Goal: Information Seeking & Learning: Find contact information

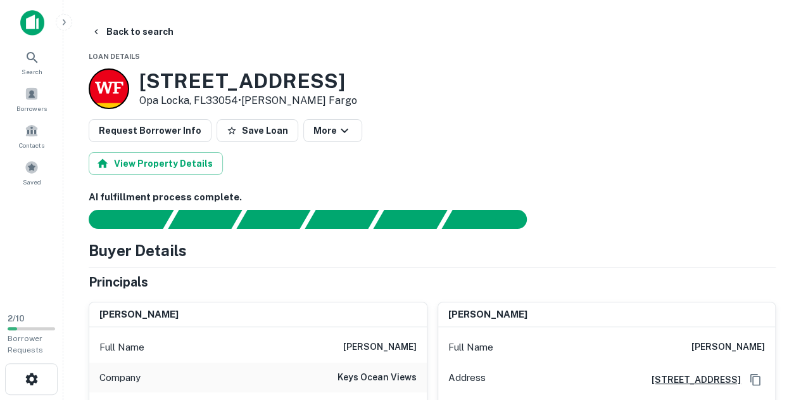
click at [125, 35] on button "Back to search" at bounding box center [132, 31] width 92 height 23
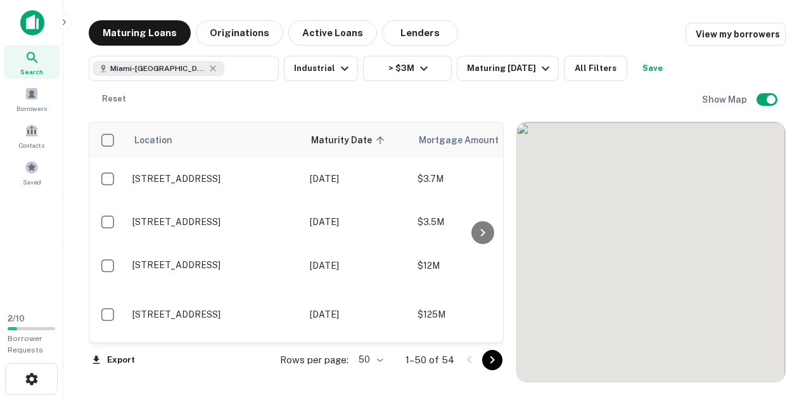
scroll to position [533, 0]
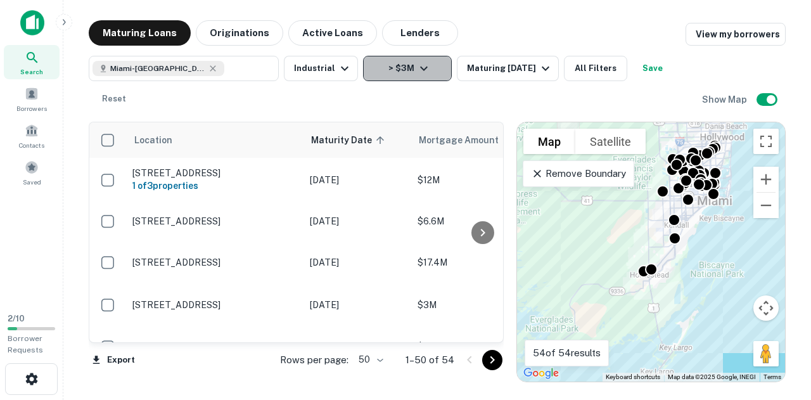
click at [400, 72] on button "> $3M" at bounding box center [407, 68] width 89 height 25
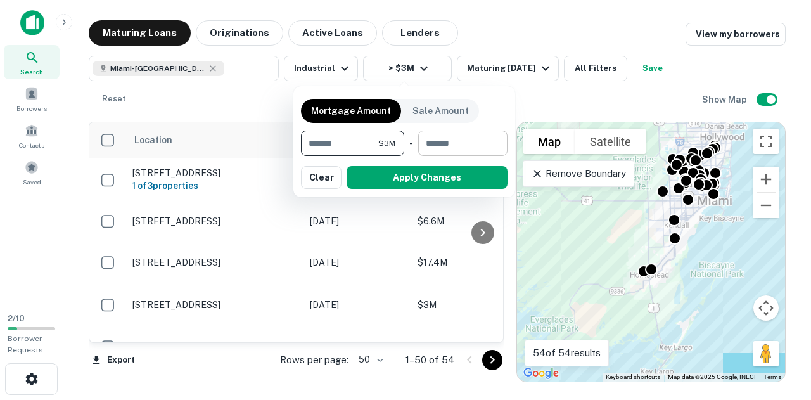
click at [466, 146] on input "number" at bounding box center [458, 142] width 80 height 25
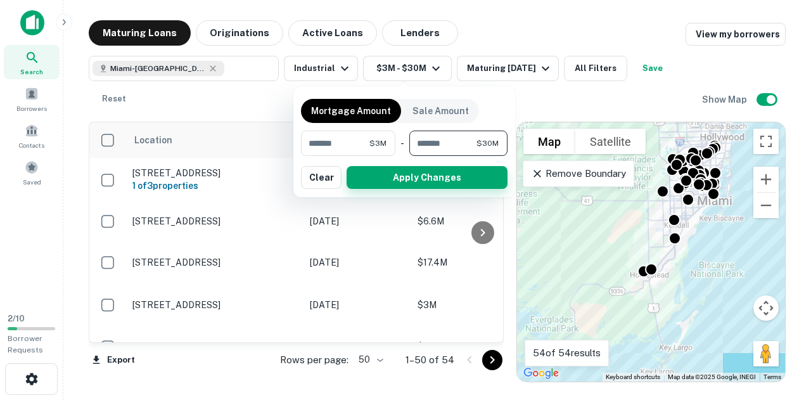
type input "********"
click at [472, 187] on button "Apply Changes" at bounding box center [426, 177] width 161 height 23
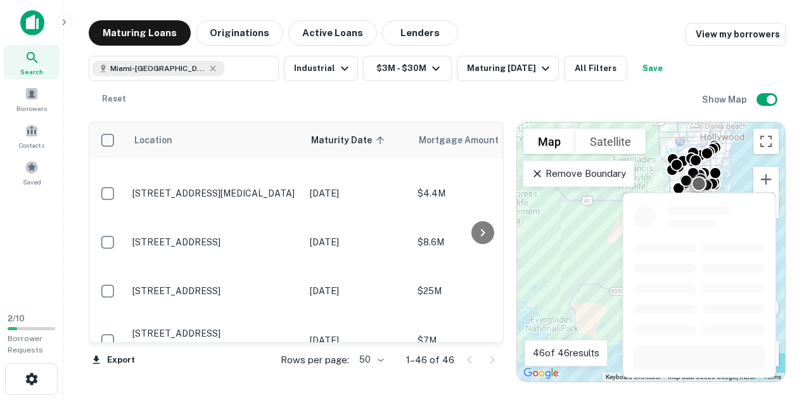
scroll to position [1815, 0]
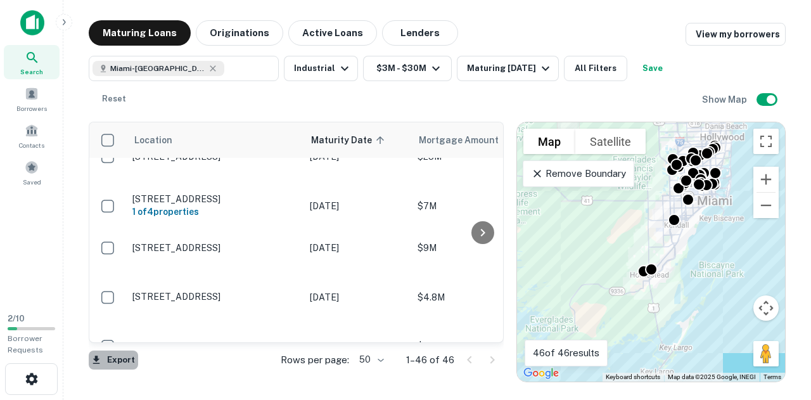
click at [107, 359] on button "Export" at bounding box center [113, 359] width 49 height 19
click at [256, 379] on div at bounding box center [405, 200] width 811 height 400
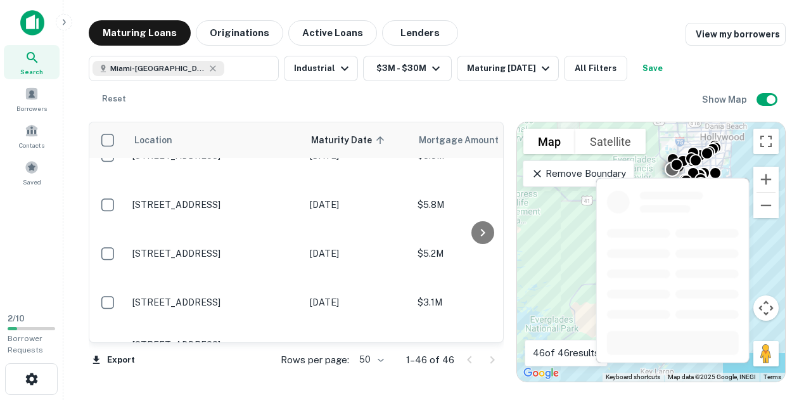
scroll to position [0, 0]
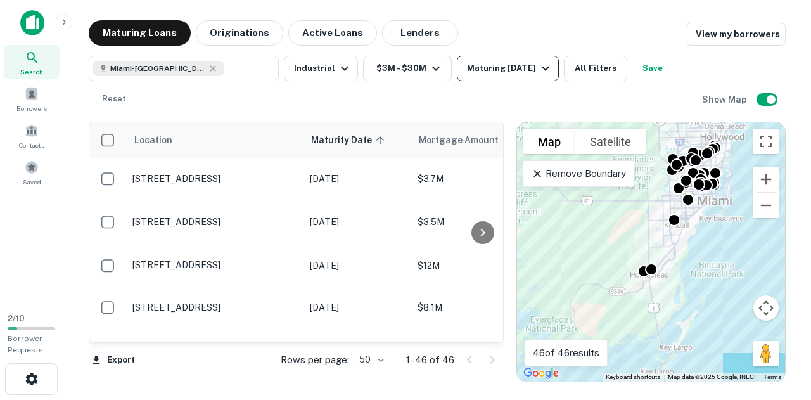
click at [492, 56] on button "Maturing In 1 Year" at bounding box center [508, 68] width 102 height 25
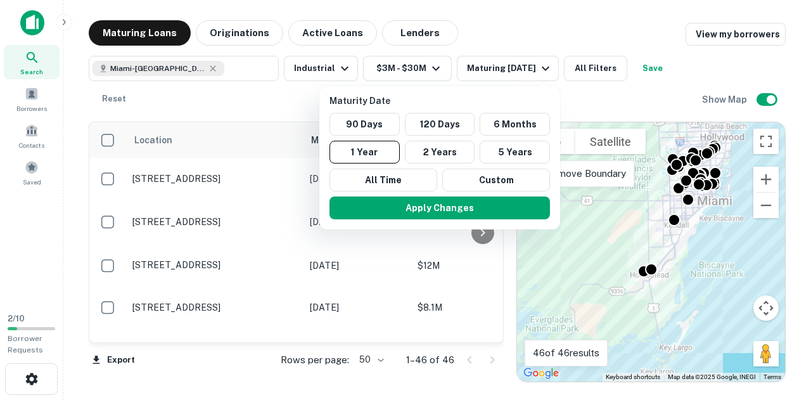
click at [493, 60] on div at bounding box center [405, 200] width 811 height 400
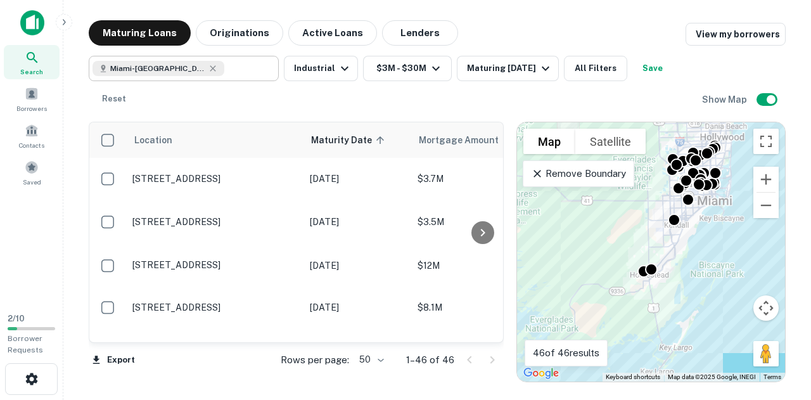
click at [252, 72] on input "text" at bounding box center [248, 69] width 49 height 18
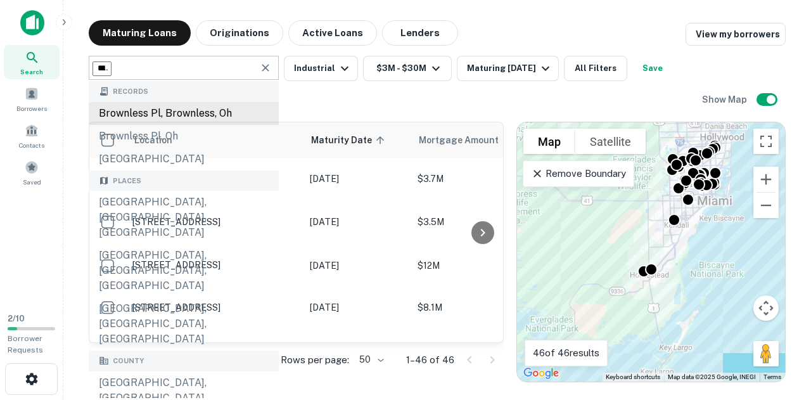
type input "*****"
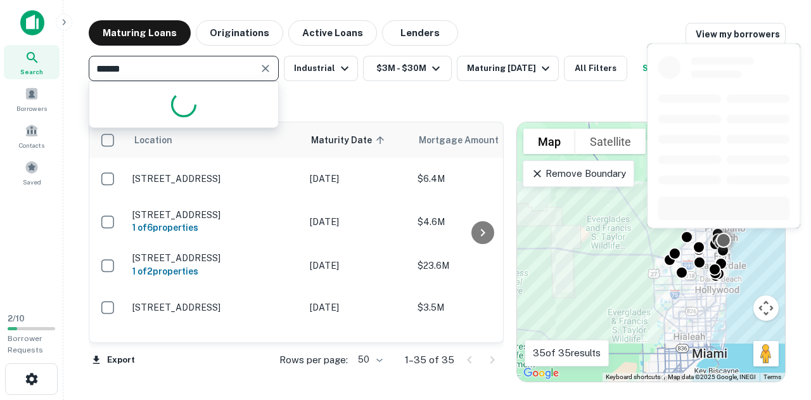
type input "*******"
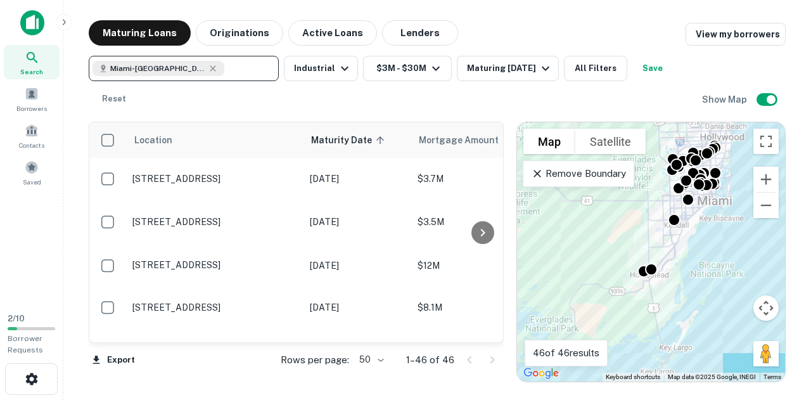
click at [407, 96] on div "Miami-Dade County, FL, USA ​ Industrial $3M - $30M Maturing In 1 Year All Filte…" at bounding box center [395, 84] width 613 height 56
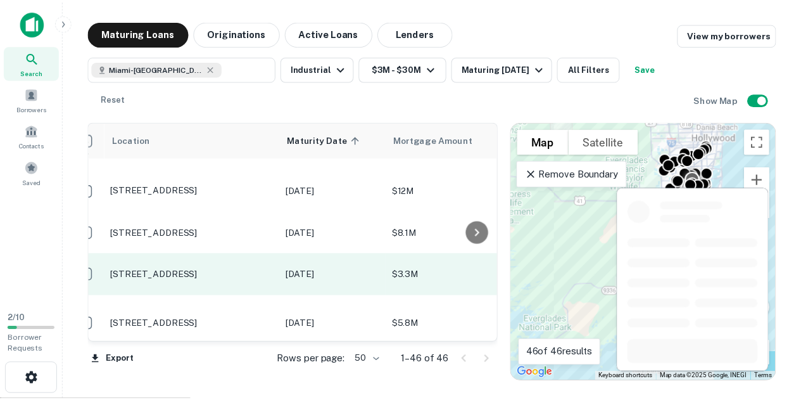
scroll to position [73, 21]
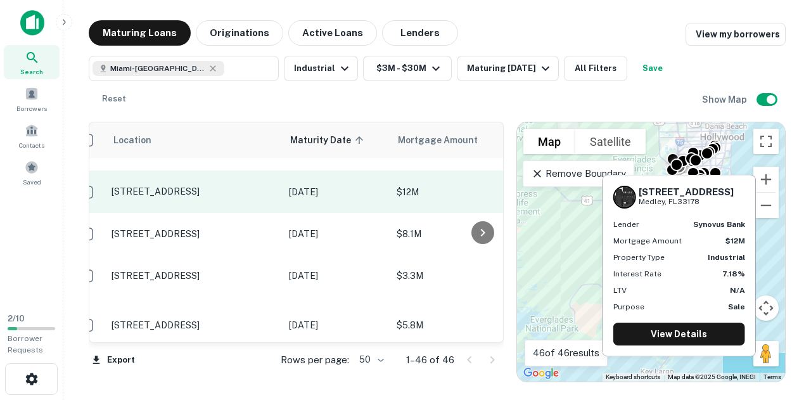
click at [446, 180] on td "$12M" at bounding box center [459, 191] width 139 height 42
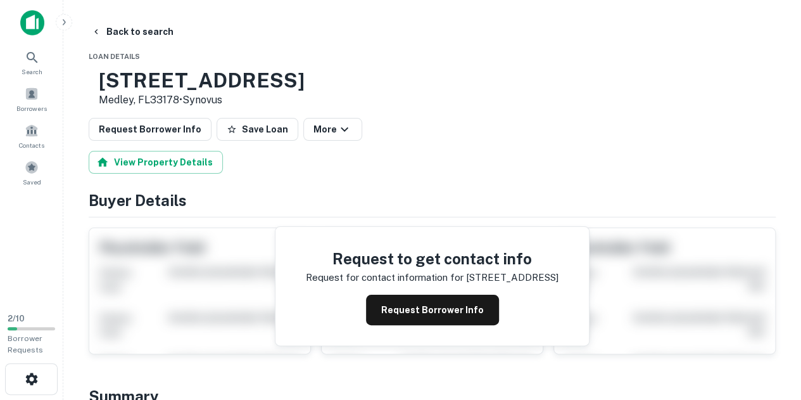
click at [146, 75] on h3 "9150 NW 105TH WAY" at bounding box center [202, 80] width 206 height 24
drag, startPoint x: 146, startPoint y: 75, endPoint x: 320, endPoint y: 91, distance: 174.2
click at [305, 91] on h3 "9150 NW 105TH WAY" at bounding box center [202, 80] width 206 height 24
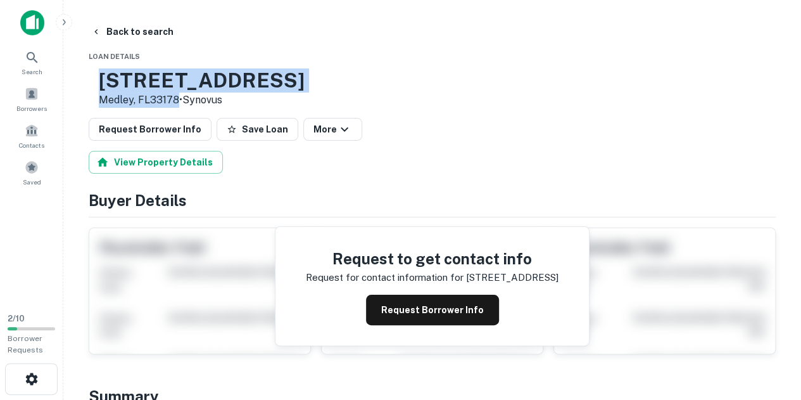
drag, startPoint x: 141, startPoint y: 79, endPoint x: 219, endPoint y: 102, distance: 81.8
click at [219, 102] on div "9150 NW 105TH WAY Medley, FL33178 • Synovus" at bounding box center [202, 87] width 206 height 39
click at [356, 69] on div "9150 NW 105TH WAY Medley, FL33178 • Synovus" at bounding box center [432, 87] width 687 height 39
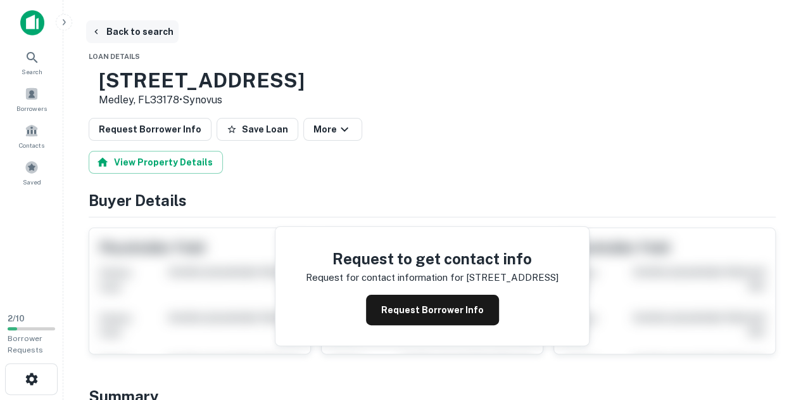
click at [132, 36] on button "Back to search" at bounding box center [132, 31] width 92 height 23
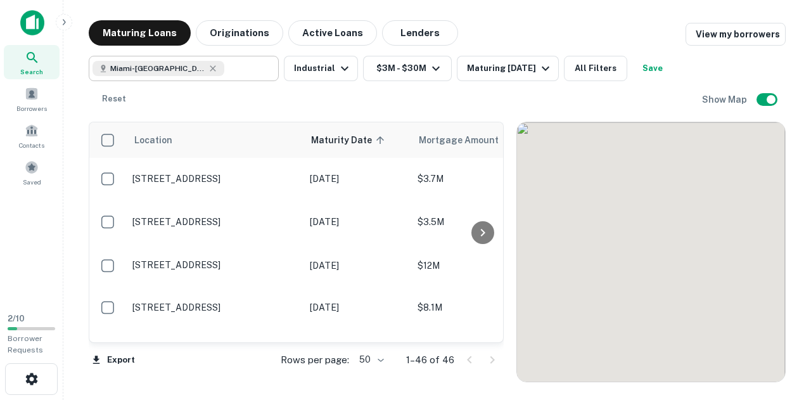
scroll to position [73, 0]
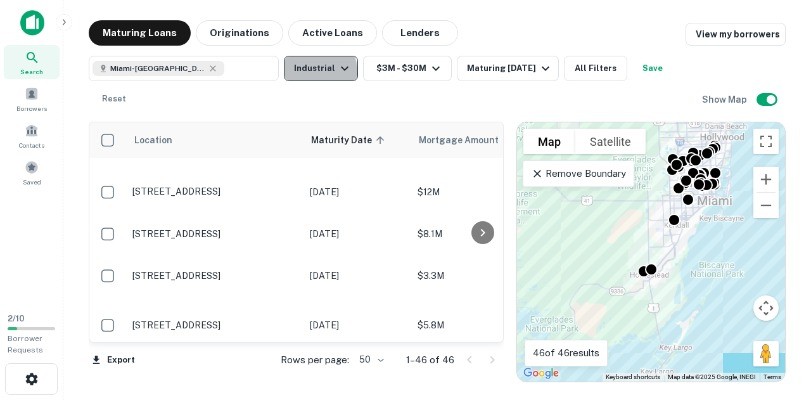
click at [308, 72] on button "Industrial" at bounding box center [321, 68] width 74 height 25
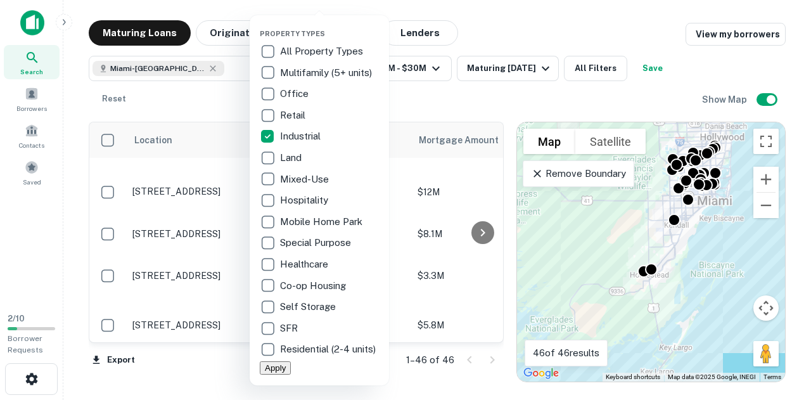
click at [308, 72] on p "Multifamily (5+ units)" at bounding box center [327, 72] width 94 height 15
click at [300, 72] on p "Multifamily (5+ units)" at bounding box center [323, 72] width 94 height 15
drag, startPoint x: 218, startPoint y: 109, endPoint x: 231, endPoint y: 79, distance: 32.9
click at [218, 109] on div at bounding box center [405, 200] width 811 height 400
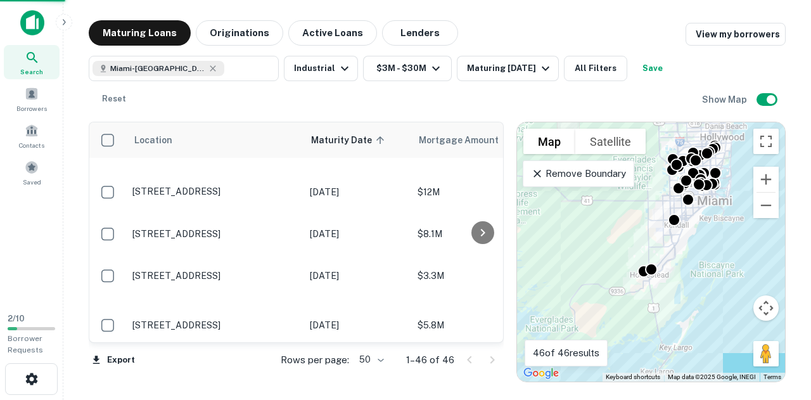
click at [217, 62] on div "Property Types All Property Types Multifamily (5+ units) Office Retail Industri…" at bounding box center [405, 200] width 811 height 400
click at [213, 66] on icon at bounding box center [213, 68] width 10 height 10
type input "**********"
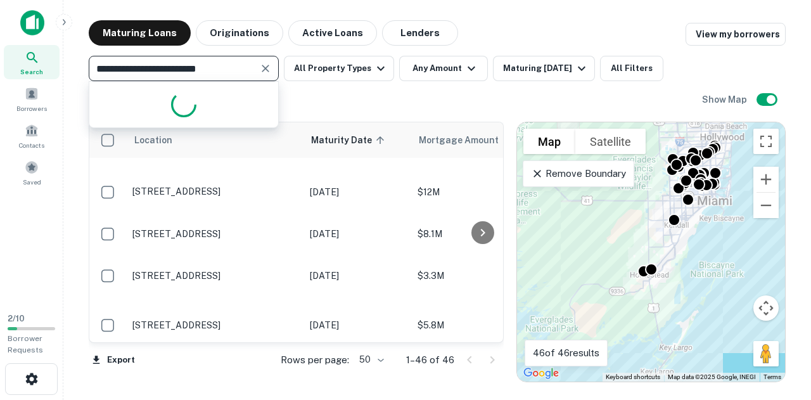
click at [242, 70] on input "**********" at bounding box center [172, 69] width 161 height 18
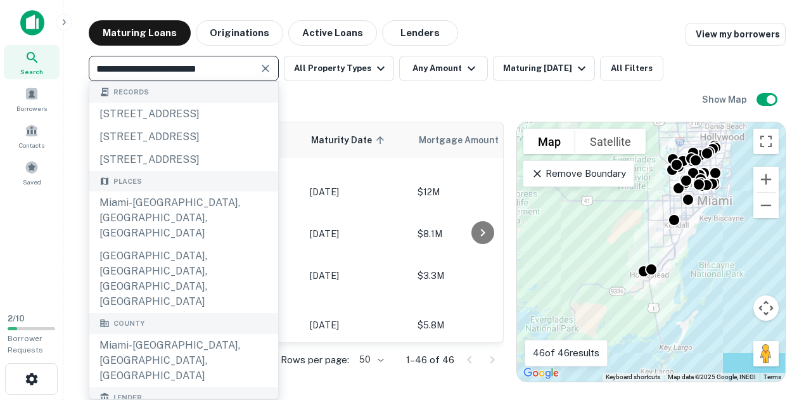
click at [242, 70] on input "**********" at bounding box center [172, 69] width 161 height 18
click at [279, 70] on div "**********" at bounding box center [395, 84] width 613 height 56
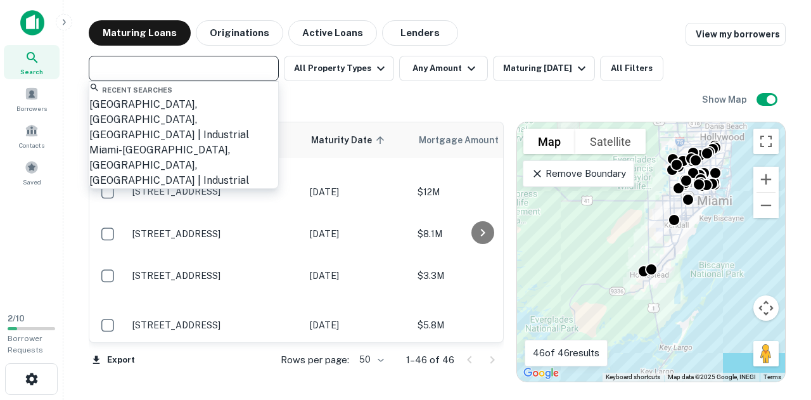
click at [255, 69] on input "text" at bounding box center [182, 69] width 180 height 18
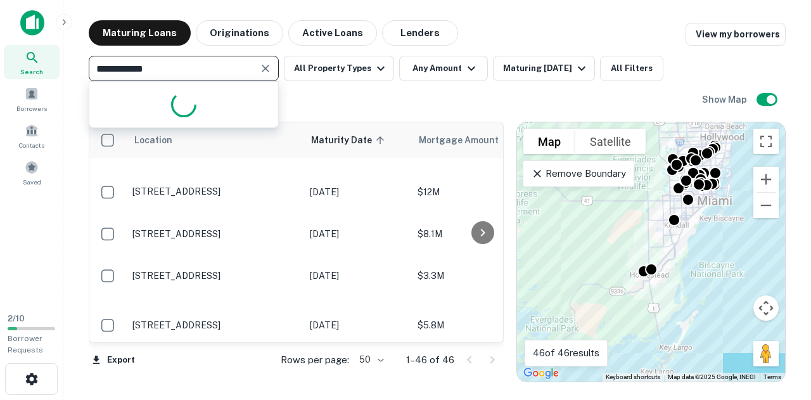
type input "**********"
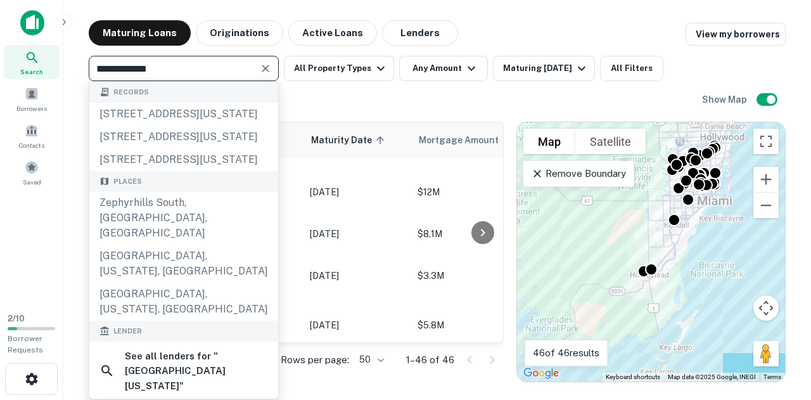
click at [205, 74] on input "**********" at bounding box center [172, 69] width 161 height 18
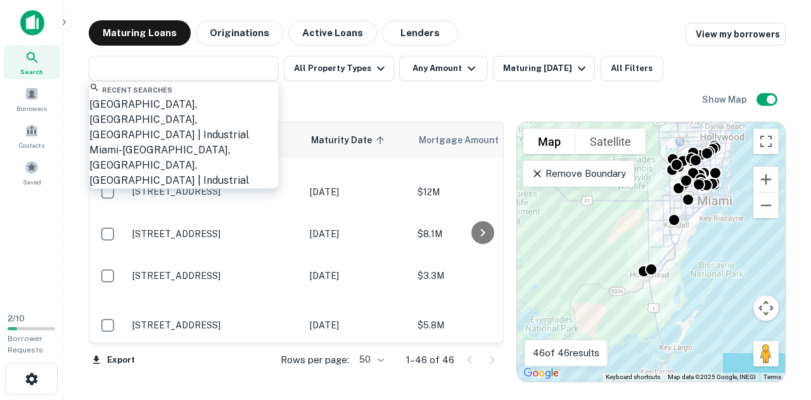
click at [348, 91] on div "​ All Property Types Any Amount Maturing In 6 Months All Filters Save Reset" at bounding box center [395, 84] width 613 height 56
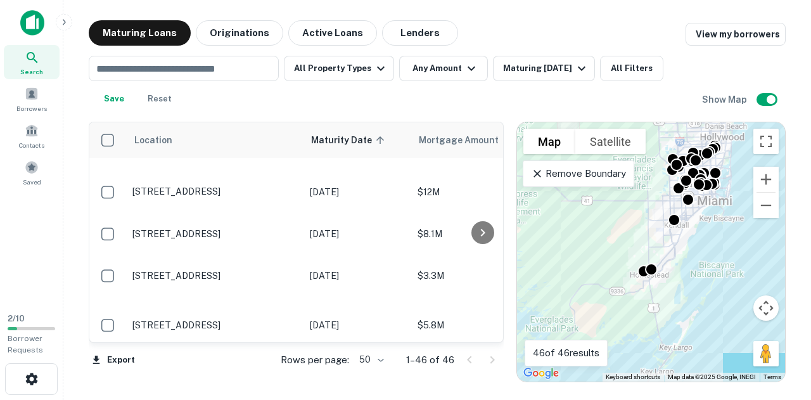
click at [591, 165] on div "Remove Boundary" at bounding box center [577, 173] width 111 height 27
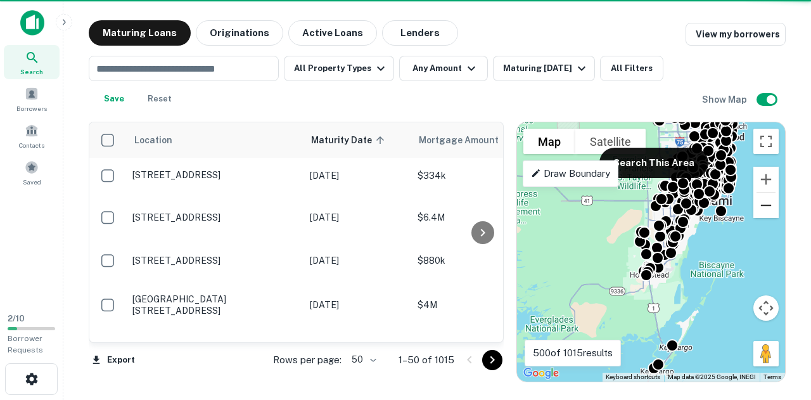
click at [764, 214] on button "Zoom out" at bounding box center [765, 204] width 25 height 25
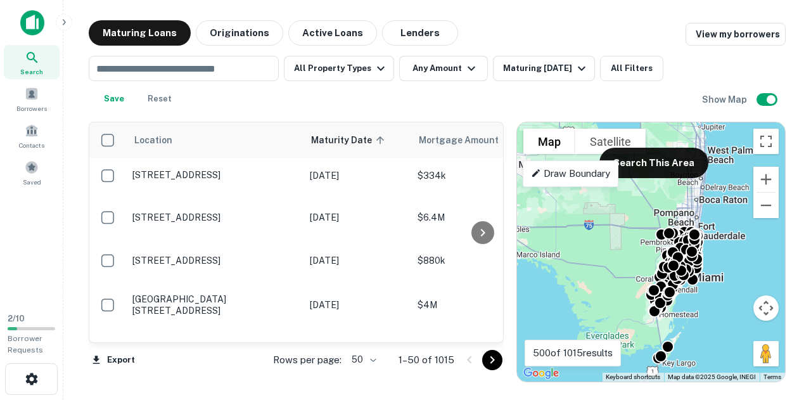
drag, startPoint x: 724, startPoint y: 203, endPoint x: 731, endPoint y: 255, distance: 53.0
click at [731, 255] on div "To activate drag with keyboard, press Alt + Enter. Once in keyboard drag state,…" at bounding box center [651, 251] width 268 height 259
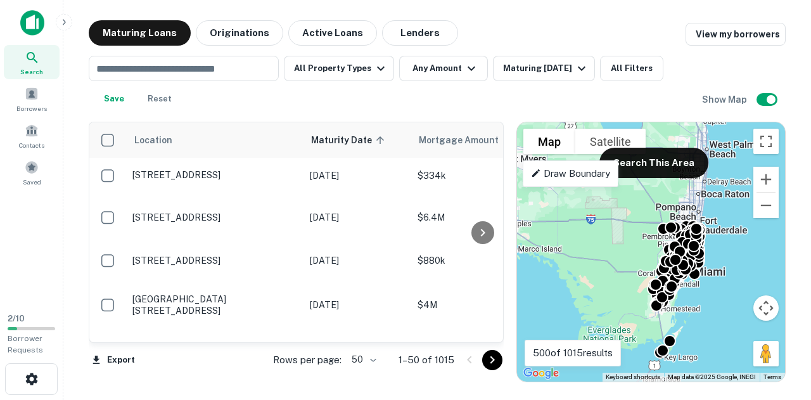
click at [755, 236] on div "To activate drag with keyboard, press Alt + Enter. Once in keyboard drag state,…" at bounding box center [651, 251] width 268 height 259
click at [653, 175] on button "Search This Area" at bounding box center [653, 163] width 109 height 30
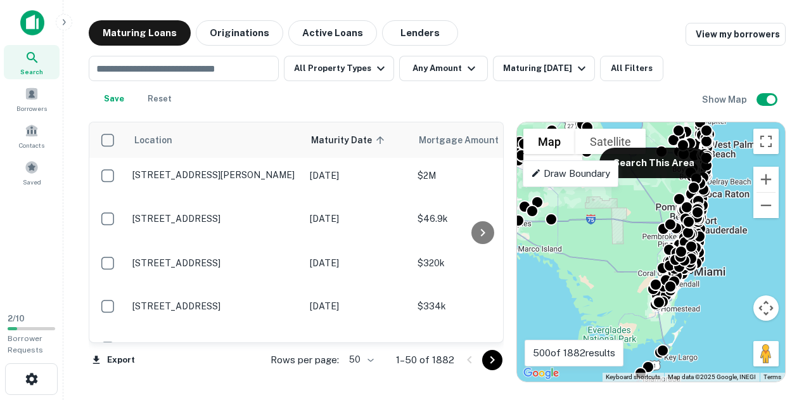
click at [600, 175] on p "Draw Boundary" at bounding box center [570, 173] width 79 height 15
click at [728, 127] on div "To activate drag with keyboard, press Alt + Enter. Once in keyboard drag state,…" at bounding box center [651, 251] width 268 height 259
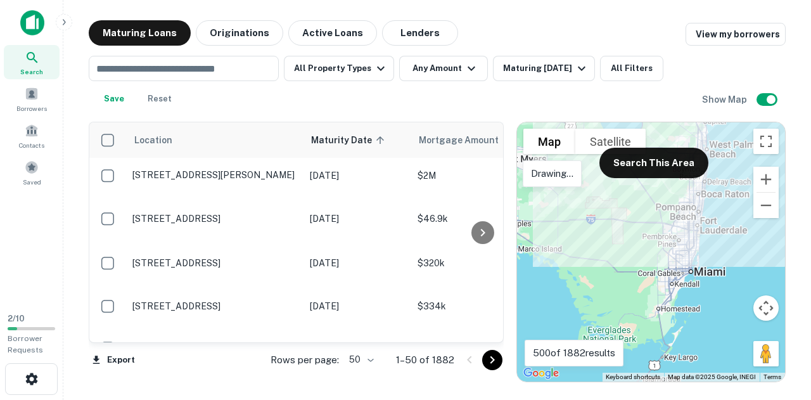
click at [653, 127] on div "Search This Area" at bounding box center [653, 150] width 109 height 56
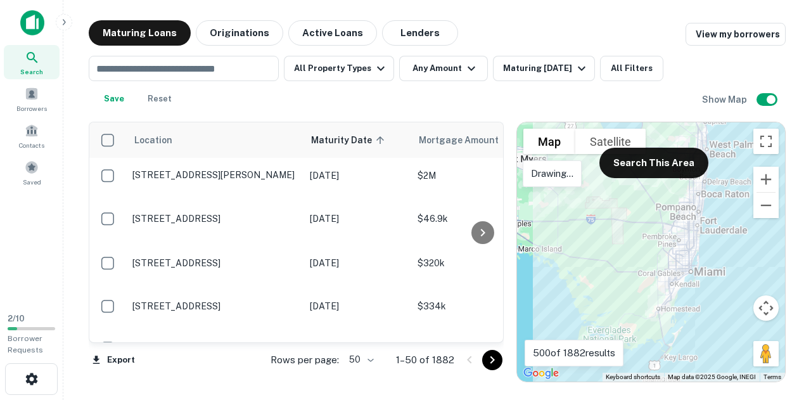
click at [721, 126] on div at bounding box center [651, 251] width 268 height 259
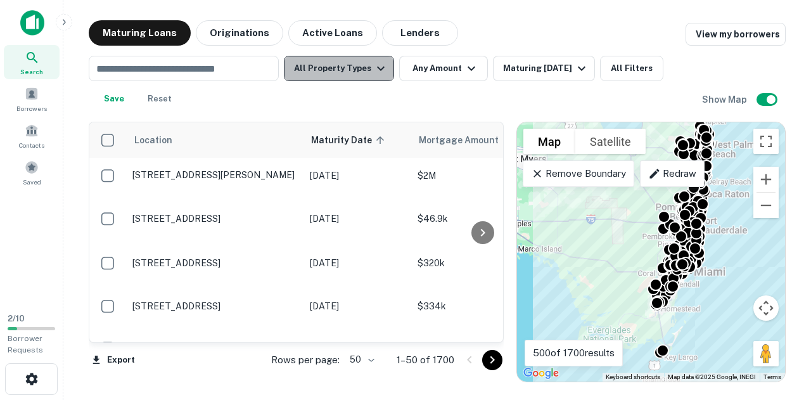
click at [344, 70] on button "All Property Types" at bounding box center [339, 68] width 110 height 25
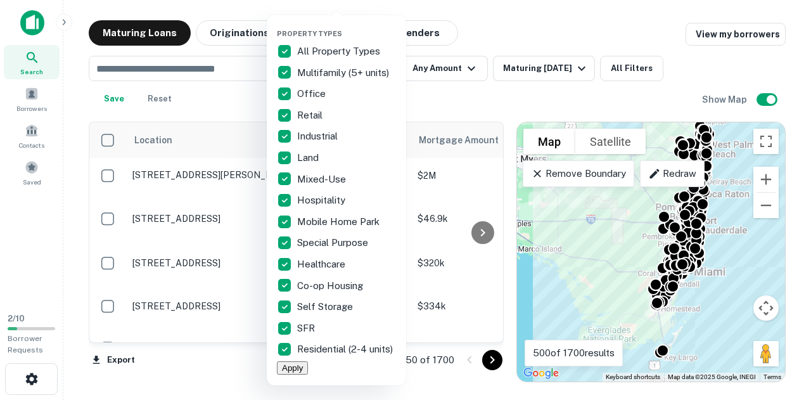
click at [312, 54] on p "All Property Types" at bounding box center [339, 51] width 85 height 15
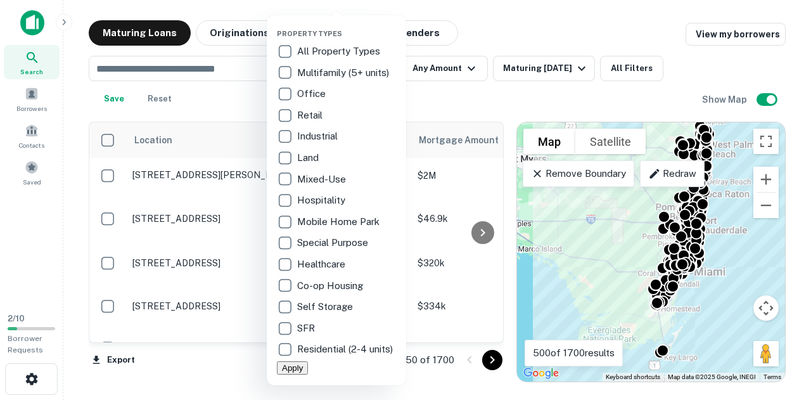
click at [314, 117] on p "Retail" at bounding box center [311, 115] width 28 height 15
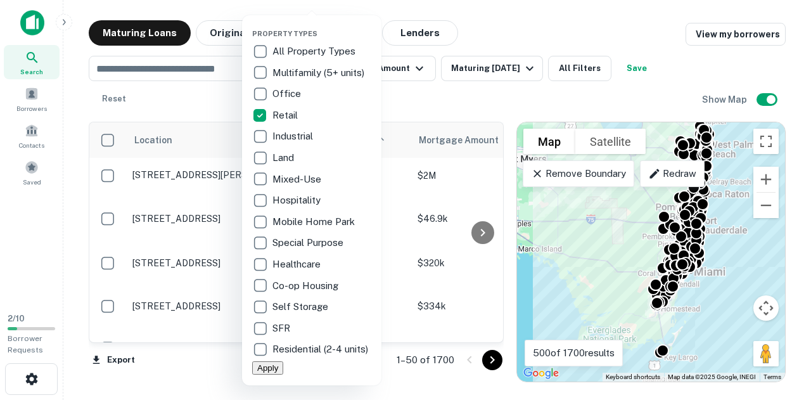
click at [300, 136] on p "Industrial" at bounding box center [293, 136] width 43 height 15
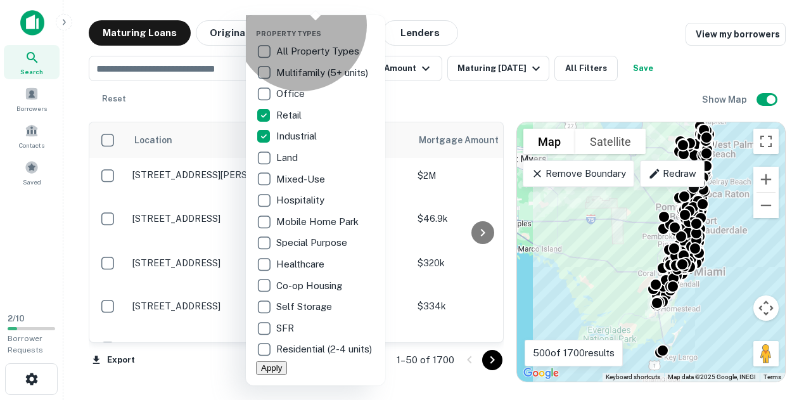
click at [287, 374] on button "Apply" at bounding box center [271, 367] width 31 height 13
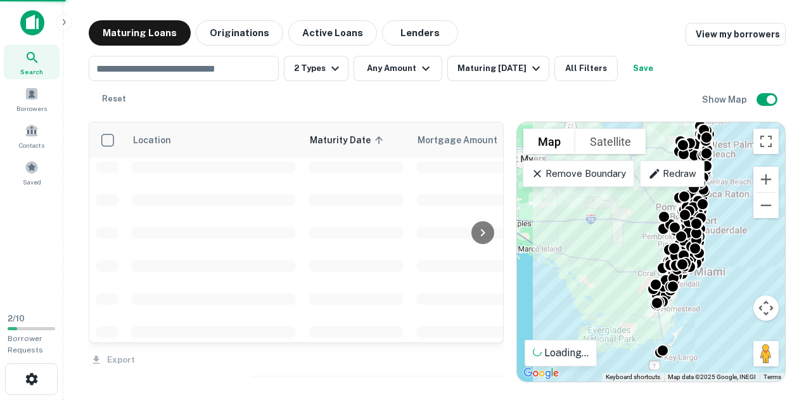
click at [404, 75] on div "Property Types All Property Types Multifamily (5+ units) Office Retail Industri…" at bounding box center [405, 200] width 811 height 400
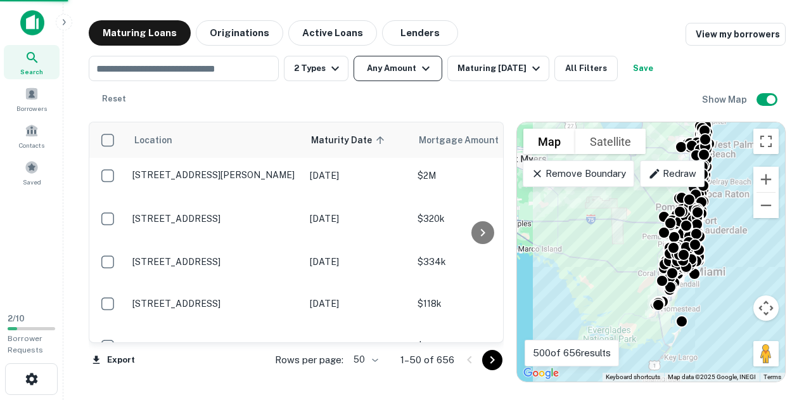
click at [388, 71] on button "Any Amount" at bounding box center [397, 68] width 89 height 25
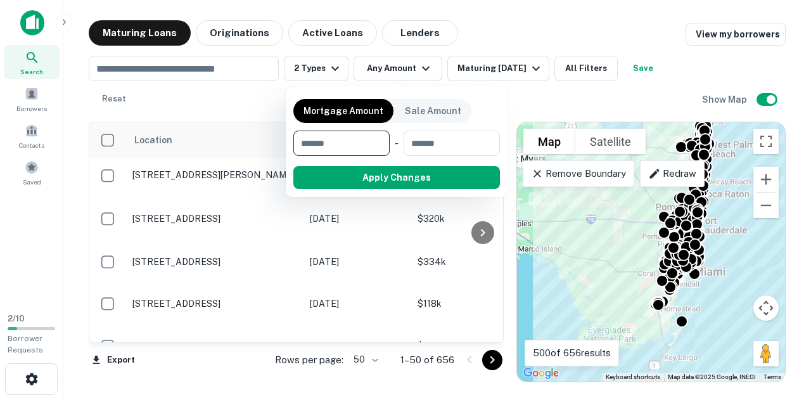
click at [351, 149] on input "number" at bounding box center [336, 142] width 87 height 25
type input "*******"
click at [453, 138] on input "number" at bounding box center [450, 142] width 81 height 25
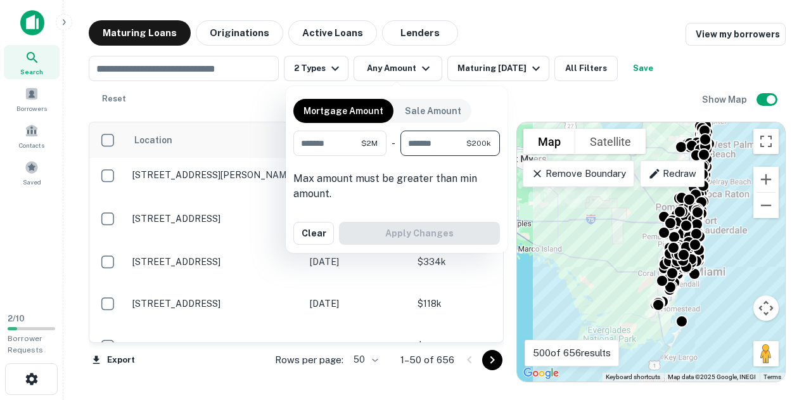
type input "********"
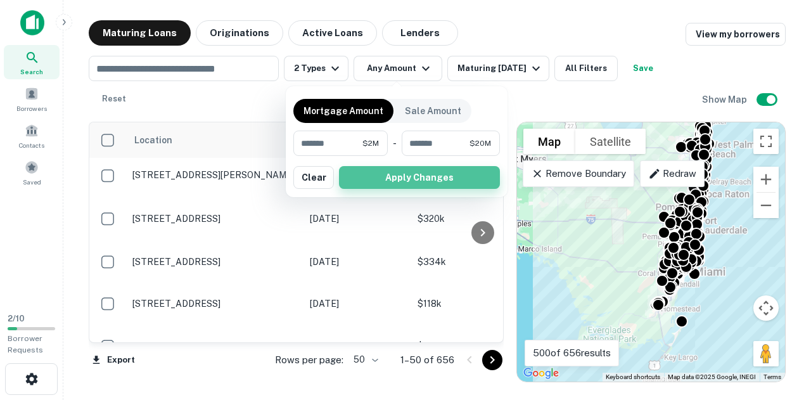
click at [439, 180] on button "Apply Changes" at bounding box center [419, 177] width 161 height 23
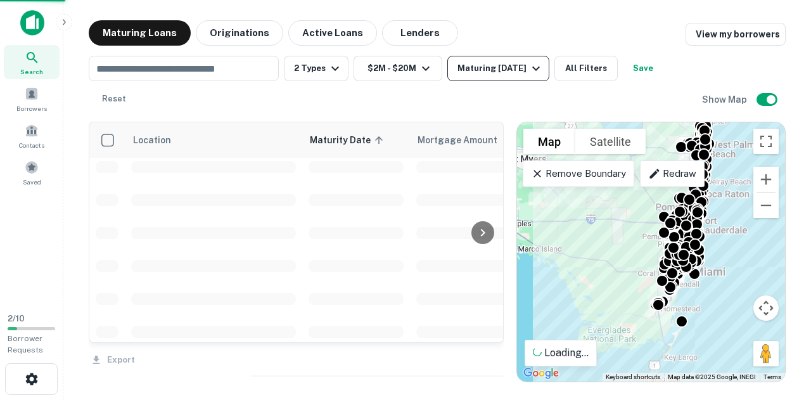
click at [512, 74] on div "Maturing In 6 Months" at bounding box center [500, 68] width 86 height 15
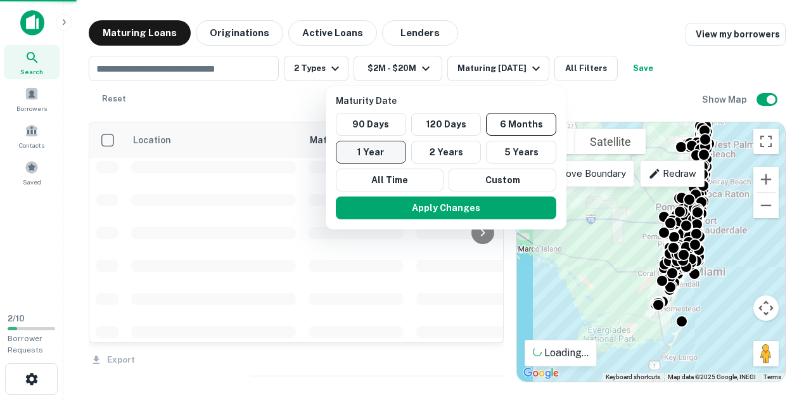
click at [386, 158] on button "1 Year" at bounding box center [371, 152] width 70 height 23
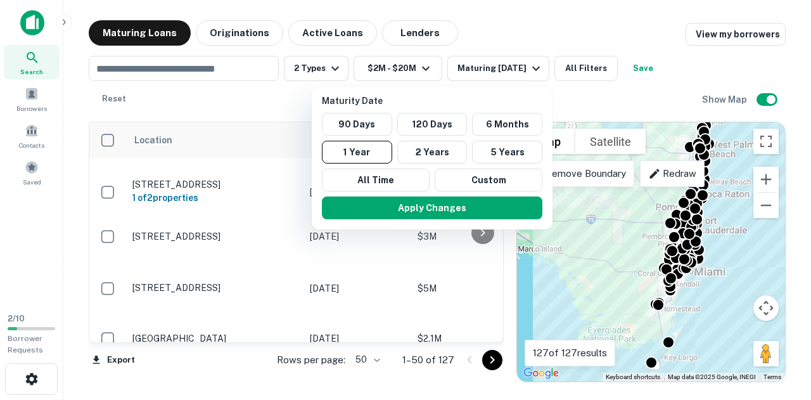
click at [437, 203] on button "Apply Changes" at bounding box center [432, 207] width 220 height 23
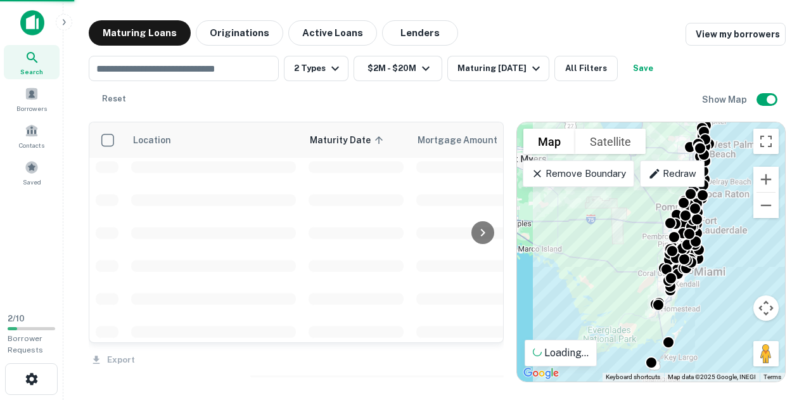
click at [567, 79] on div "Maturity Date 90 Days 120 Days 6 Months 1 Year 2 Years 5 Years All Time Custom …" at bounding box center [405, 200] width 811 height 400
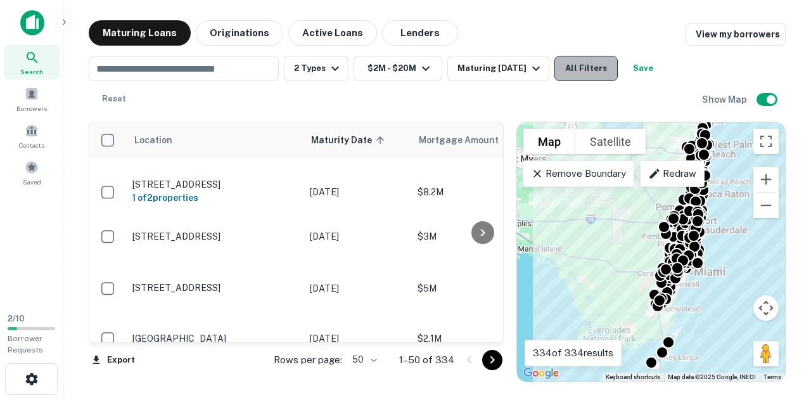
click at [595, 65] on button "All Filters" at bounding box center [585, 68] width 63 height 25
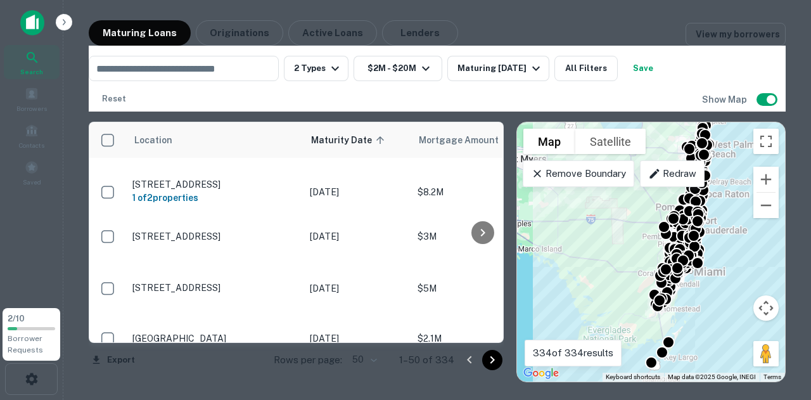
scroll to position [428, 0]
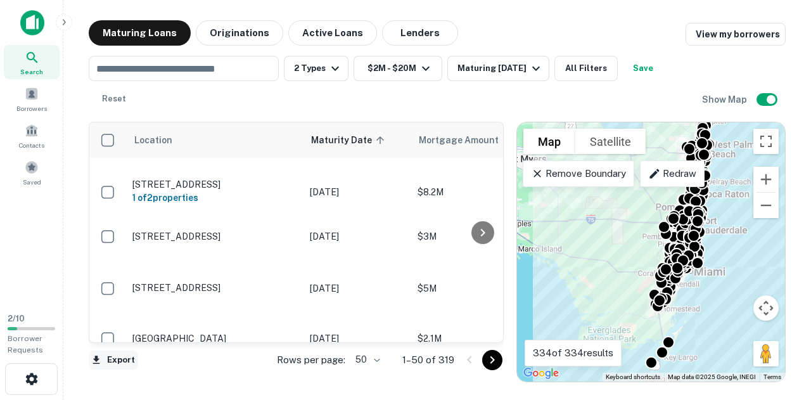
click at [106, 363] on button "Export" at bounding box center [113, 359] width 49 height 19
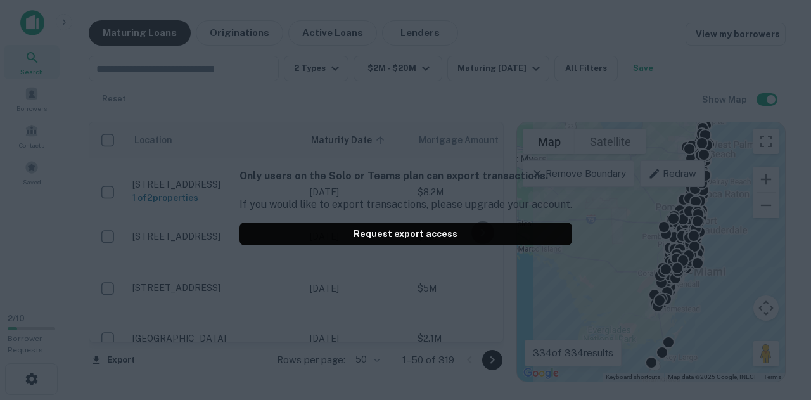
click at [102, 324] on div "Only users on the Solo or Teams plan can export transactions. If you would like…" at bounding box center [405, 200] width 811 height 400
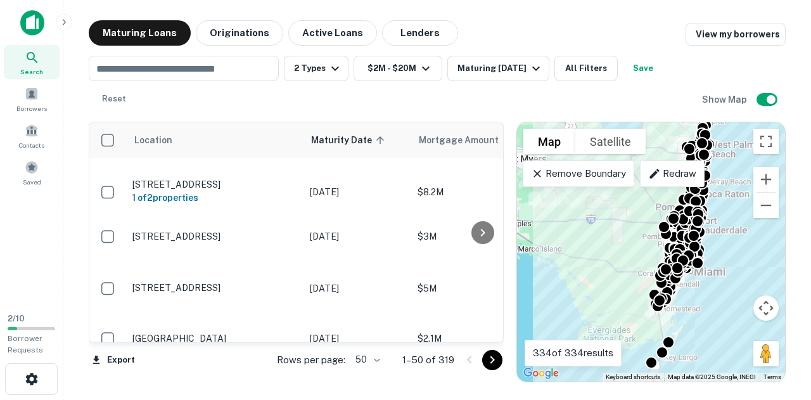
click at [263, 375] on div at bounding box center [405, 200] width 811 height 400
click at [472, 84] on div "​ 2 Types $2M - $20M Maturing In 1 Year All Filters Save Reset" at bounding box center [395, 84] width 613 height 56
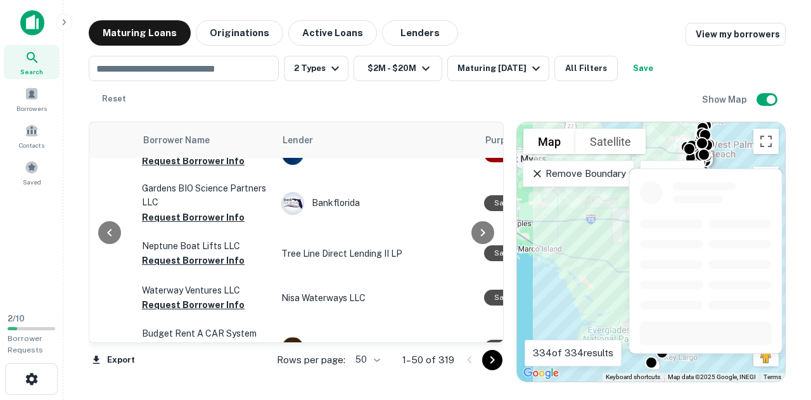
scroll to position [2057, 415]
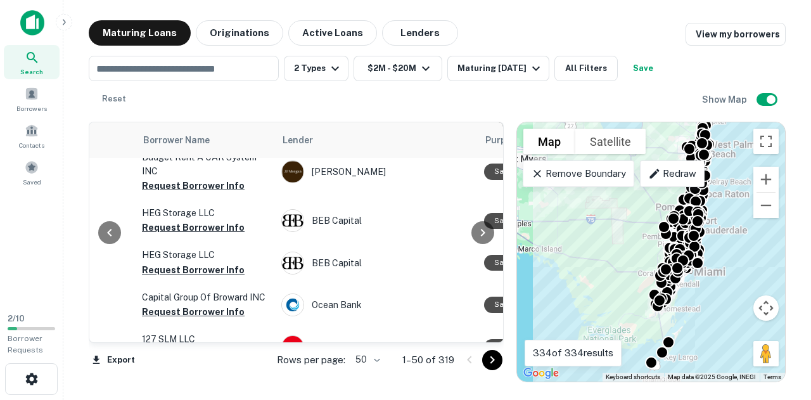
click at [374, 359] on body "Search Borrowers Contacts Saved 2 / 10 Borrower Requests Maturing Loans Origina…" at bounding box center [405, 200] width 811 height 400
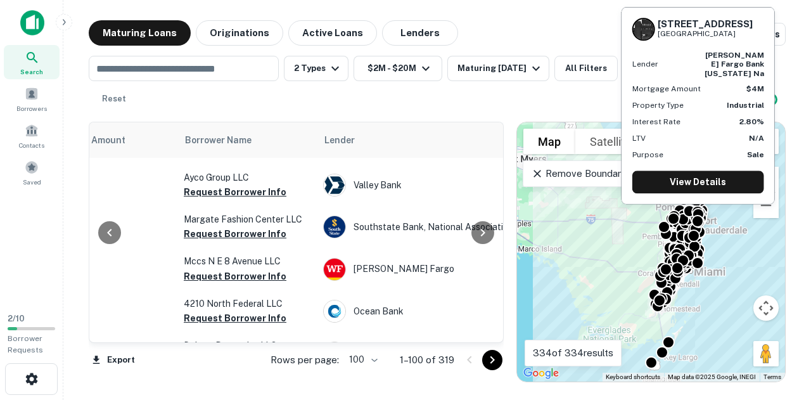
scroll to position [2259, 373]
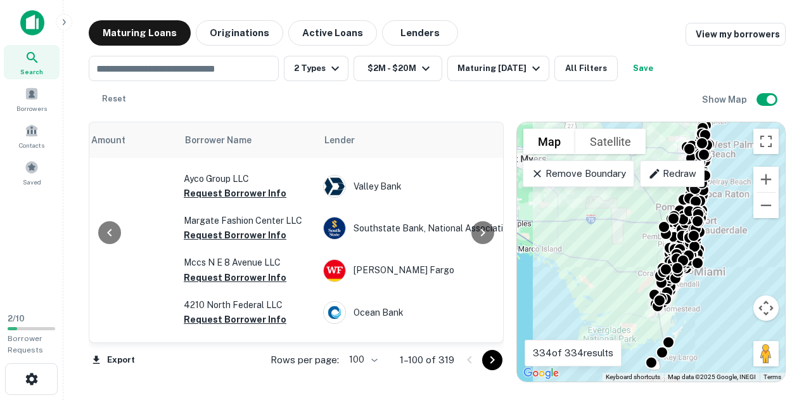
click at [493, 365] on icon "Go to next page" at bounding box center [491, 359] width 15 height 15
click at [493, 365] on div "Export Rows per page: 100 *** 1–100 of 319" at bounding box center [296, 360] width 415 height 34
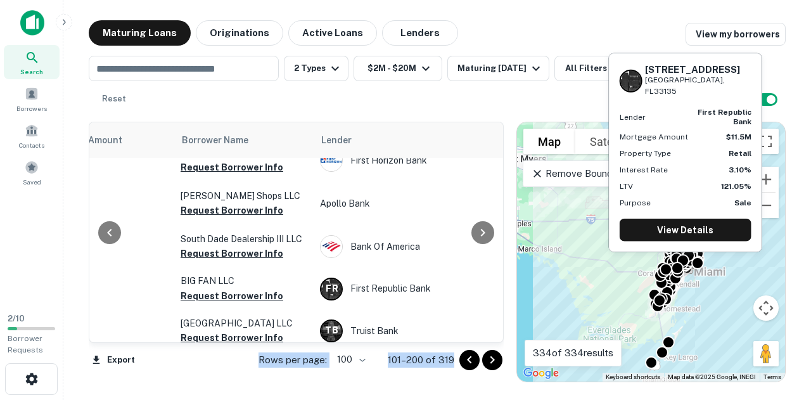
scroll to position [3761, 376]
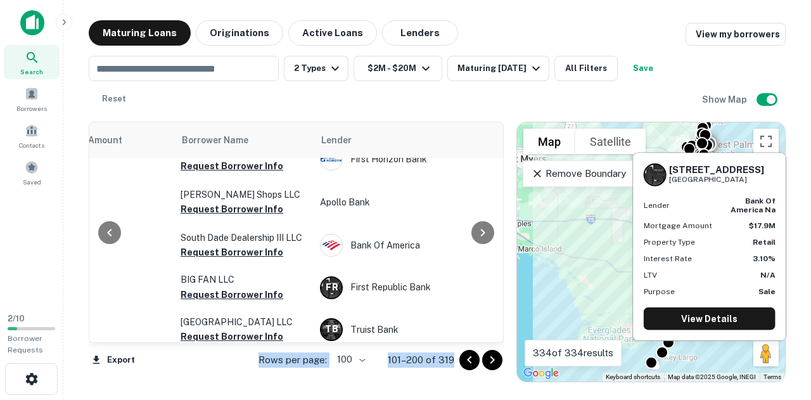
click at [242, 371] on button "Request Borrower Info" at bounding box center [231, 378] width 103 height 15
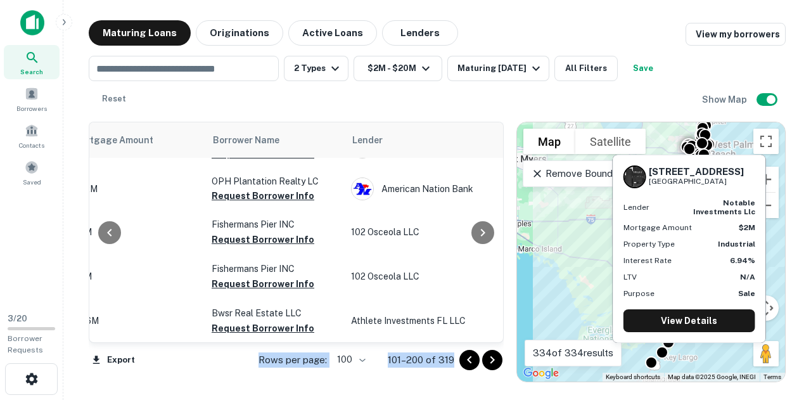
scroll to position [2411, 345]
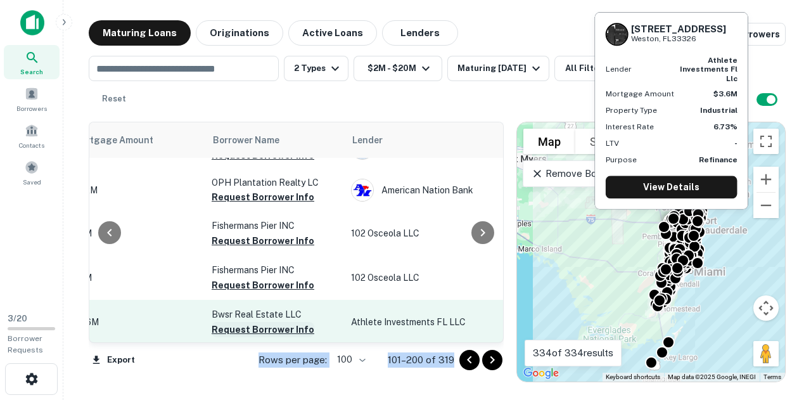
click at [267, 322] on button "Request Borrower Info" at bounding box center [262, 329] width 103 height 15
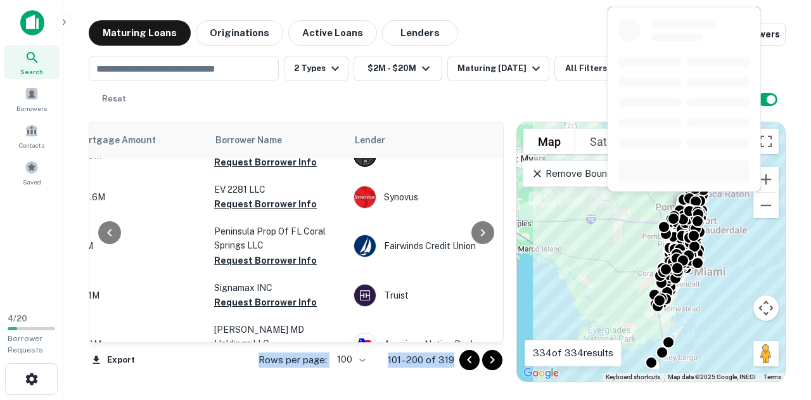
scroll to position [0, 343]
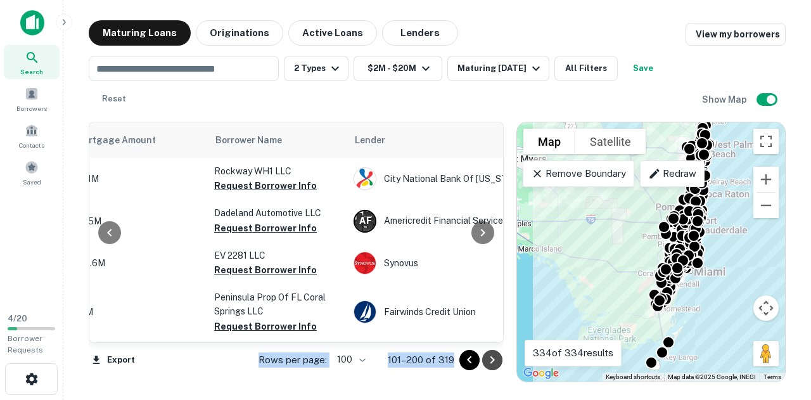
click at [498, 364] on icon "Go to next page" at bounding box center [491, 359] width 15 height 15
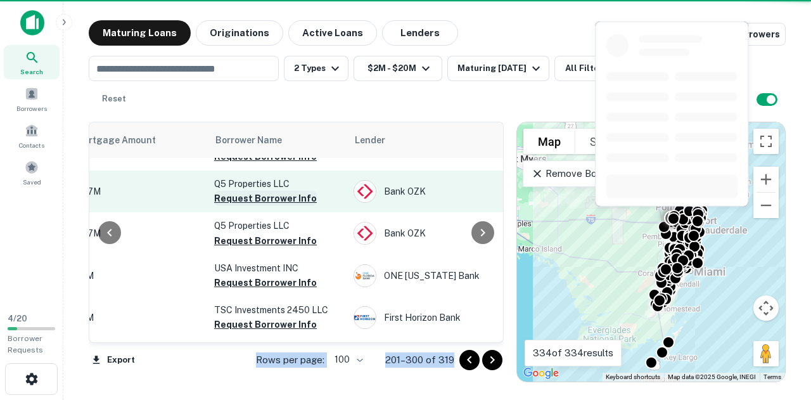
scroll to position [106, 343]
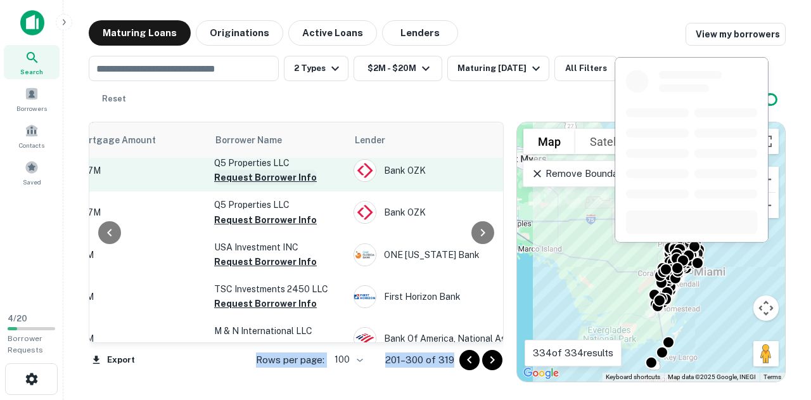
click at [249, 177] on button "Request Borrower Info" at bounding box center [265, 177] width 103 height 15
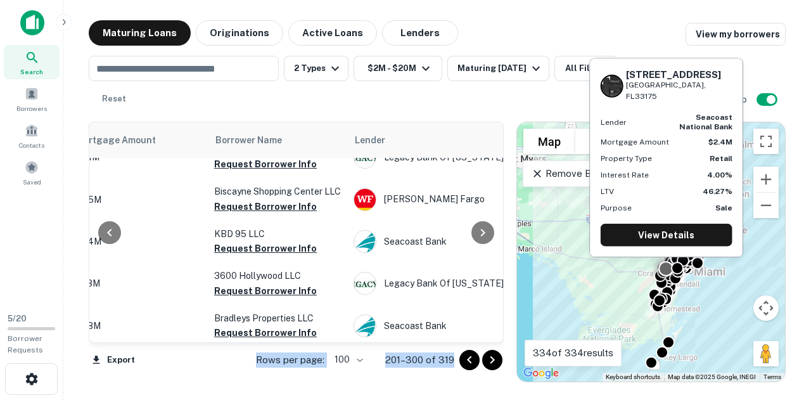
scroll to position [1734, 343]
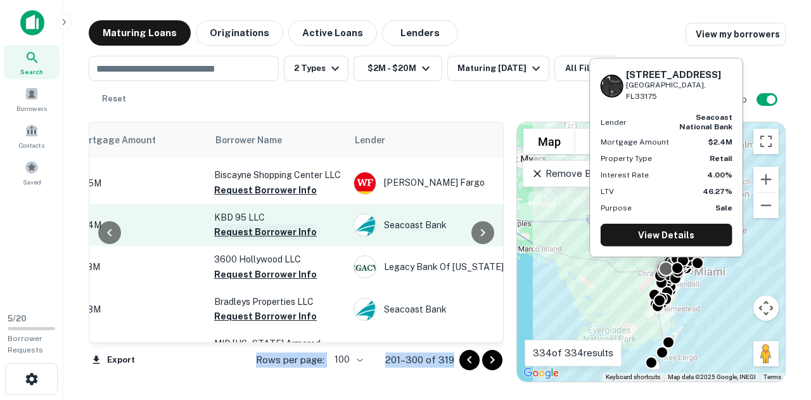
click at [258, 224] on button "Request Borrower Info" at bounding box center [265, 231] width 103 height 15
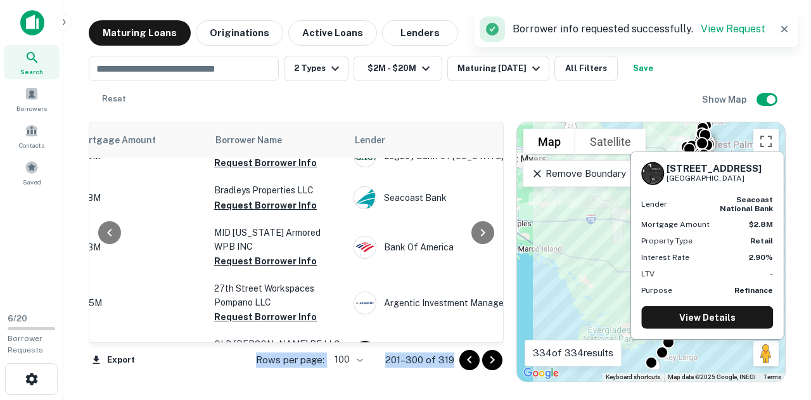
scroll to position [1838, 343]
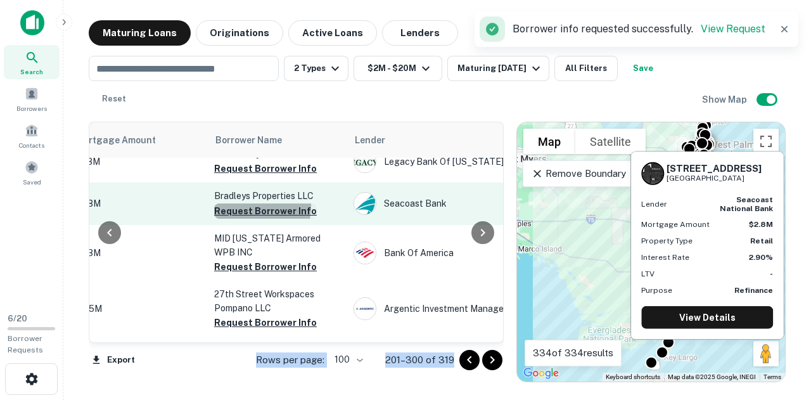
click at [242, 203] on button "Request Borrower Info" at bounding box center [265, 210] width 103 height 15
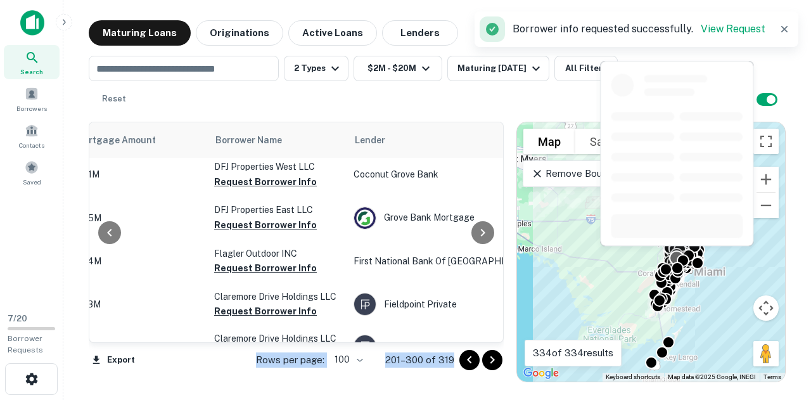
scroll to position [2149, 343]
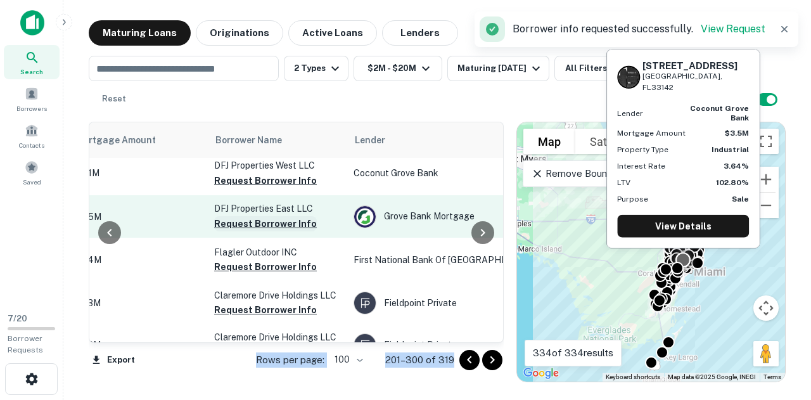
click at [246, 216] on button "Request Borrower Info" at bounding box center [265, 223] width 103 height 15
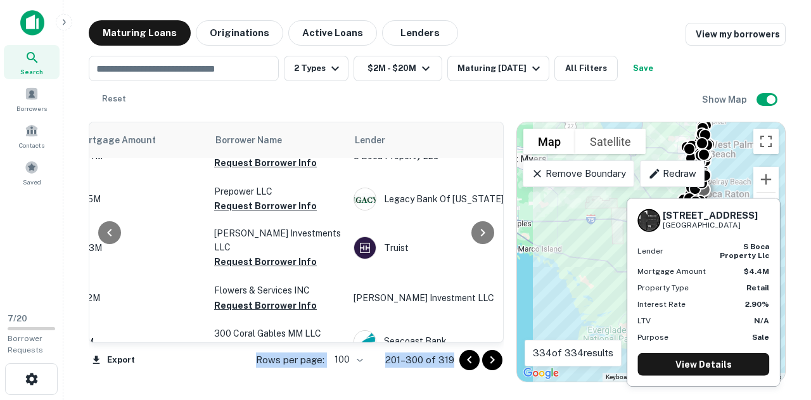
scroll to position [2986, 343]
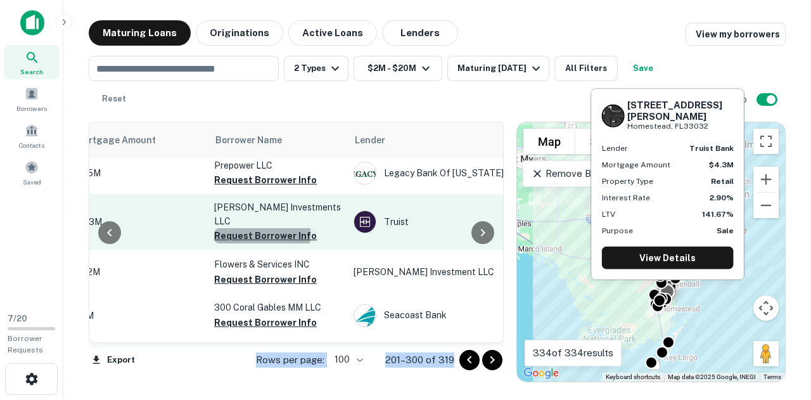
click at [257, 228] on button "Request Borrower Info" at bounding box center [265, 235] width 103 height 15
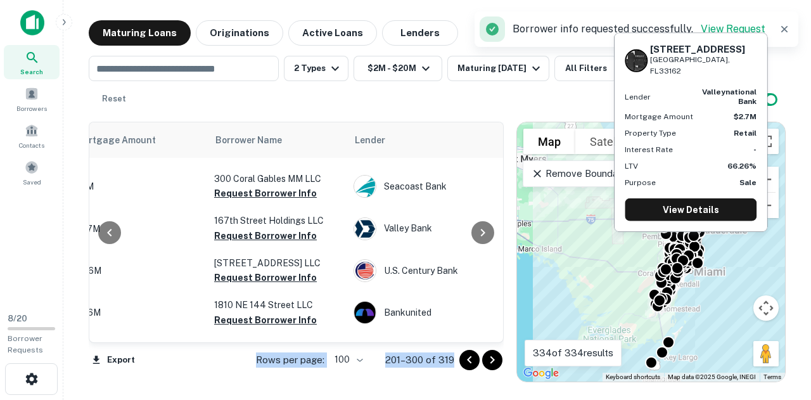
scroll to position [3114, 343]
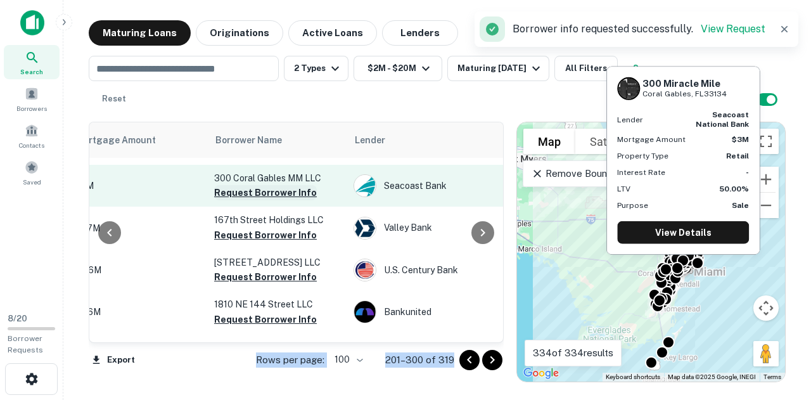
click at [234, 185] on button "Request Borrower Info" at bounding box center [265, 192] width 103 height 15
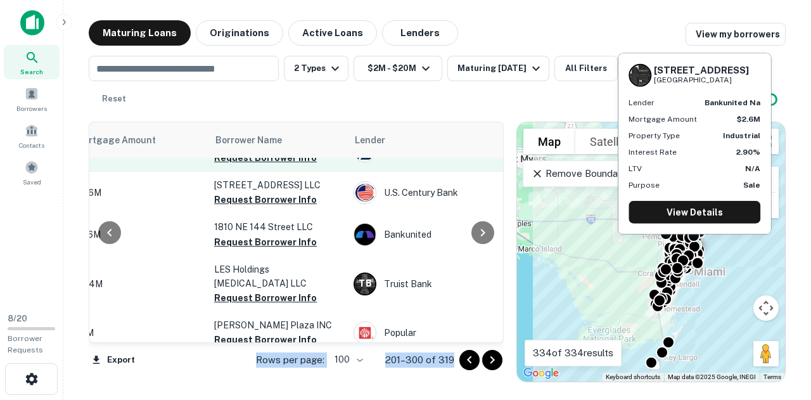
scroll to position [3226, 343]
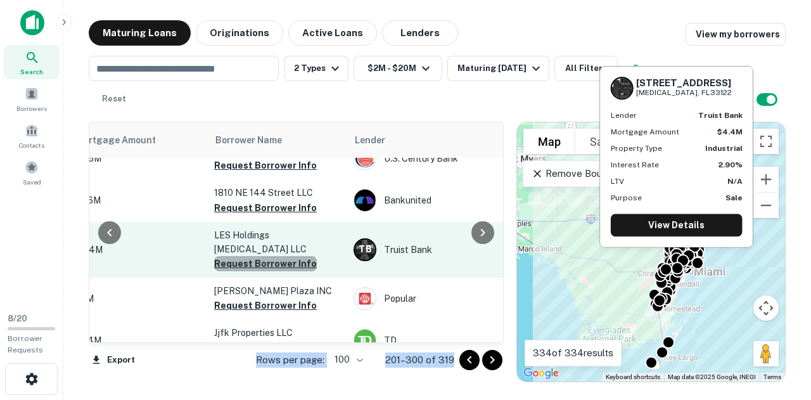
click at [284, 256] on button "Request Borrower Info" at bounding box center [265, 263] width 103 height 15
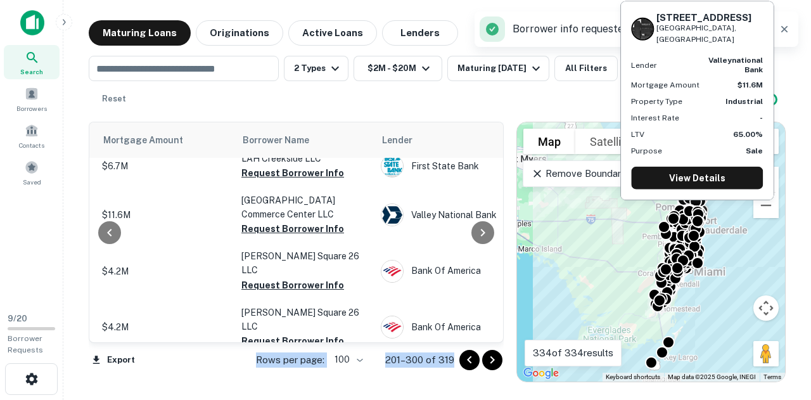
scroll to position [3483, 313]
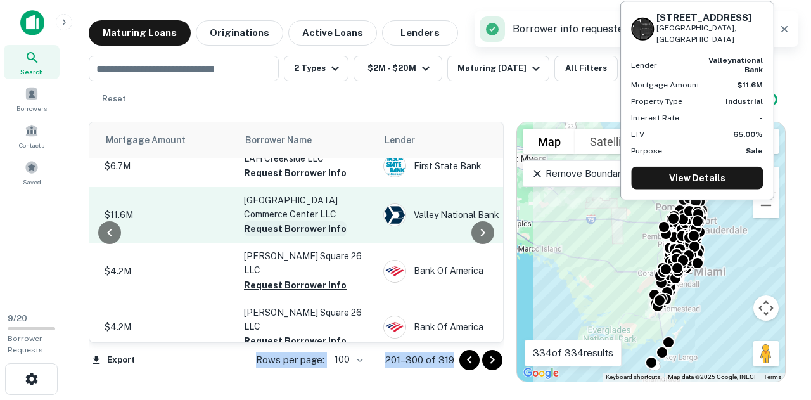
click at [275, 221] on button "Request Borrower Info" at bounding box center [295, 228] width 103 height 15
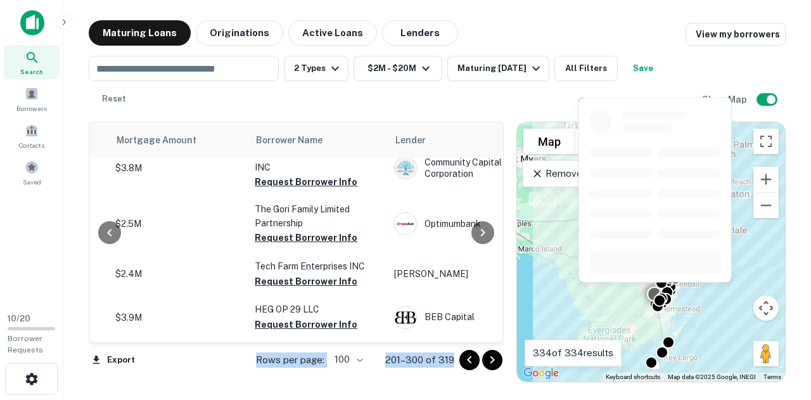
scroll to position [4345, 302]
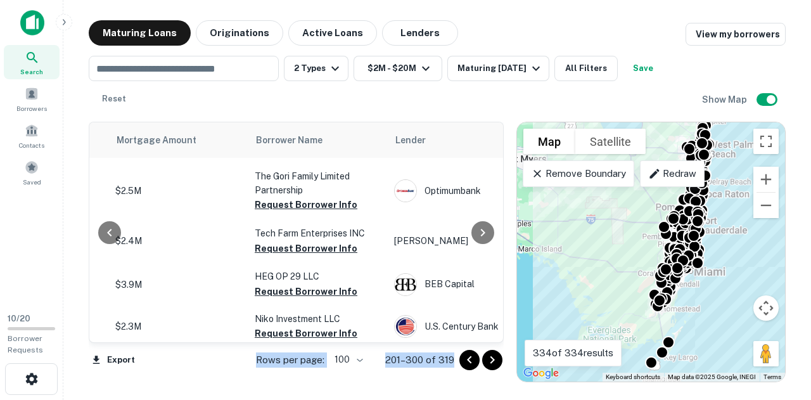
click at [489, 364] on icon "Go to next page" at bounding box center [491, 359] width 15 height 15
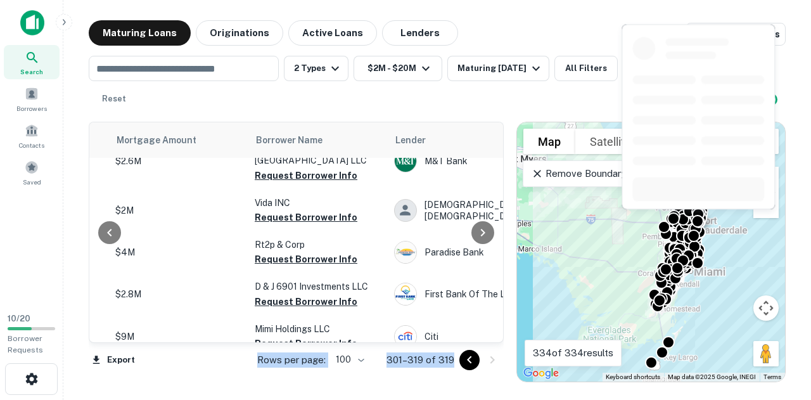
scroll to position [0, 302]
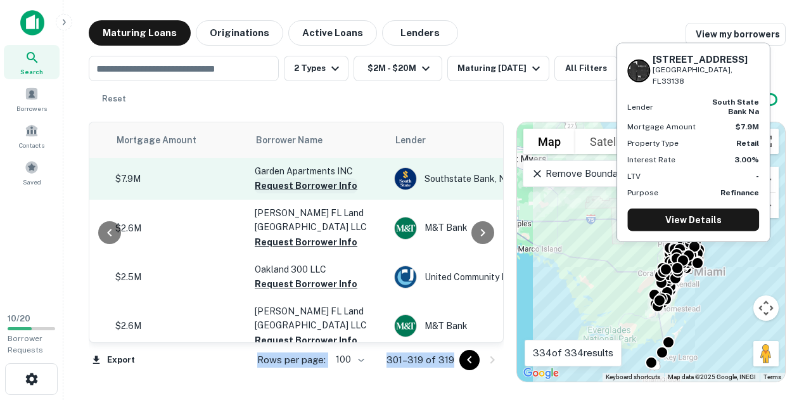
click at [287, 187] on button "Request Borrower Info" at bounding box center [306, 185] width 103 height 15
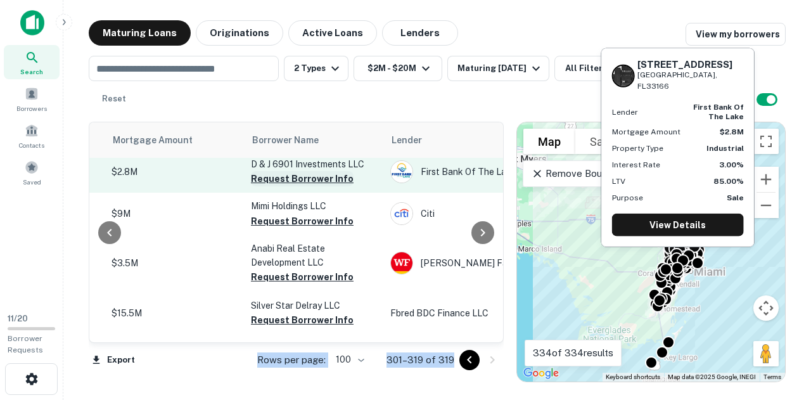
scroll to position [285, 306]
click at [292, 182] on button "Request Borrower Info" at bounding box center [302, 179] width 103 height 15
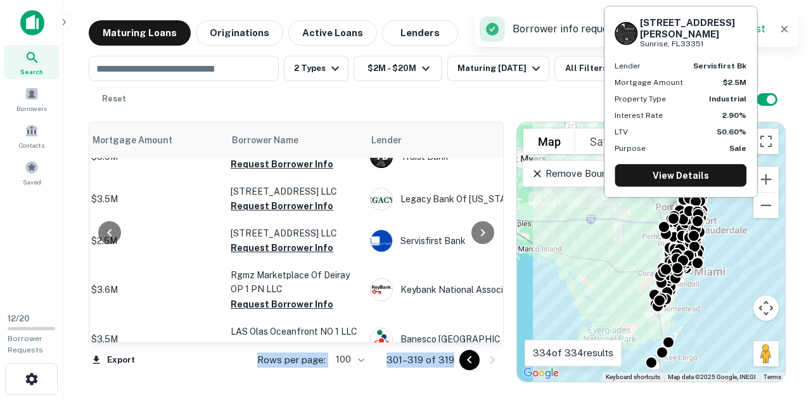
scroll to position [681, 326]
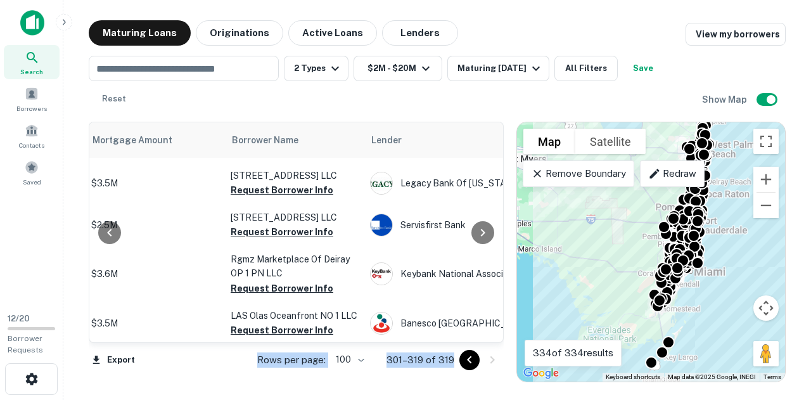
click at [472, 366] on icon "Go to previous page" at bounding box center [469, 359] width 15 height 15
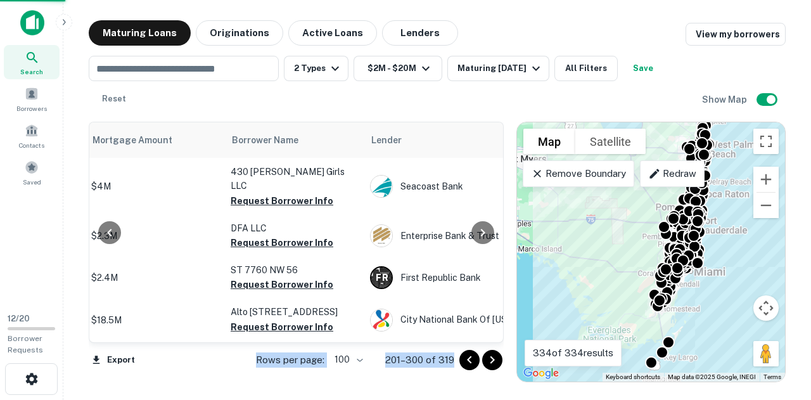
click at [472, 358] on icon "Go to previous page" at bounding box center [469, 359] width 15 height 15
click at [476, 362] on div "Export Rows per page: 100 *** 201–300 of 319" at bounding box center [296, 360] width 415 height 34
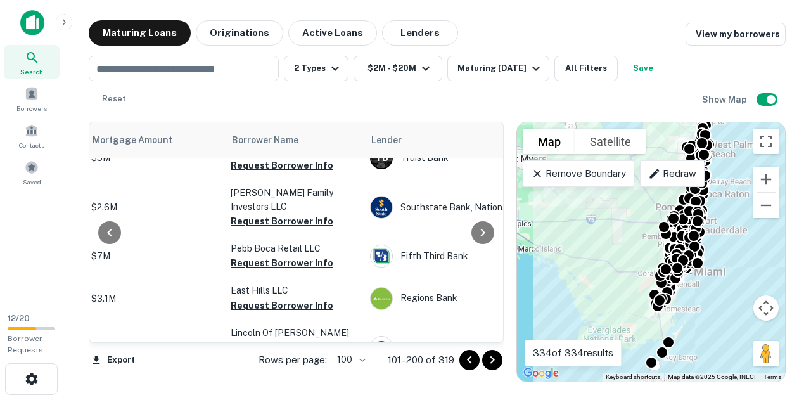
click at [473, 362] on icon "Go to previous page" at bounding box center [469, 359] width 15 height 15
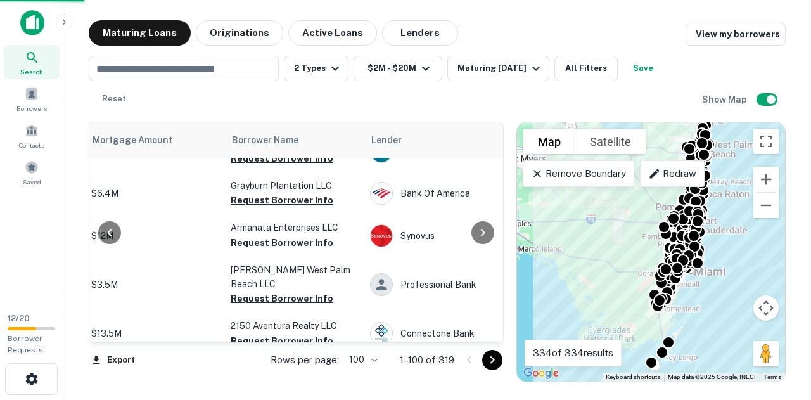
click at [471, 363] on div at bounding box center [480, 360] width 43 height 20
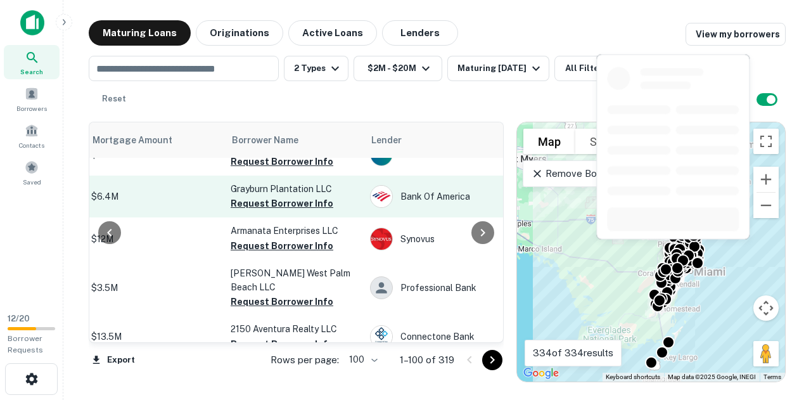
scroll to position [675, 326]
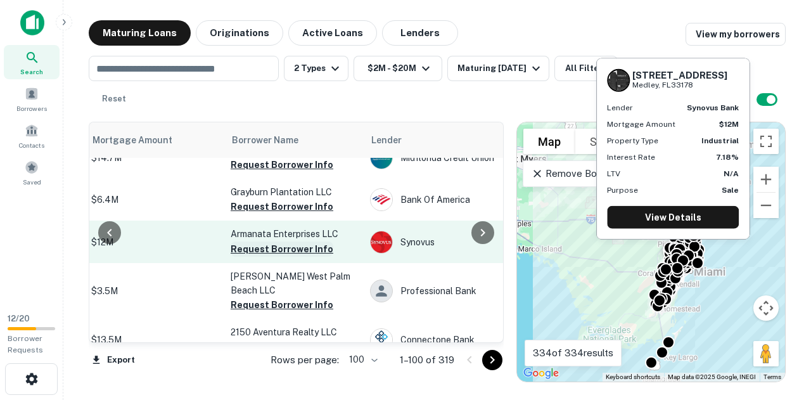
click at [277, 241] on button "Request Borrower Info" at bounding box center [281, 248] width 103 height 15
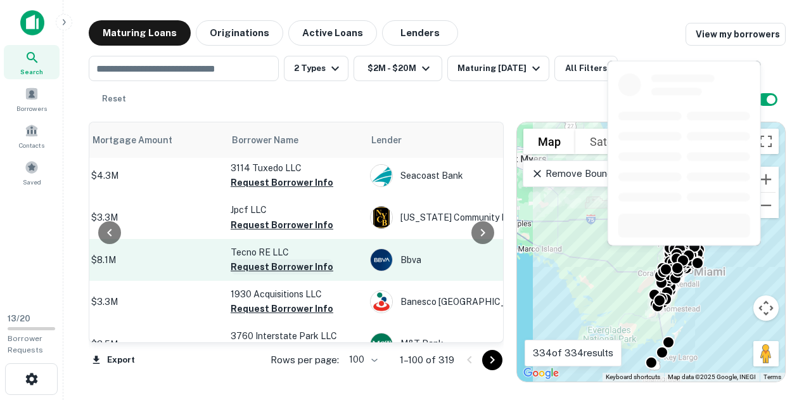
scroll to position [1366, 326]
click at [255, 258] on button "Request Borrower Info" at bounding box center [281, 265] width 103 height 15
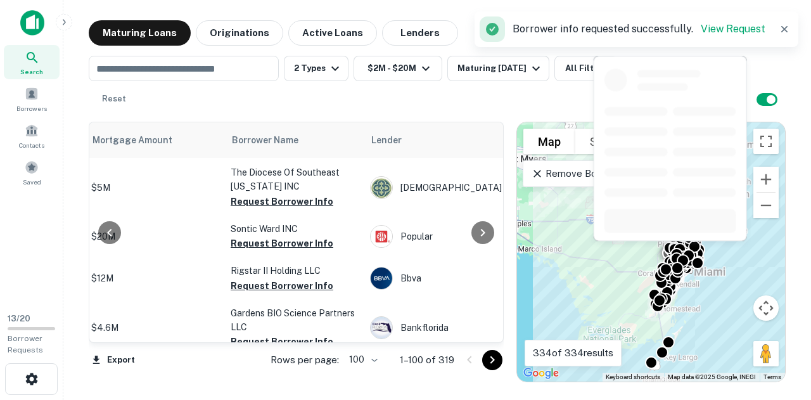
scroll to position [1758, 326]
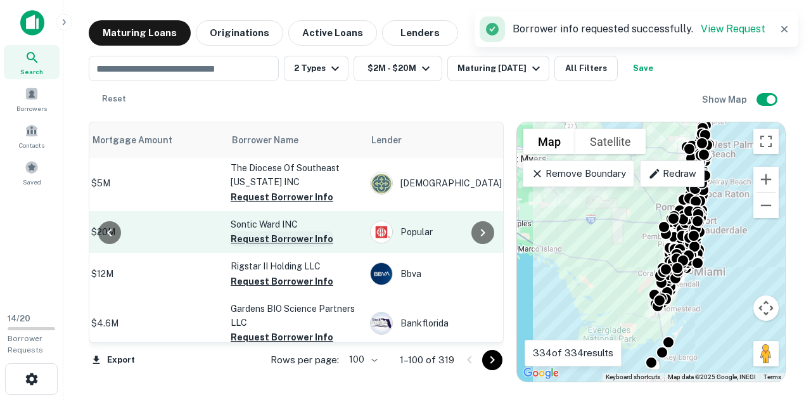
click at [276, 231] on button "Request Borrower Info" at bounding box center [281, 238] width 103 height 15
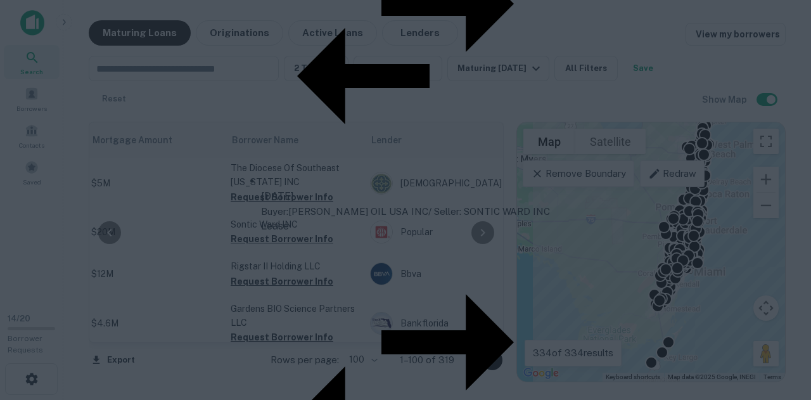
click at [160, 198] on div "This may not be the latest mortgage We detected more recent transfers on this p…" at bounding box center [405, 200] width 811 height 400
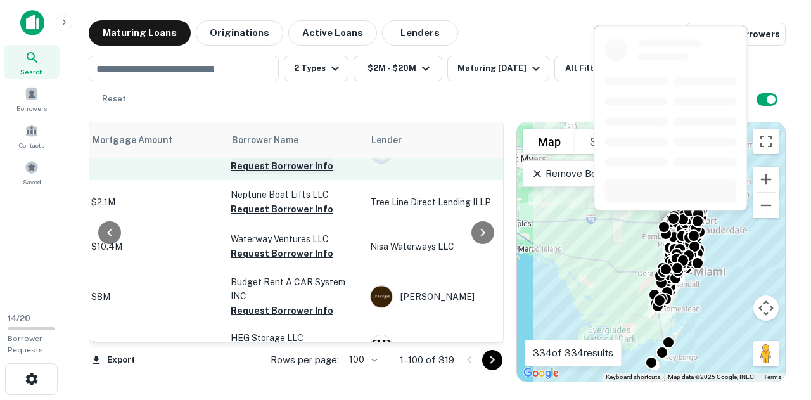
scroll to position [1930, 326]
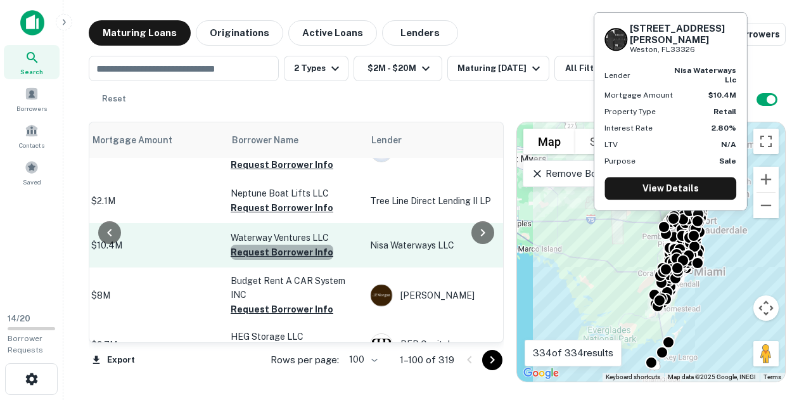
click at [287, 244] on button "Request Borrower Info" at bounding box center [281, 251] width 103 height 15
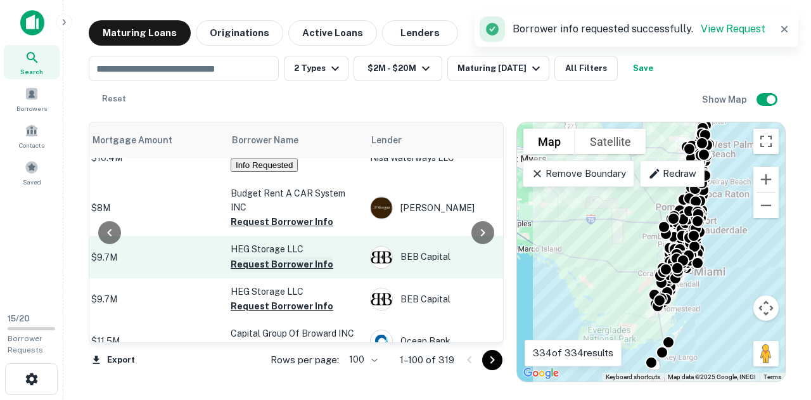
scroll to position [2021, 326]
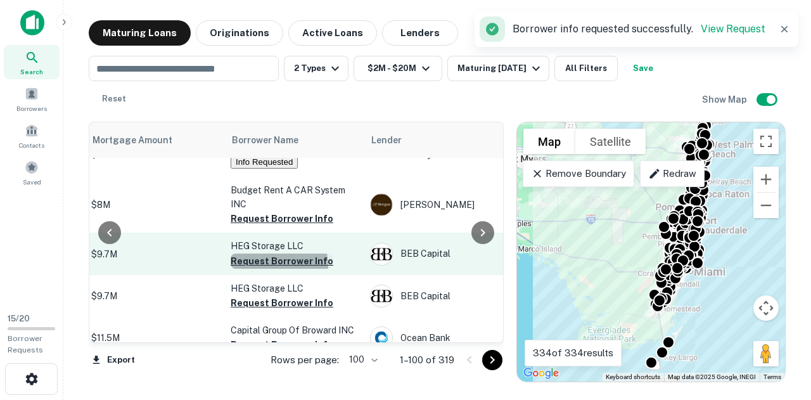
click at [276, 253] on button "Request Borrower Info" at bounding box center [281, 260] width 103 height 15
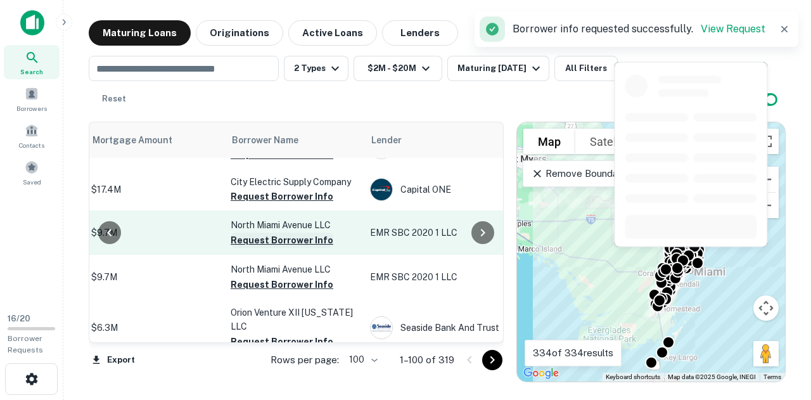
scroll to position [2546, 326]
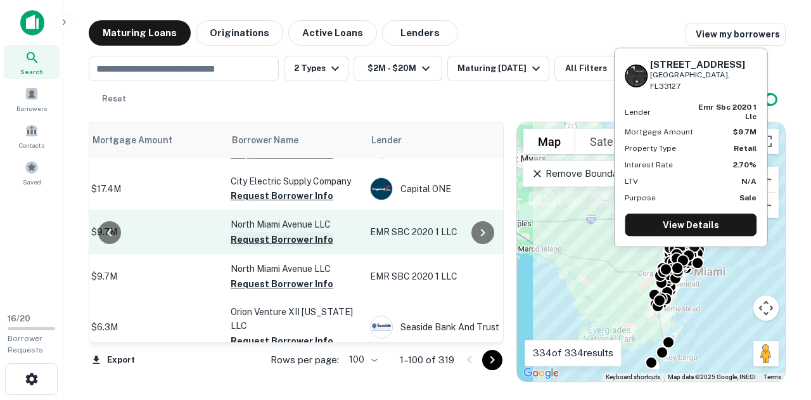
click at [253, 232] on button "Request Borrower Info" at bounding box center [281, 239] width 103 height 15
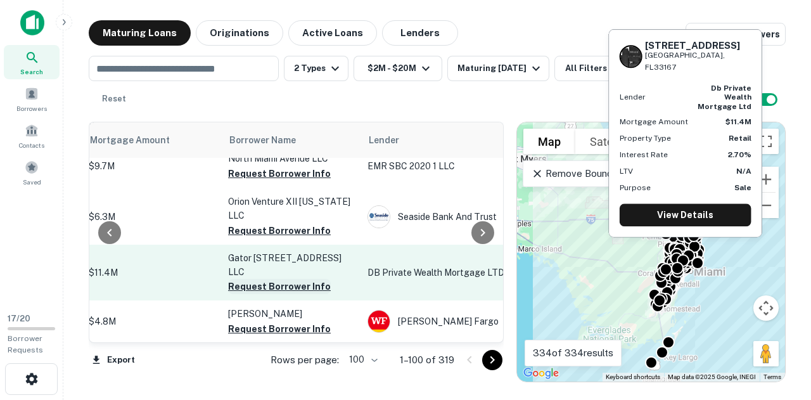
scroll to position [2663, 329]
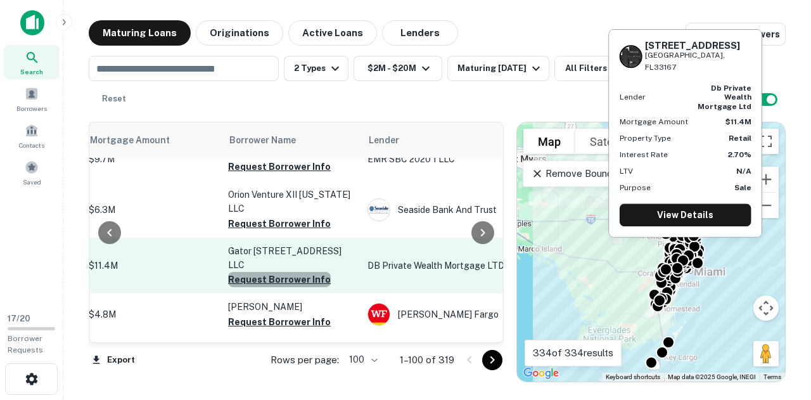
click at [284, 272] on button "Request Borrower Info" at bounding box center [279, 279] width 103 height 15
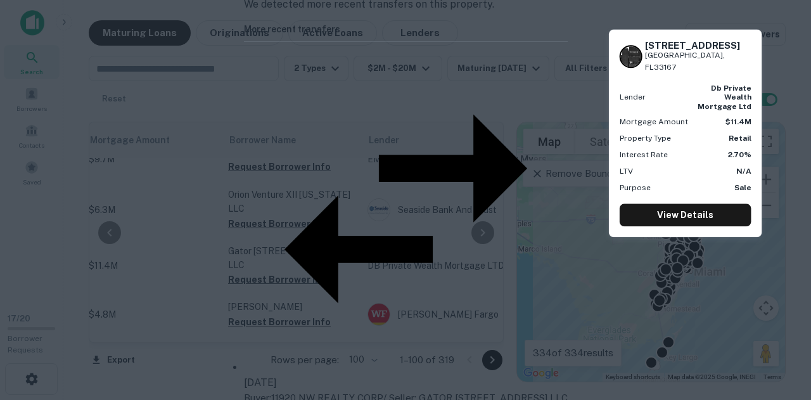
click at [368, 325] on div "This may not be the latest mortgage We detected more recent transfers on this p…" at bounding box center [405, 200] width 811 height 400
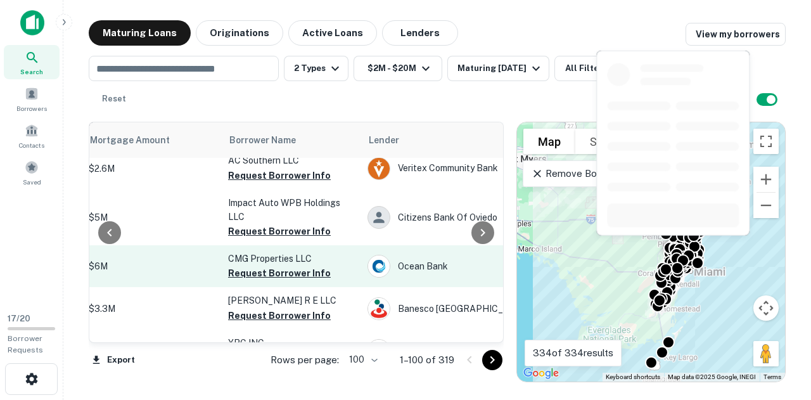
scroll to position [2996, 329]
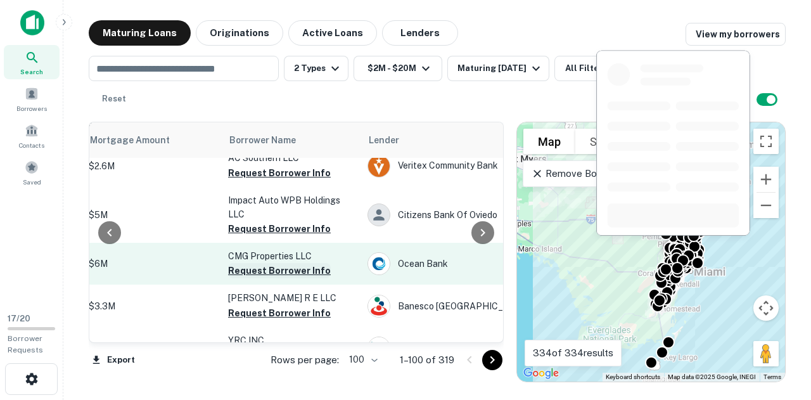
click at [267, 263] on button "Request Borrower Info" at bounding box center [279, 270] width 103 height 15
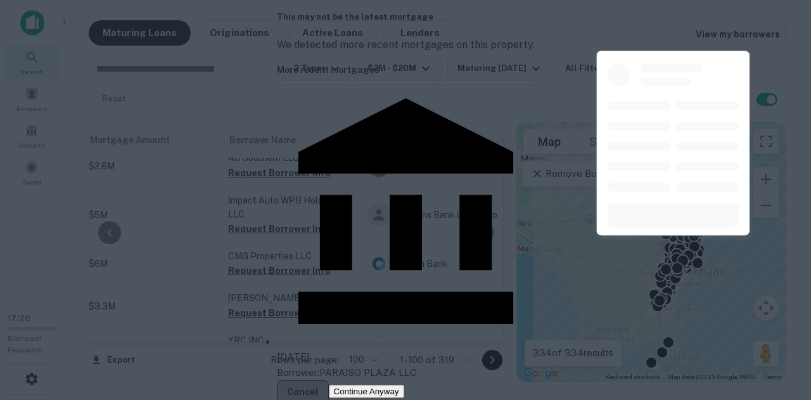
click at [329, 380] on button "Cancel" at bounding box center [303, 391] width 52 height 23
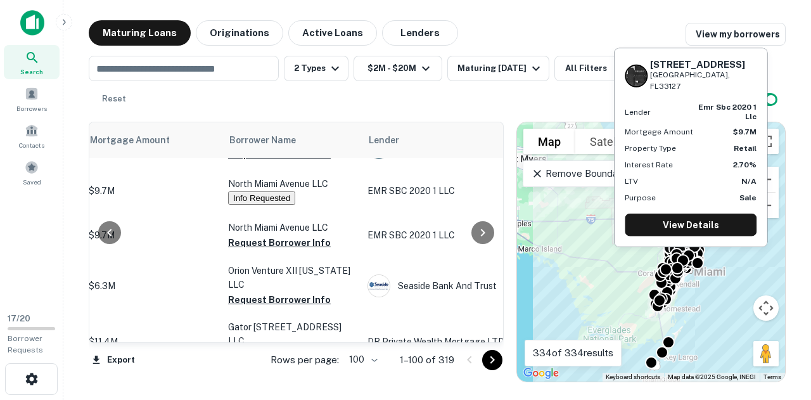
scroll to position [2590, 329]
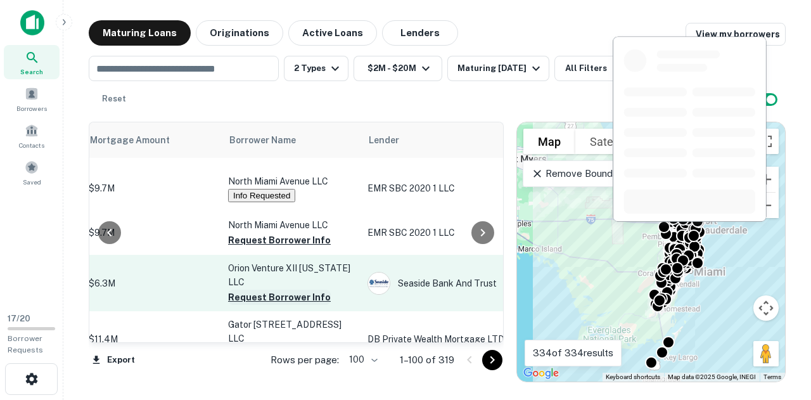
click at [277, 289] on button "Request Borrower Info" at bounding box center [279, 296] width 103 height 15
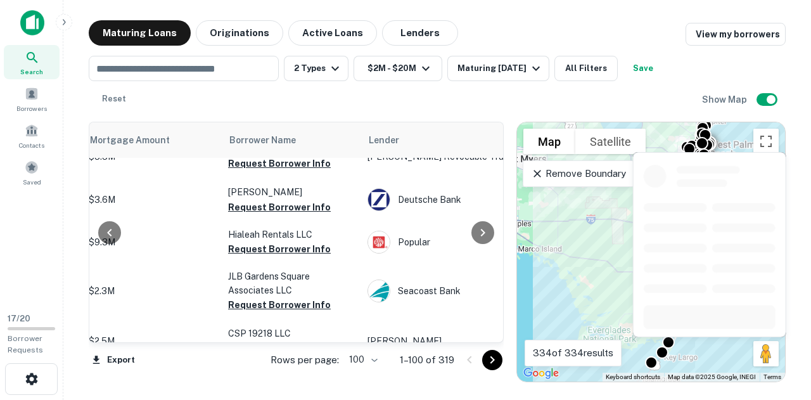
scroll to position [4263, 329]
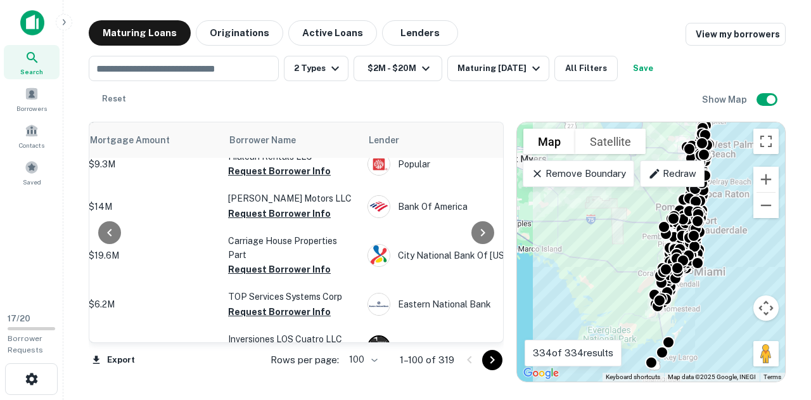
click at [489, 362] on icon "Go to next page" at bounding box center [491, 360] width 4 height 8
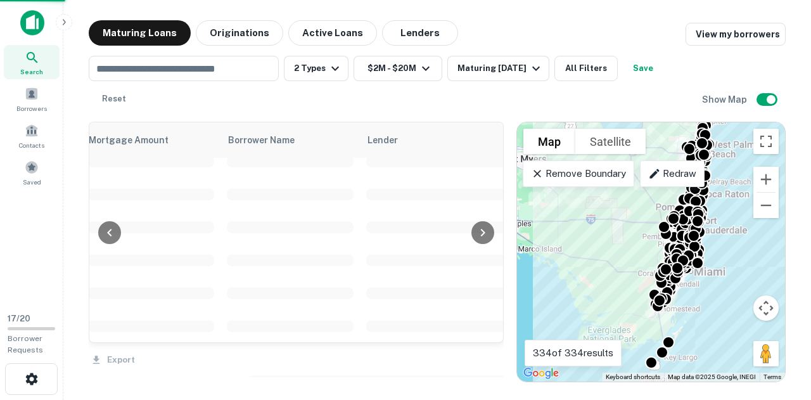
scroll to position [3117, 329]
click at [108, 233] on icon at bounding box center [109, 233] width 4 height 8
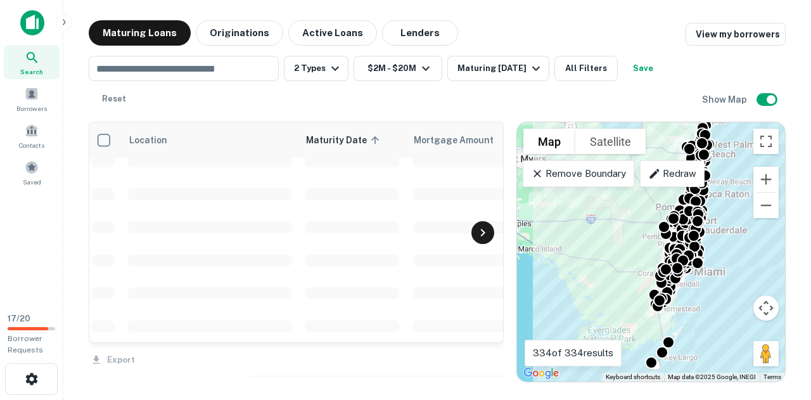
scroll to position [3117, 0]
click at [490, 235] on div at bounding box center [482, 232] width 23 height 23
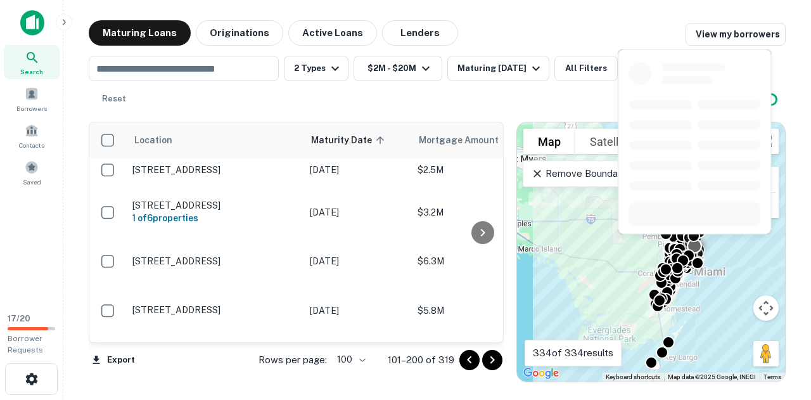
scroll to position [2918, 0]
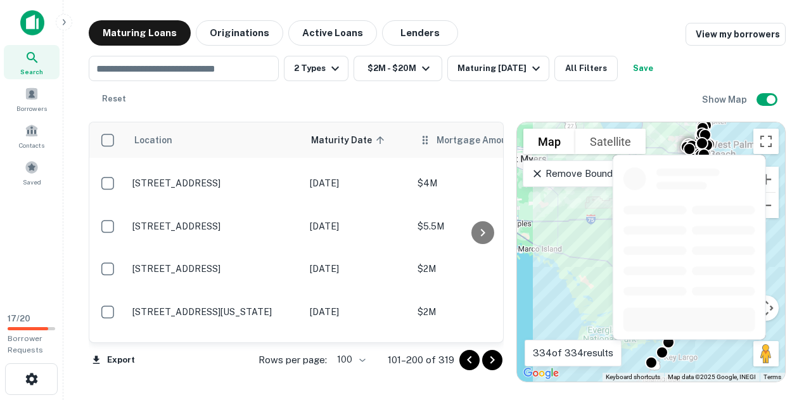
scroll to position [2678, 0]
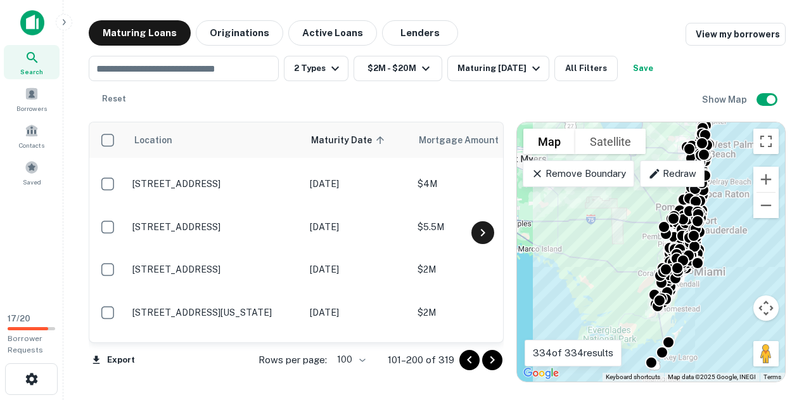
click at [483, 227] on icon at bounding box center [482, 232] width 15 height 15
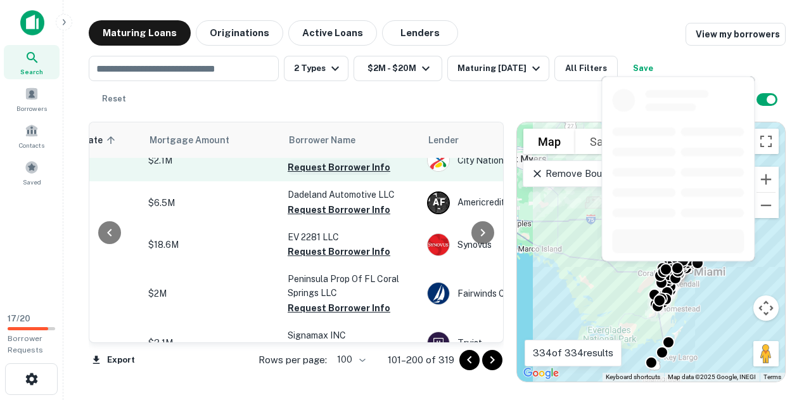
scroll to position [22, 269]
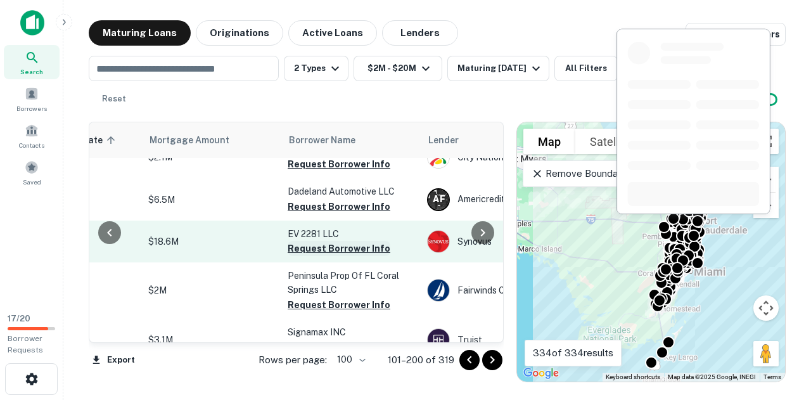
click at [340, 246] on button "Request Borrower Info" at bounding box center [338, 248] width 103 height 15
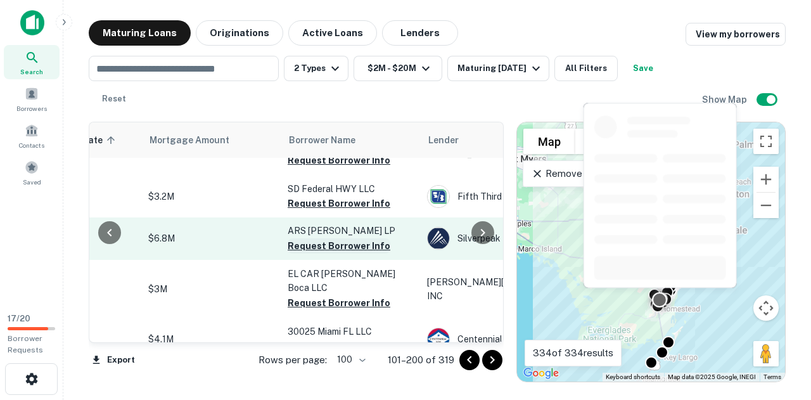
scroll to position [1360, 269]
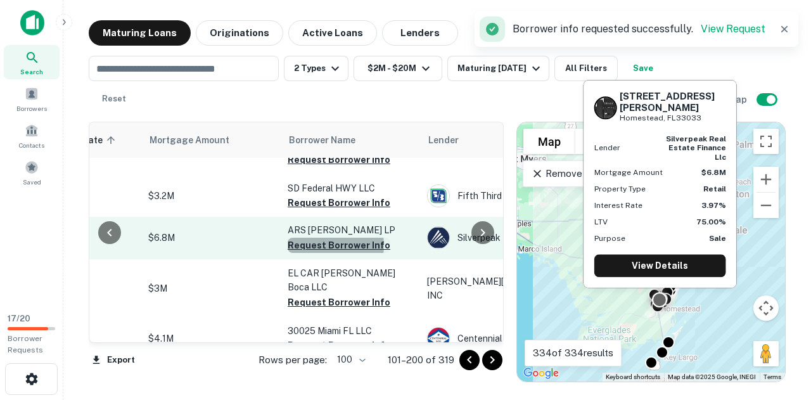
click at [327, 237] on button "Request Borrower Info" at bounding box center [338, 244] width 103 height 15
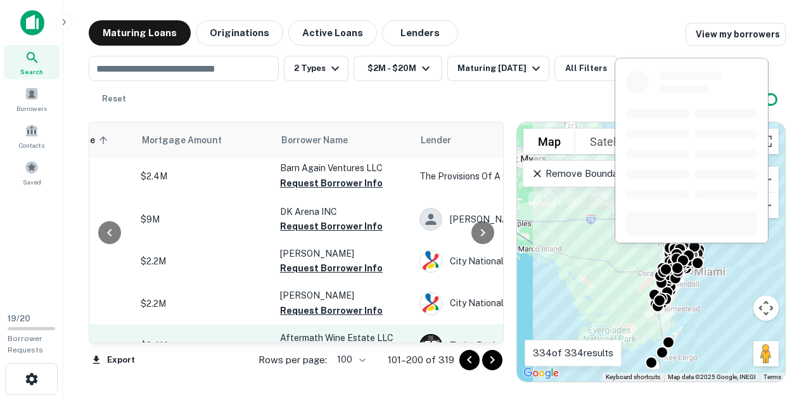
scroll to position [4194, 277]
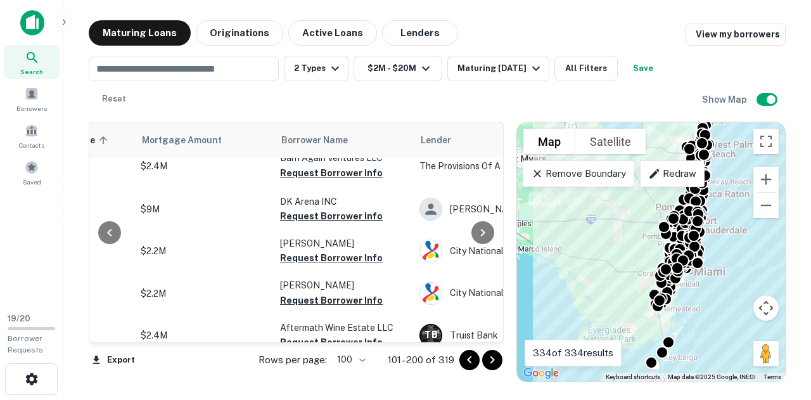
click at [496, 363] on icon "Go to next page" at bounding box center [491, 359] width 15 height 15
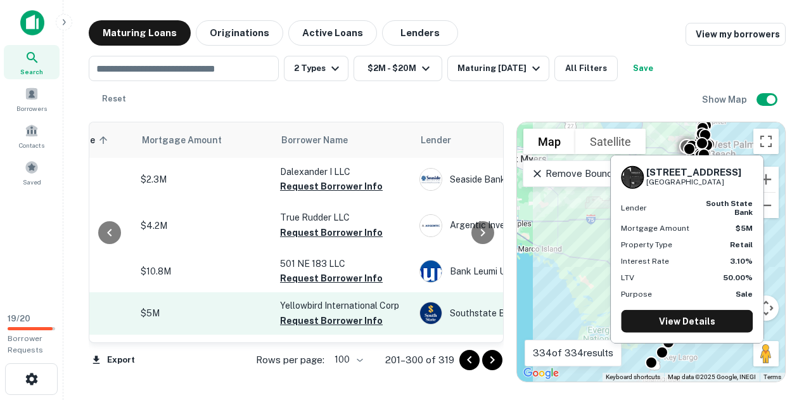
scroll to position [407, 277]
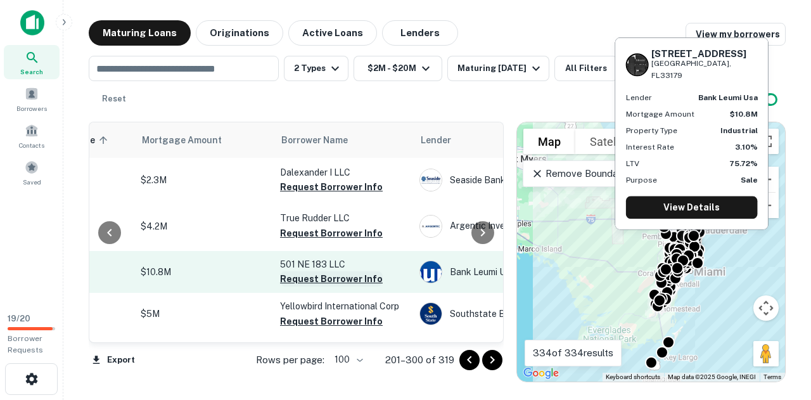
click at [348, 275] on button "Request Borrower Info" at bounding box center [331, 278] width 103 height 15
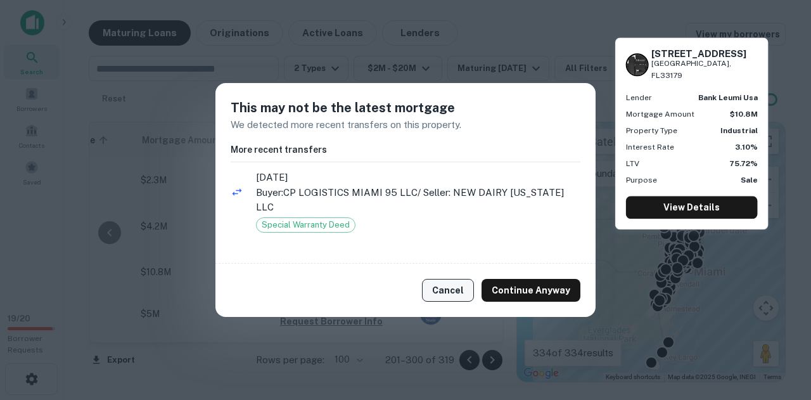
click at [468, 282] on button "Cancel" at bounding box center [448, 290] width 52 height 23
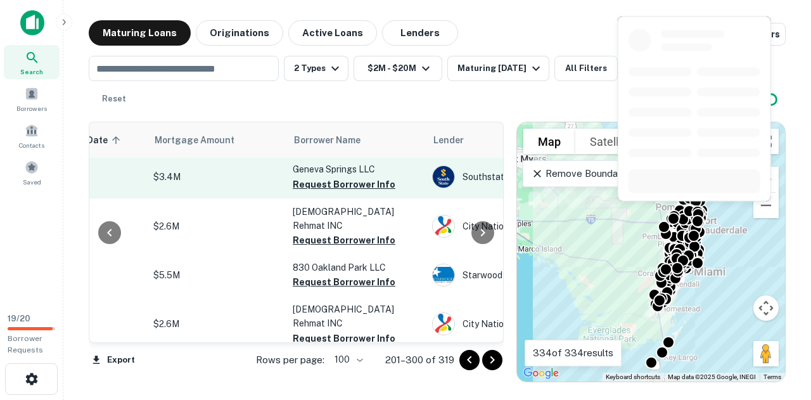
scroll to position [1424, 264]
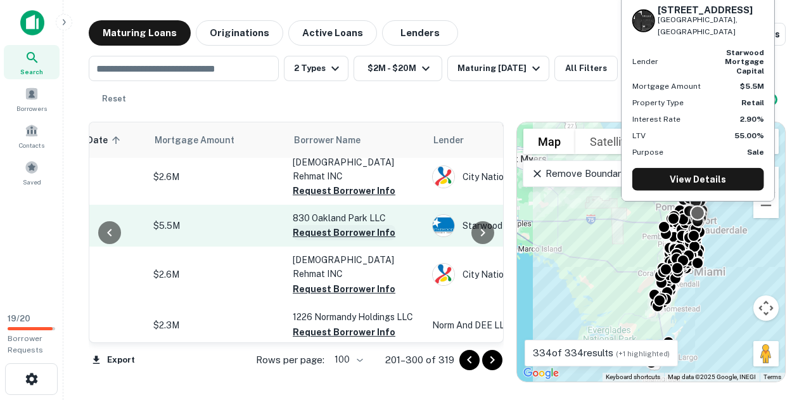
click at [348, 225] on button "Request Borrower Info" at bounding box center [344, 232] width 103 height 15
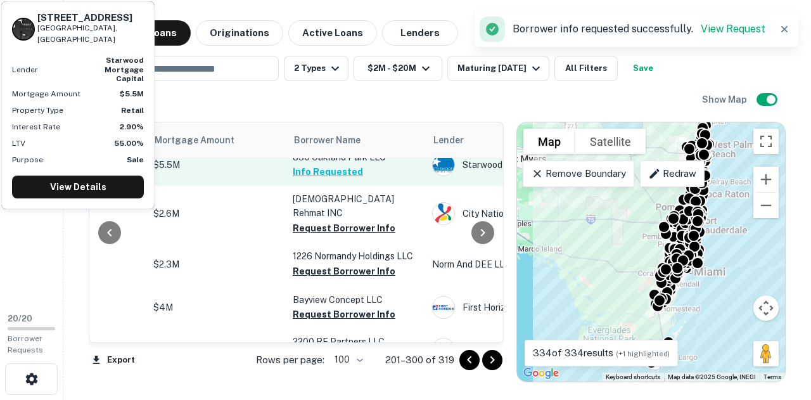
scroll to position [1406, 264]
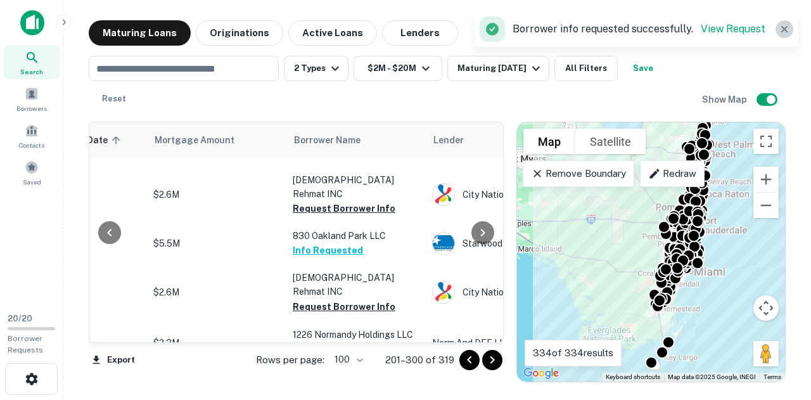
click at [789, 35] on icon "button" at bounding box center [784, 29] width 13 height 13
click at [757, 48] on div "​ 2 Types $2M - $20M Maturing In 1 Year All Filters Save Reset Show Map" at bounding box center [437, 79] width 697 height 66
click at [756, 38] on link "View my borrowers" at bounding box center [735, 34] width 100 height 23
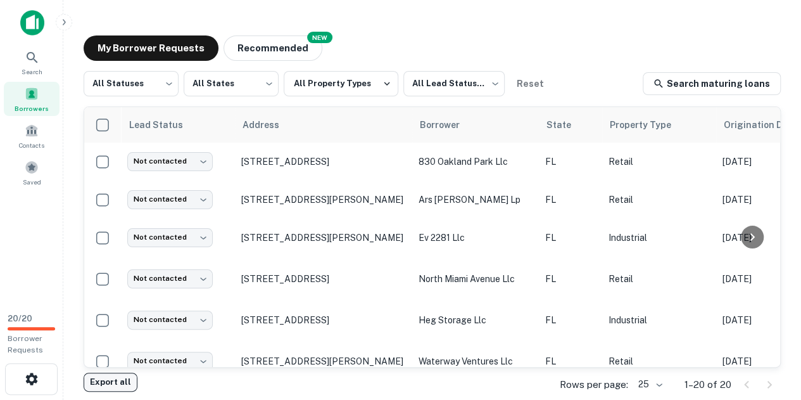
click at [111, 382] on button "Export all" at bounding box center [111, 381] width 54 height 19
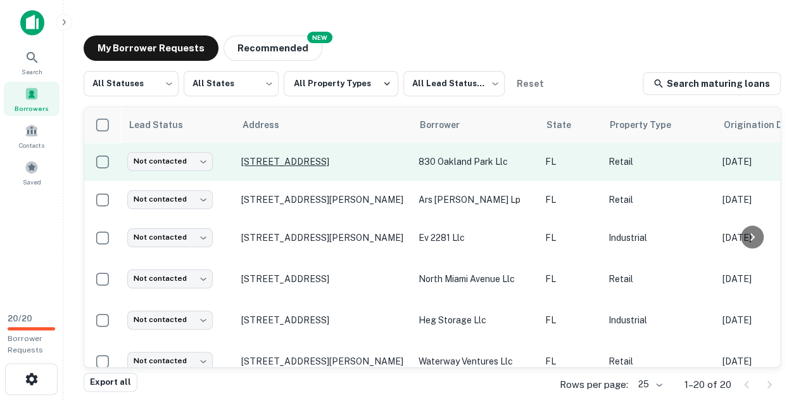
click at [278, 163] on p "[STREET_ADDRESS]" at bounding box center [323, 161] width 165 height 11
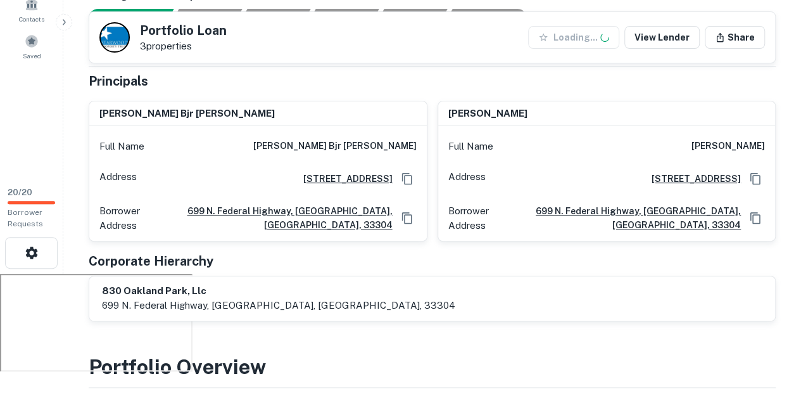
scroll to position [137, 0]
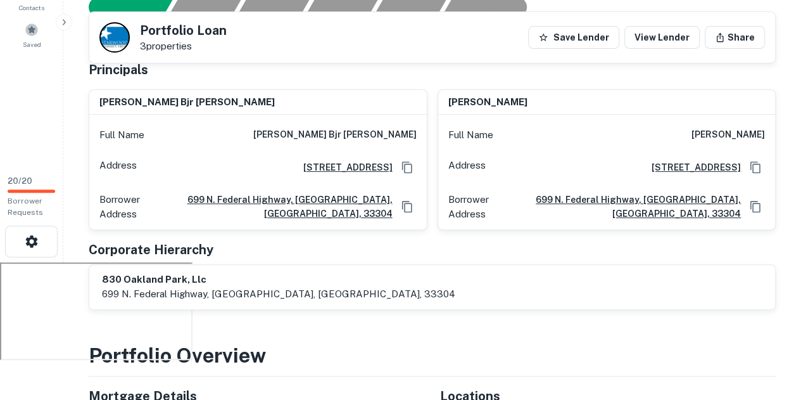
click at [412, 161] on icon "Copy Address" at bounding box center [407, 167] width 13 height 13
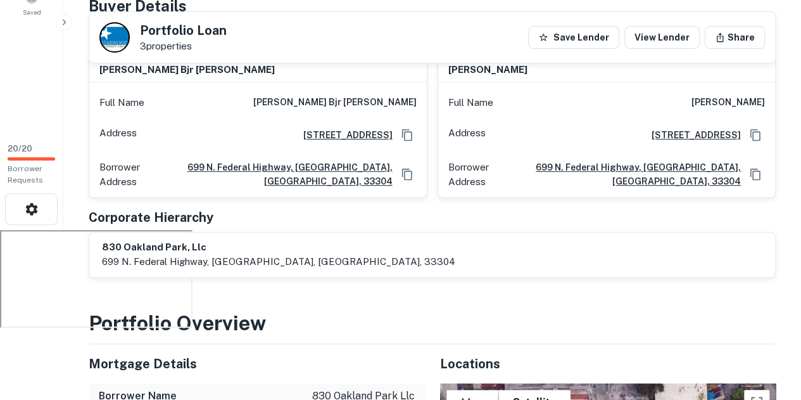
scroll to position [0, 0]
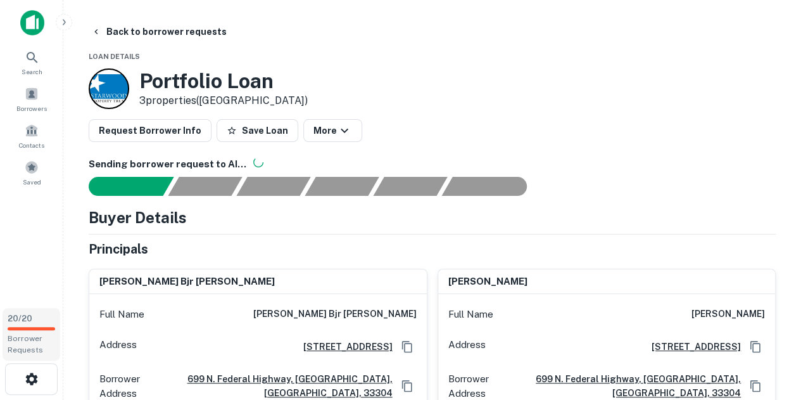
click at [30, 329] on div at bounding box center [31, 328] width 47 height 3
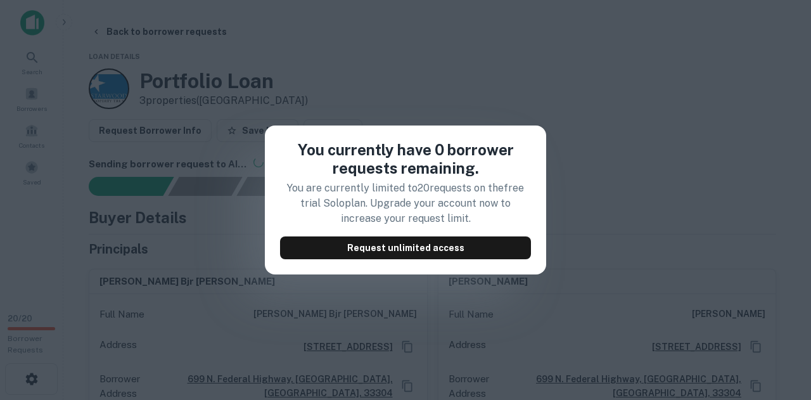
click at [605, 142] on div "You currently have 0 borrower requests remaining. You are currently limited to …" at bounding box center [405, 200] width 811 height 400
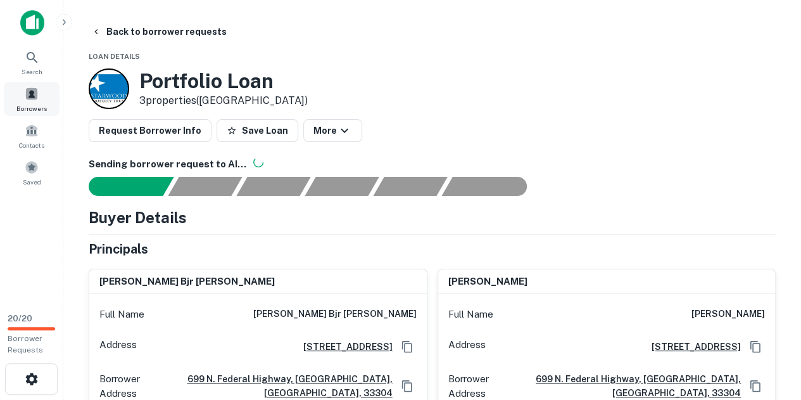
click at [28, 88] on span at bounding box center [32, 94] width 14 height 14
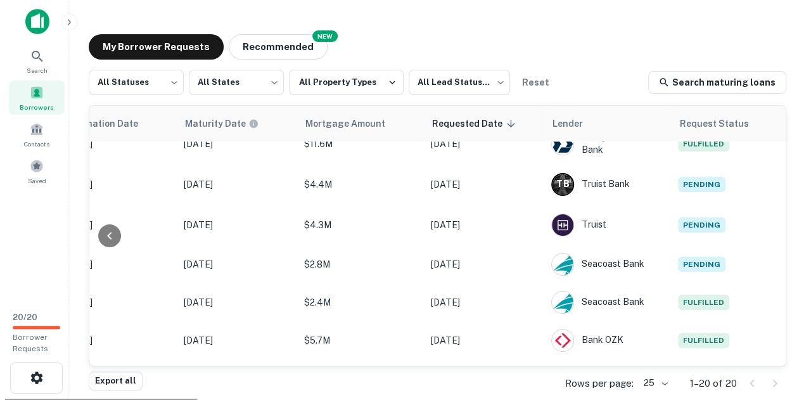
scroll to position [422, 674]
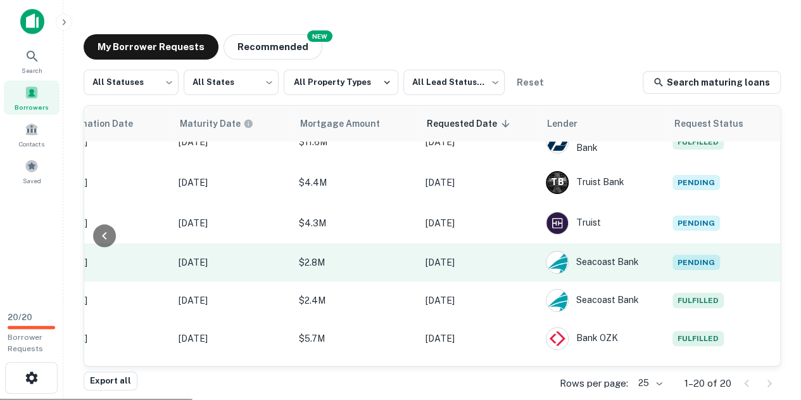
click at [467, 243] on td "[DATE]" at bounding box center [479, 262] width 120 height 38
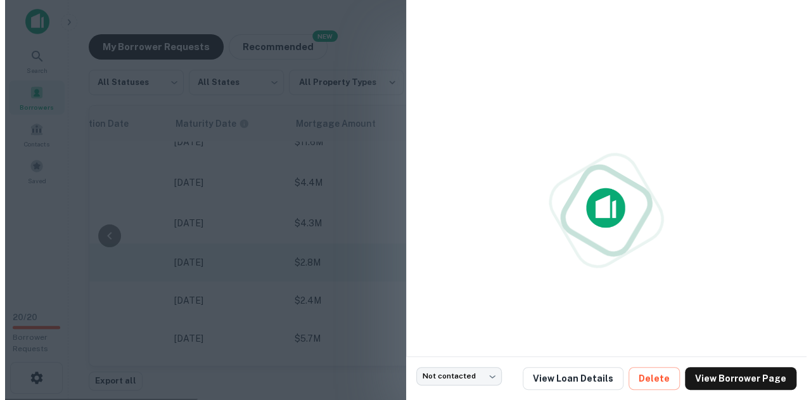
scroll to position [422, 673]
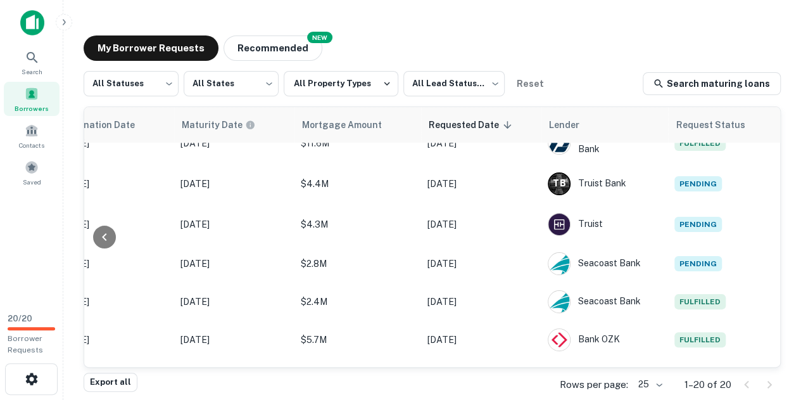
click at [48, 112] on div "Borrowers" at bounding box center [32, 99] width 56 height 34
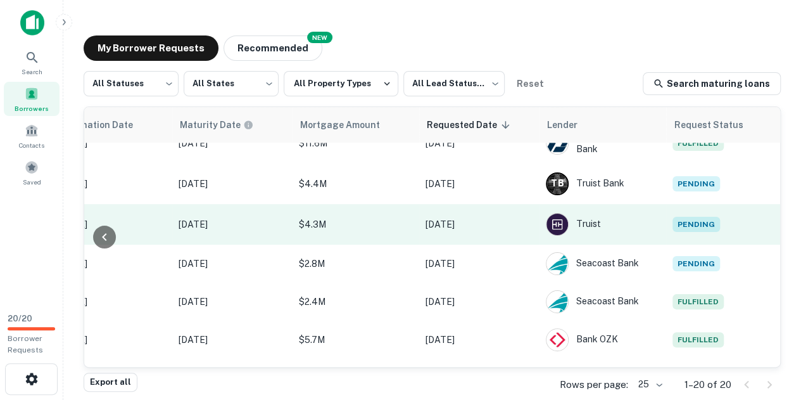
scroll to position [414, 674]
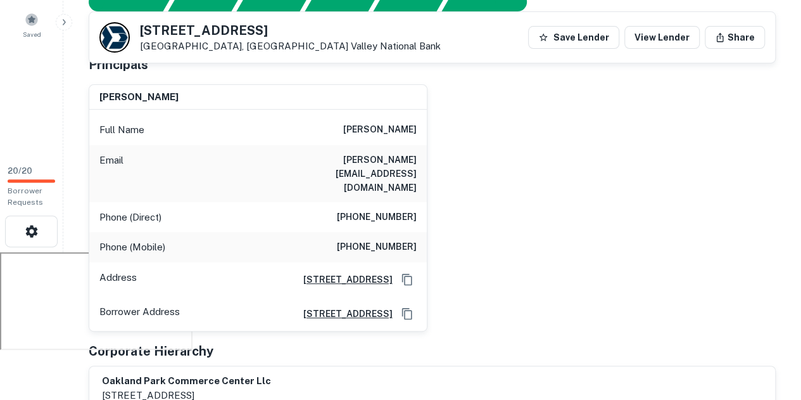
scroll to position [161, 0]
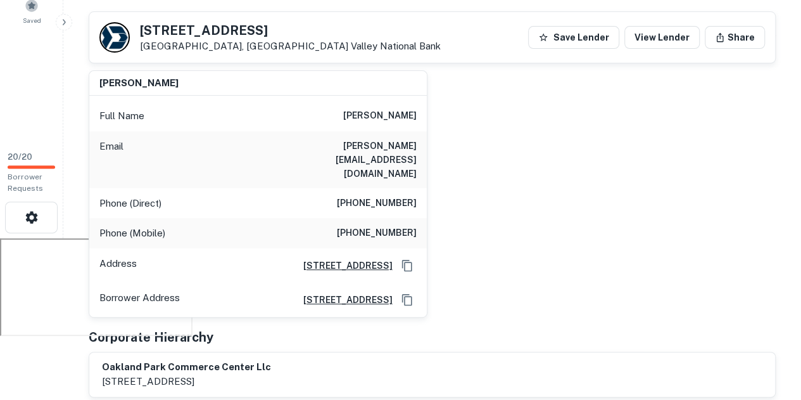
click at [539, 153] on div "[PERSON_NAME] Full Name [PERSON_NAME] Email [PERSON_NAME][EMAIL_ADDRESS][DOMAIN…" at bounding box center [427, 188] width 697 height 257
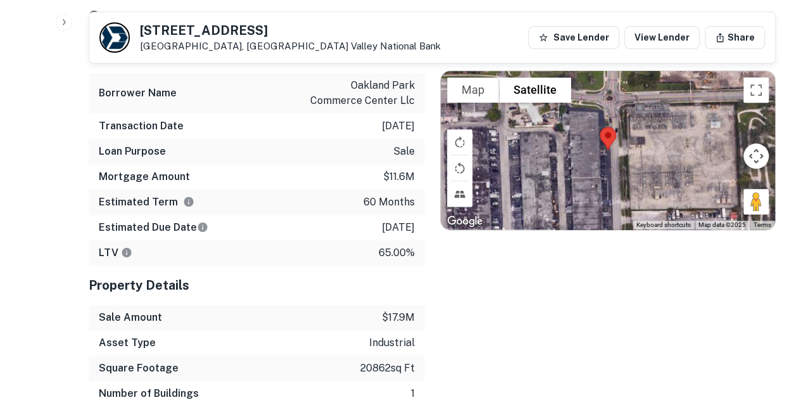
scroll to position [710, 0]
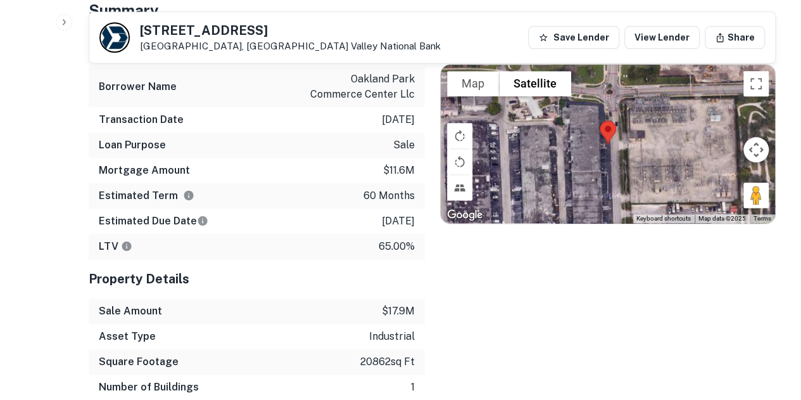
click at [472, 260] on div "Location To navigate the map with touch gestures double-tap and hold your finge…" at bounding box center [600, 226] width 351 height 398
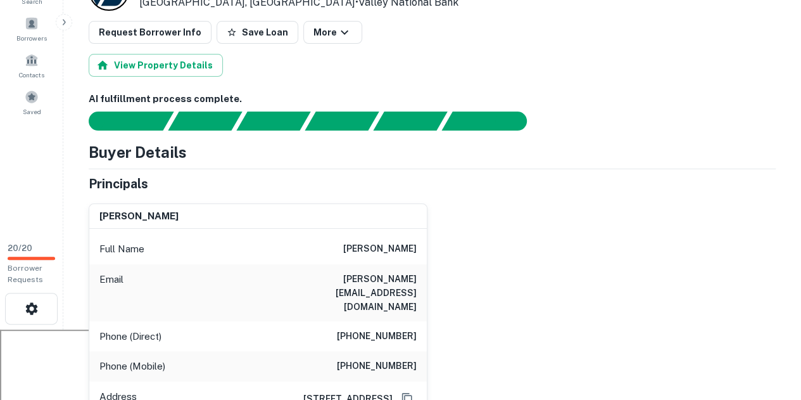
scroll to position [0, 0]
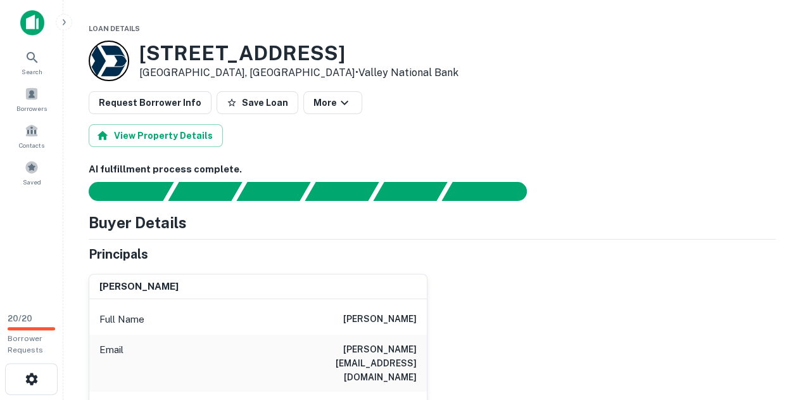
click at [490, 75] on div "3701 NE 5TH AVE # 3709 Oakland Park, FL33334 • Valley National Bank" at bounding box center [432, 61] width 687 height 41
click at [34, 94] on span at bounding box center [32, 94] width 14 height 14
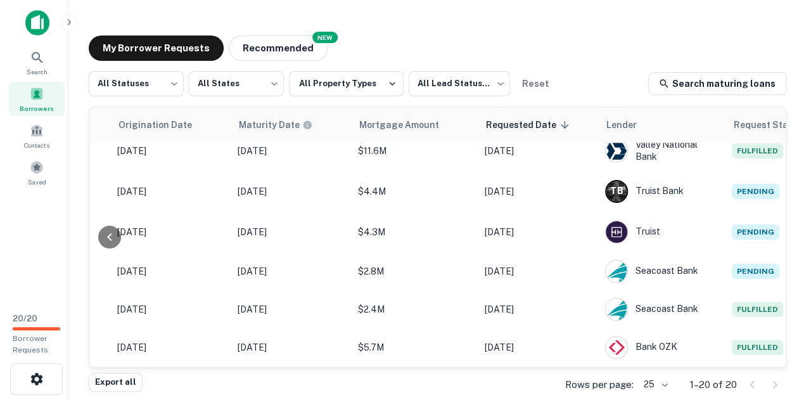
scroll to position [414, 674]
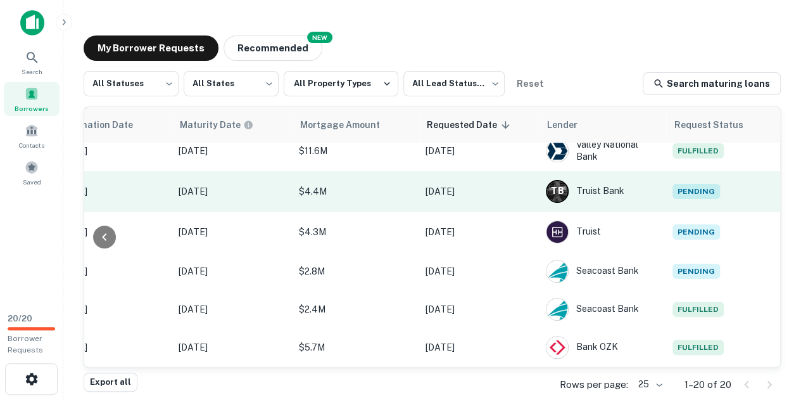
click at [693, 187] on span "Pending" at bounding box center [695, 191] width 47 height 15
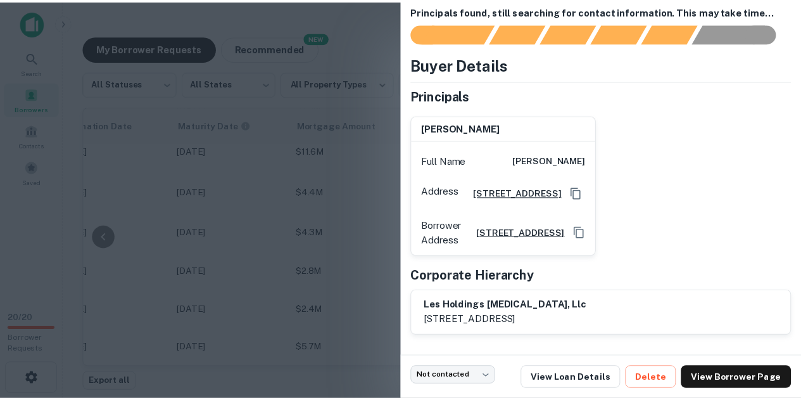
scroll to position [0, 0]
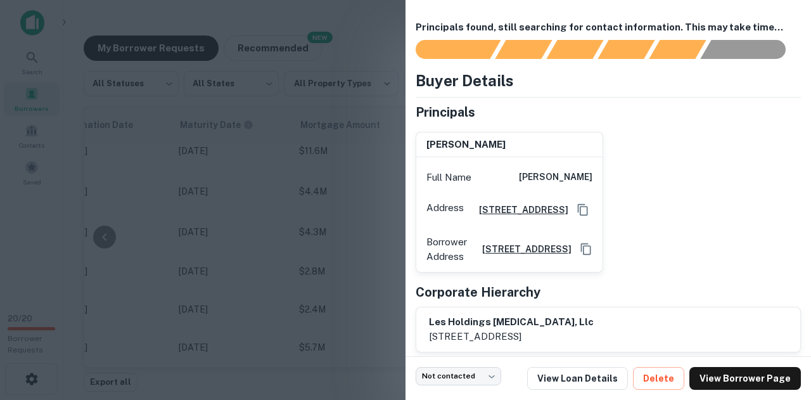
click at [358, 142] on div at bounding box center [405, 200] width 811 height 400
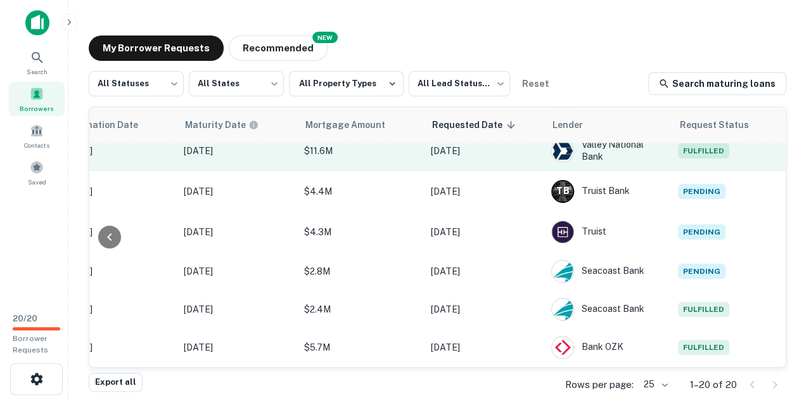
scroll to position [414, 664]
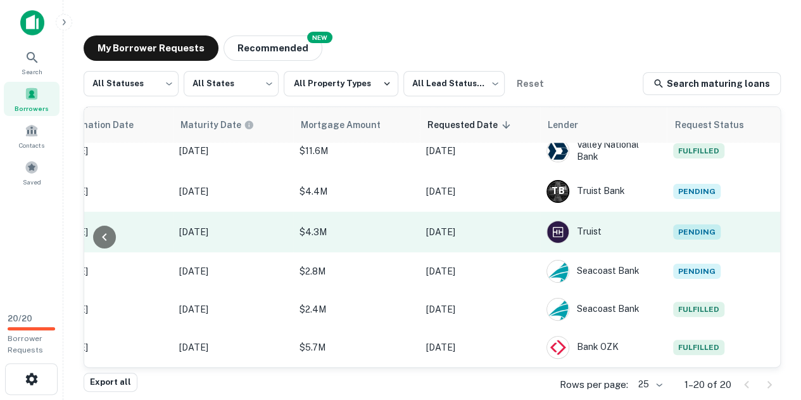
click at [689, 227] on span "Pending" at bounding box center [696, 231] width 47 height 15
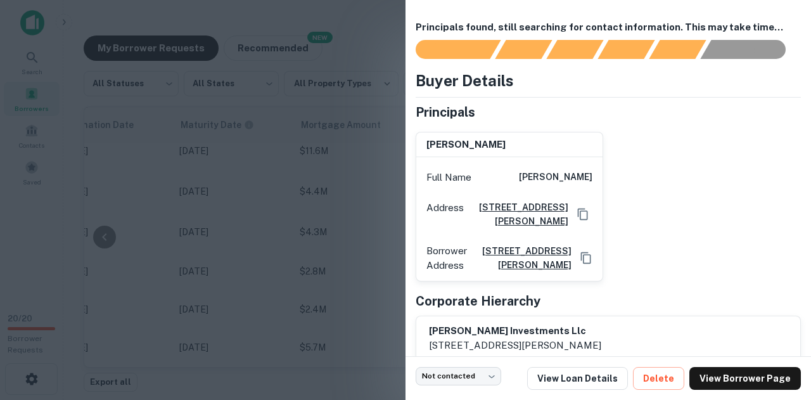
scroll to position [35, 0]
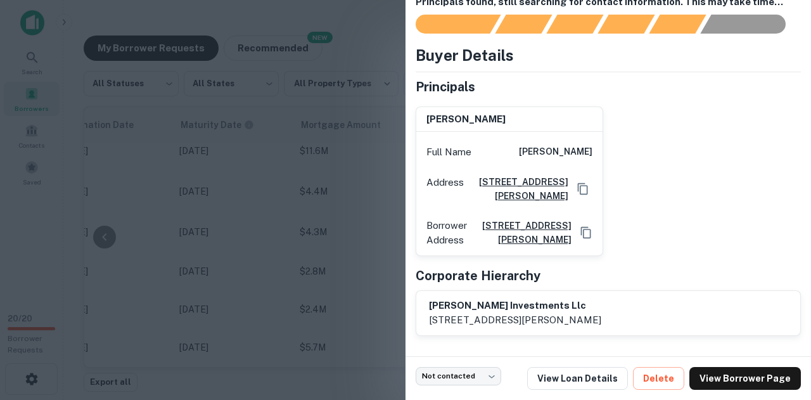
click at [373, 173] on div at bounding box center [405, 200] width 811 height 400
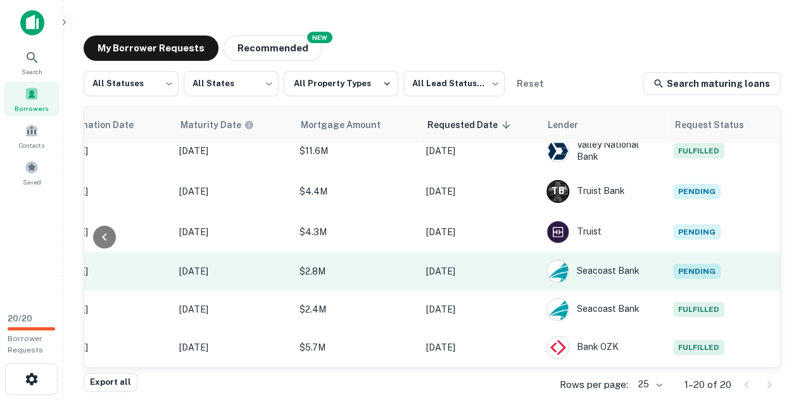
click at [707, 267] on span "Pending" at bounding box center [696, 270] width 47 height 15
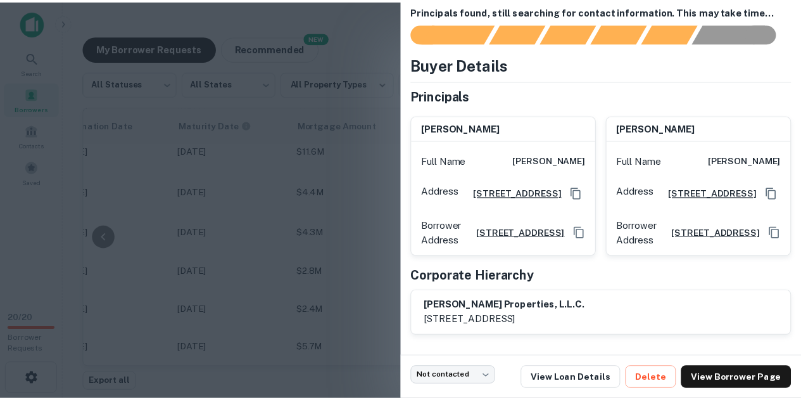
scroll to position [49, 0]
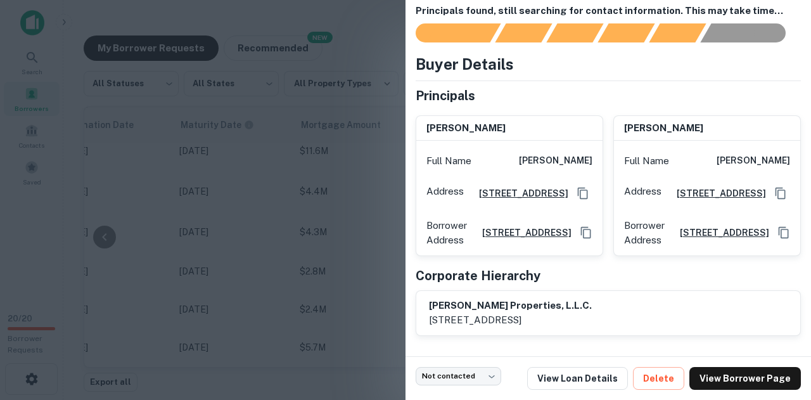
click at [359, 244] on div at bounding box center [405, 200] width 811 height 400
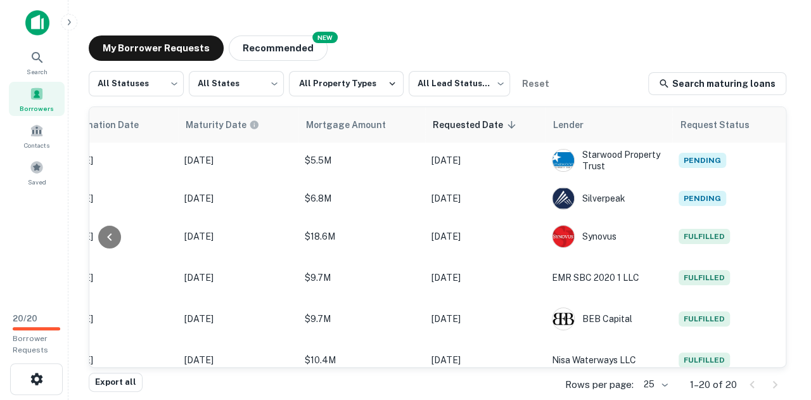
scroll to position [0, 664]
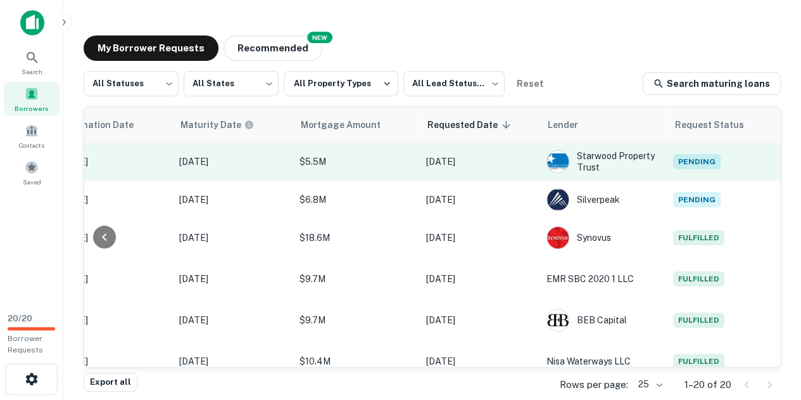
click at [687, 164] on span "Pending" at bounding box center [696, 161] width 47 height 15
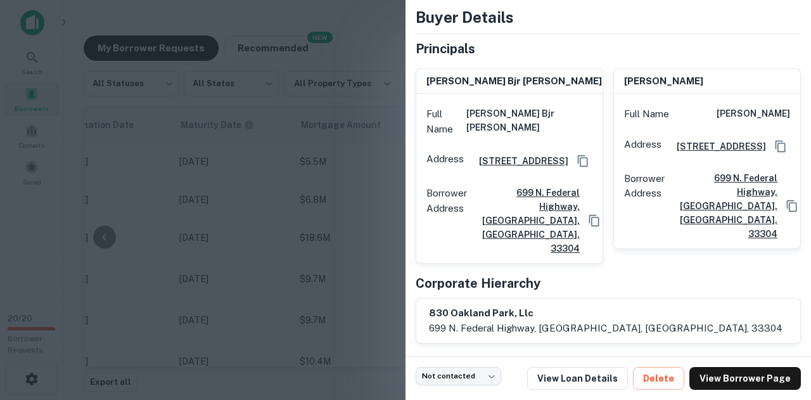
scroll to position [77, 0]
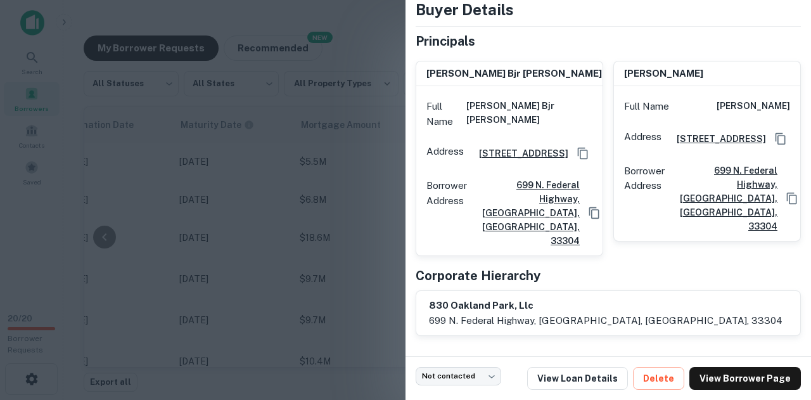
click at [344, 179] on div at bounding box center [405, 200] width 811 height 400
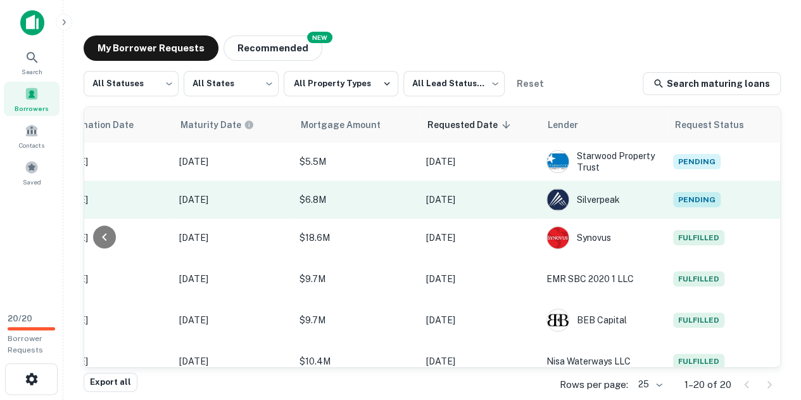
click at [708, 193] on span "Pending" at bounding box center [696, 199] width 47 height 15
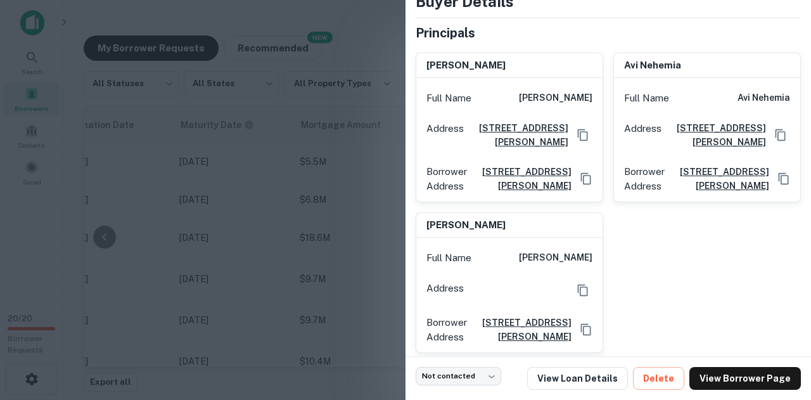
scroll to position [80, 0]
click at [322, 163] on div at bounding box center [405, 200] width 811 height 400
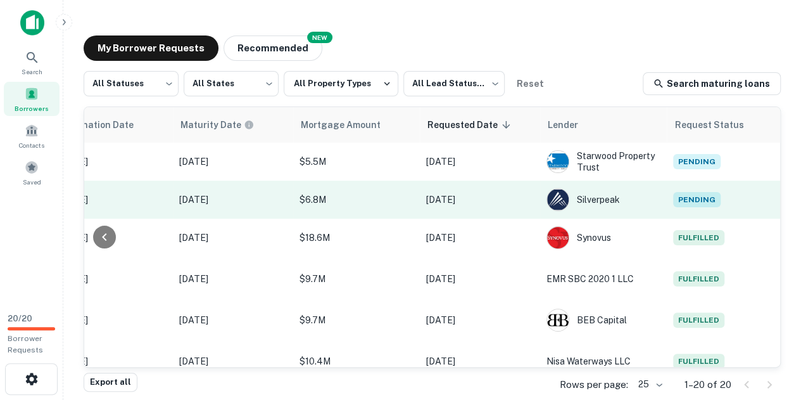
click at [691, 194] on span "Pending" at bounding box center [696, 199] width 47 height 15
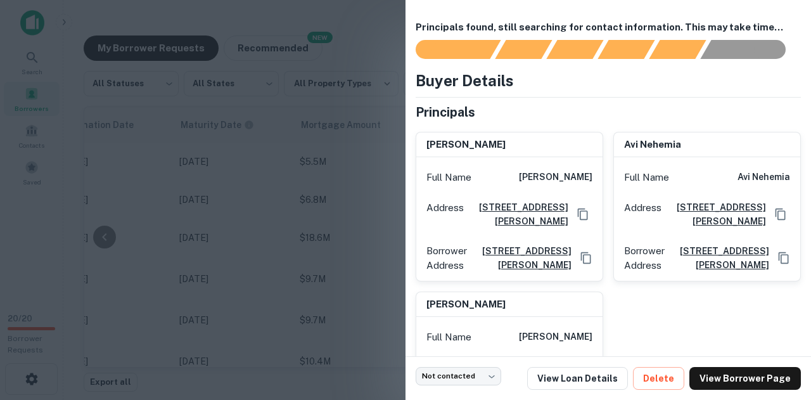
click at [350, 115] on div at bounding box center [405, 200] width 811 height 400
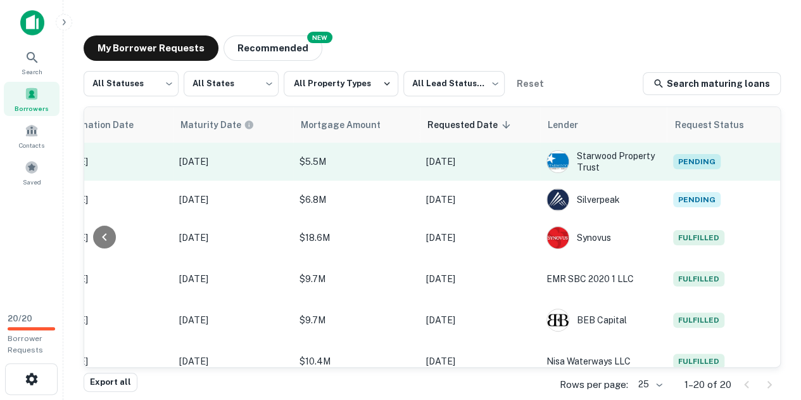
click at [681, 154] on span "Pending" at bounding box center [696, 161] width 47 height 15
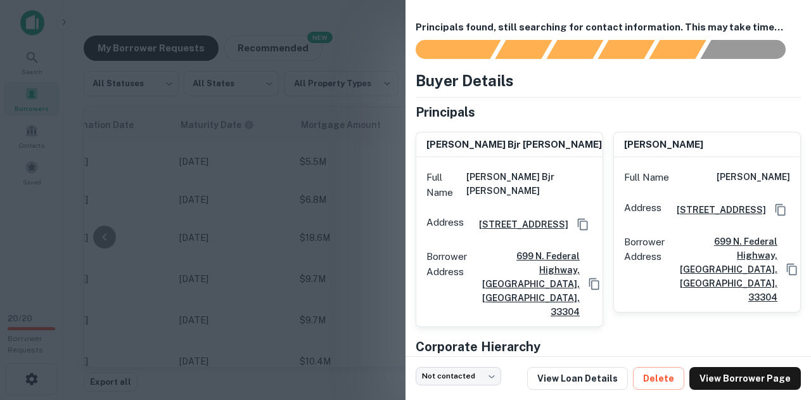
drag, startPoint x: 707, startPoint y: 177, endPoint x: 783, endPoint y: 175, distance: 75.4
click at [783, 175] on div "Full Name steven w hudson" at bounding box center [707, 177] width 186 height 30
copy h6 "steven w hudson"
click at [756, 174] on h6 "steven w hudson" at bounding box center [752, 177] width 73 height 15
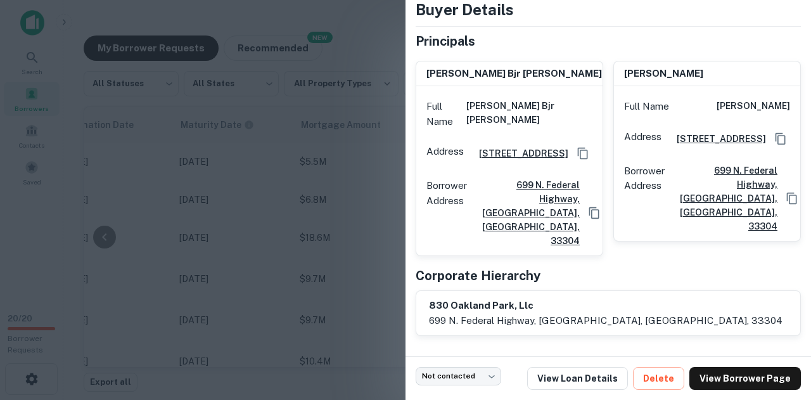
scroll to position [0, 0]
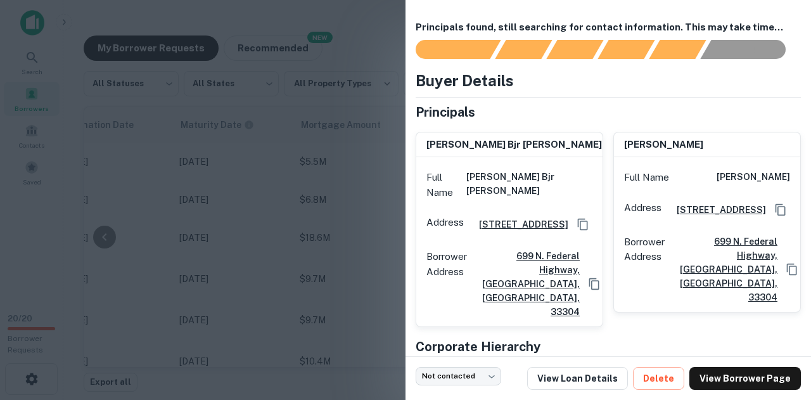
click at [407, 94] on div "Principals found, still searching for contact information. This may take time..…" at bounding box center [607, 178] width 405 height 356
click at [367, 108] on div at bounding box center [405, 200] width 811 height 400
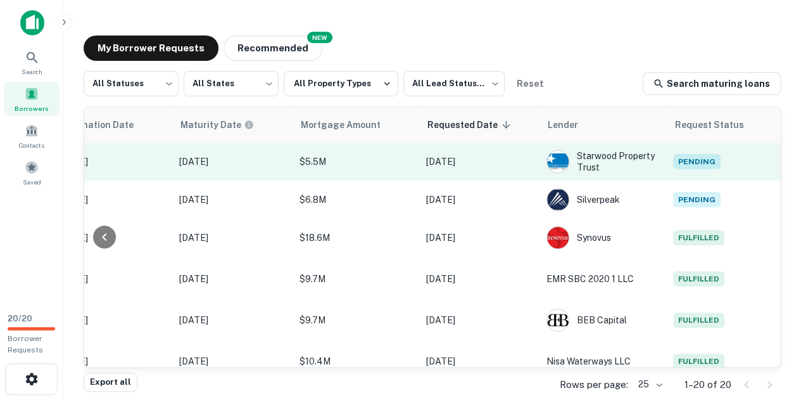
click at [700, 163] on span "Pending" at bounding box center [696, 161] width 47 height 15
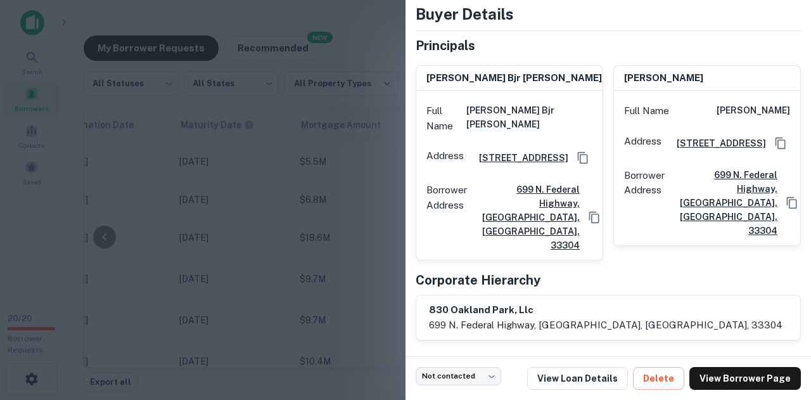
scroll to position [77, 0]
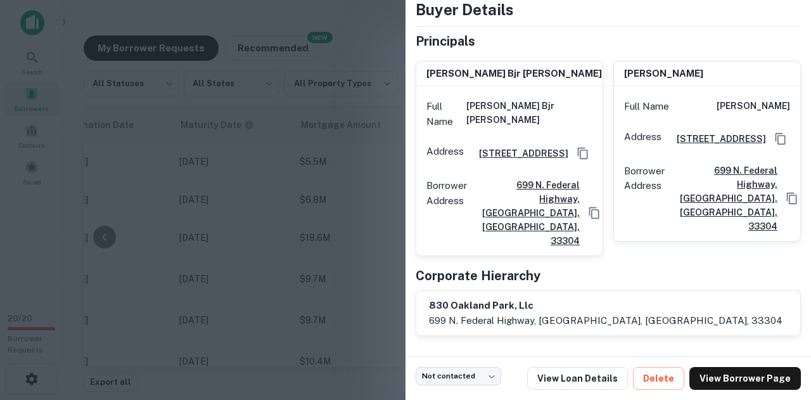
click at [469, 307] on h6 "830 oakland park, llc" at bounding box center [605, 305] width 353 height 15
copy h6 "830 oakland park, llc"
click at [591, 281] on div "Corporate Hierarchy" at bounding box center [607, 275] width 385 height 19
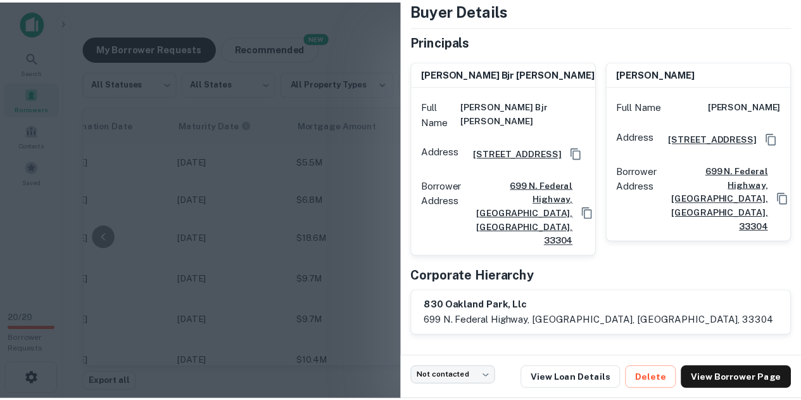
scroll to position [76, 0]
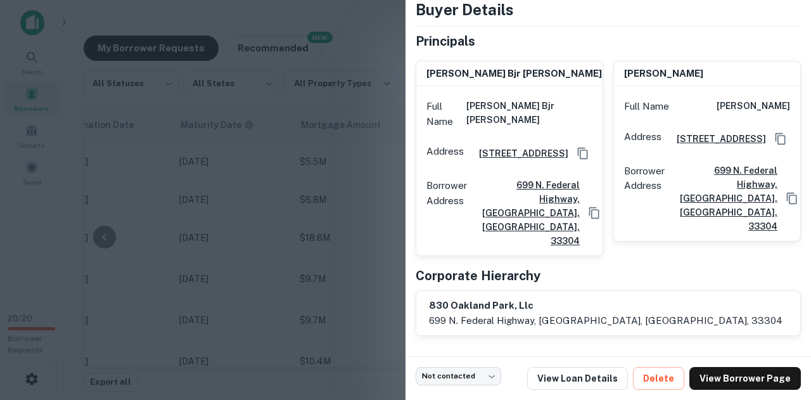
click at [365, 158] on div at bounding box center [405, 200] width 811 height 400
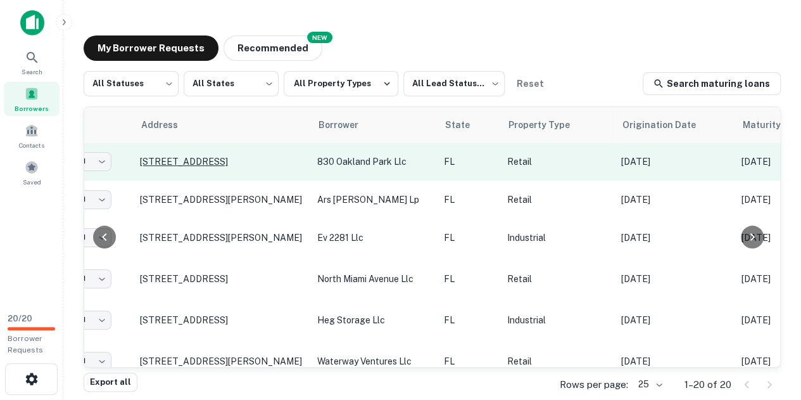
scroll to position [0, 95]
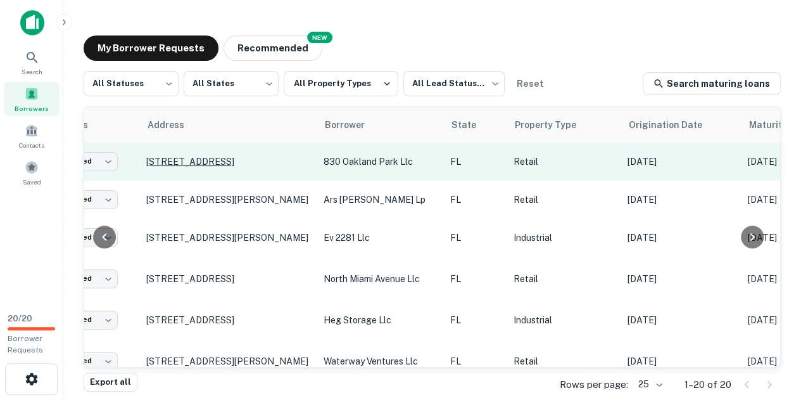
drag, startPoint x: 137, startPoint y: 151, endPoint x: 215, endPoint y: 168, distance: 79.3
click at [215, 168] on tr "Not contacted **** ​ 840 E Oakland Park Blvd Oakland Park, FL33334 830 oakland …" at bounding box center [669, 161] width 1360 height 38
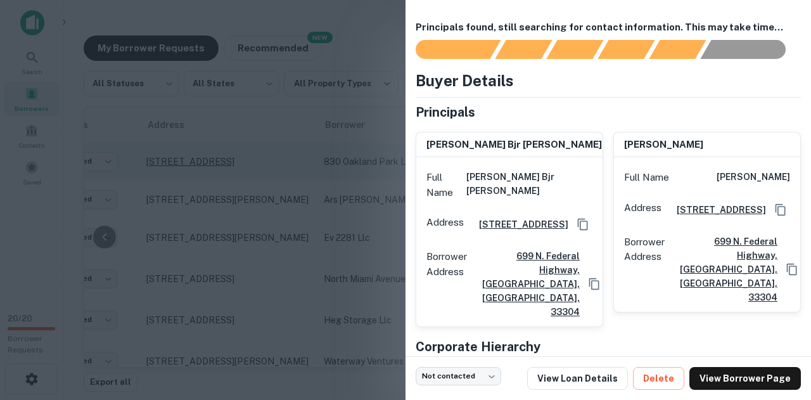
copy tr "​ 840 E Oakland Park Blvd Oakland Park, FL33334"
click at [369, 210] on div at bounding box center [405, 200] width 811 height 400
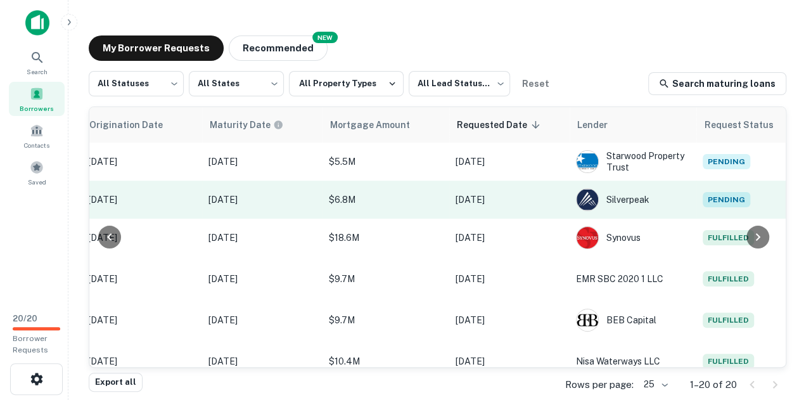
scroll to position [0, 674]
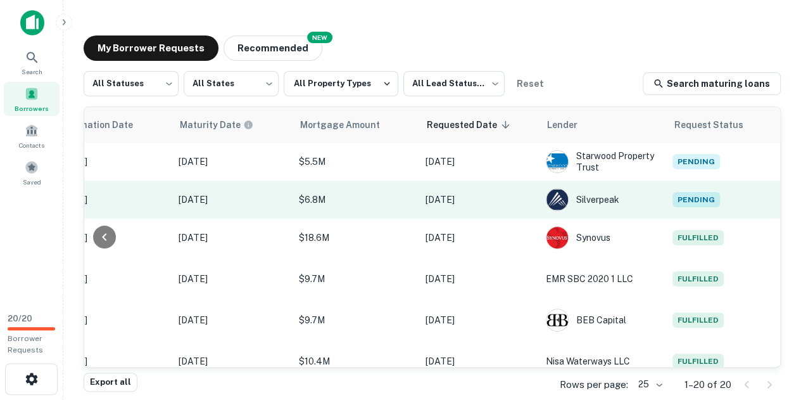
click at [678, 197] on span "Pending" at bounding box center [695, 199] width 47 height 15
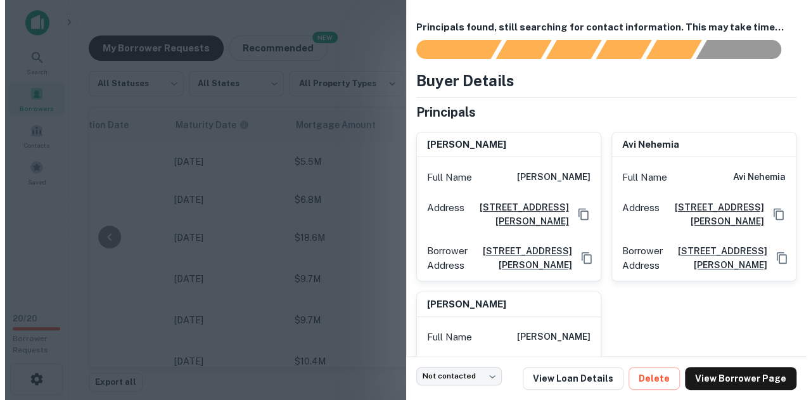
scroll to position [0, 673]
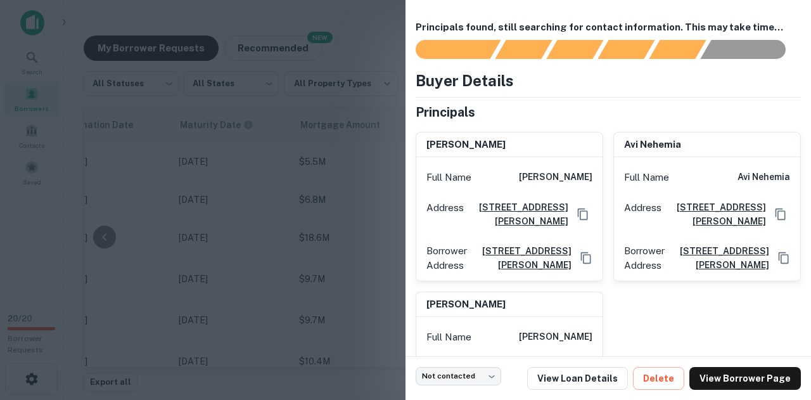
click at [522, 174] on h6 "avraham nehemia" at bounding box center [555, 177] width 73 height 15
copy h6 "avraham nehemia"
click at [519, 192] on div "Address 18201 Collins Ave, Sunny Isles, FL33160" at bounding box center [509, 213] width 186 height 43
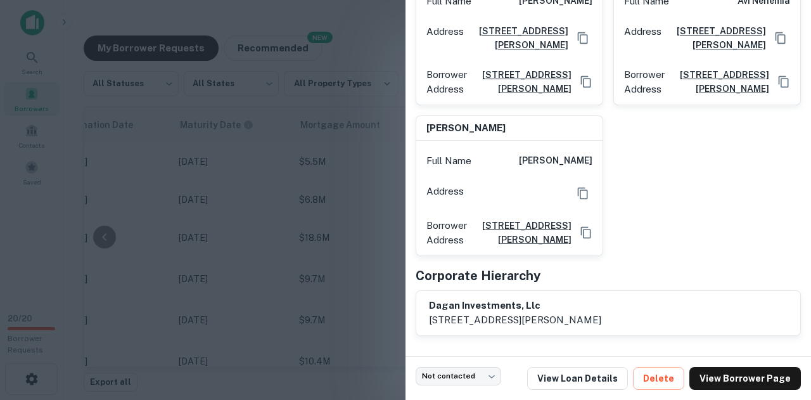
scroll to position [211, 0]
click at [493, 301] on h6 "dagan investments, llc" at bounding box center [515, 305] width 172 height 15
copy h6 "dagan investments, llc"
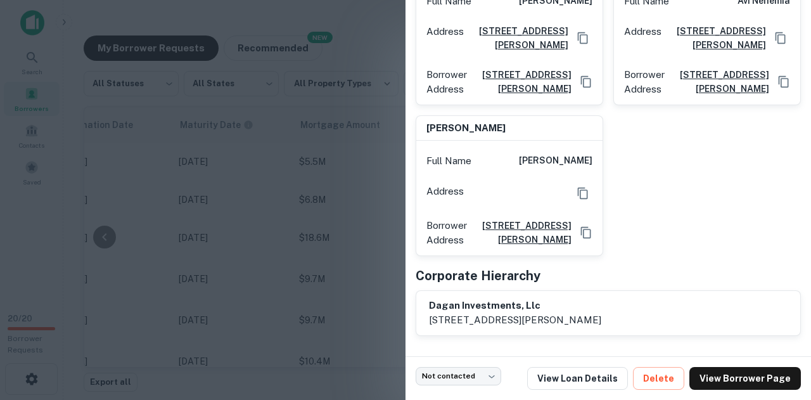
click at [668, 222] on div "avraham nehemia Full Name avraham nehemia Address 18201 Collins Ave, Sunny Isle…" at bounding box center [602, 101] width 395 height 310
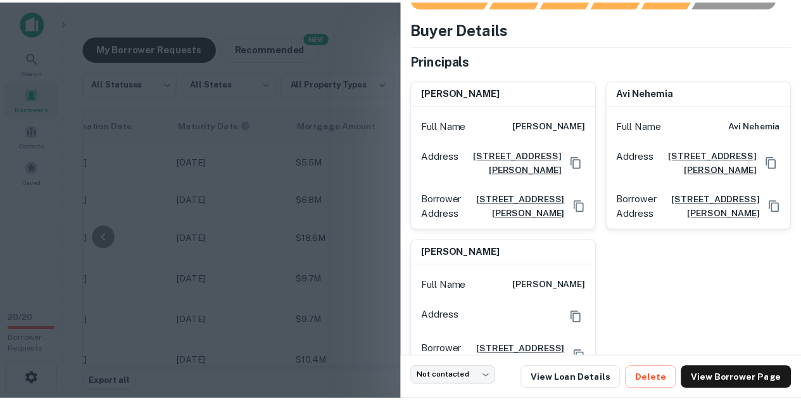
scroll to position [53, 0]
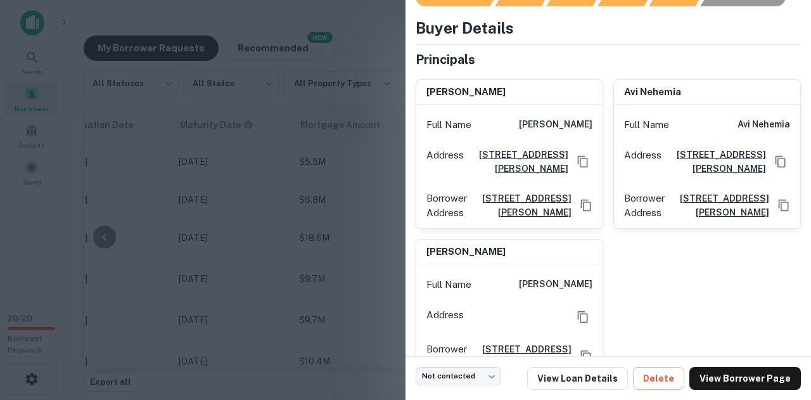
click at [542, 122] on h6 "avraham nehemia" at bounding box center [555, 124] width 73 height 15
copy h6 "avraham nehemia"
click at [561, 104] on div "Full Name avraham nehemia Address 18201 Collins Ave, Sunny Isles, FL33160 Borro…" at bounding box center [509, 165] width 186 height 123
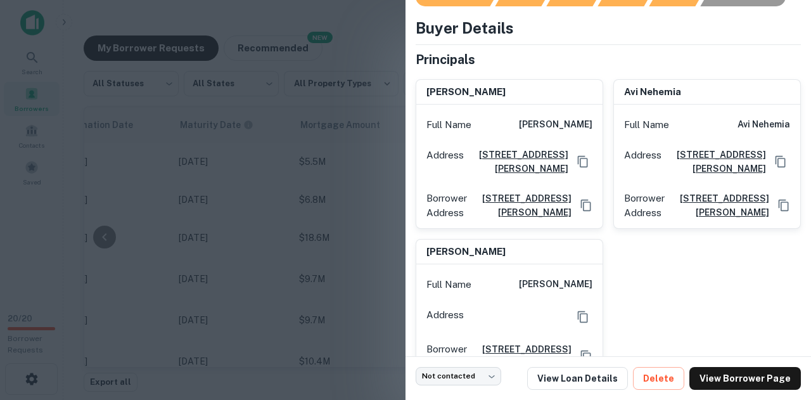
click at [356, 88] on div at bounding box center [405, 200] width 811 height 400
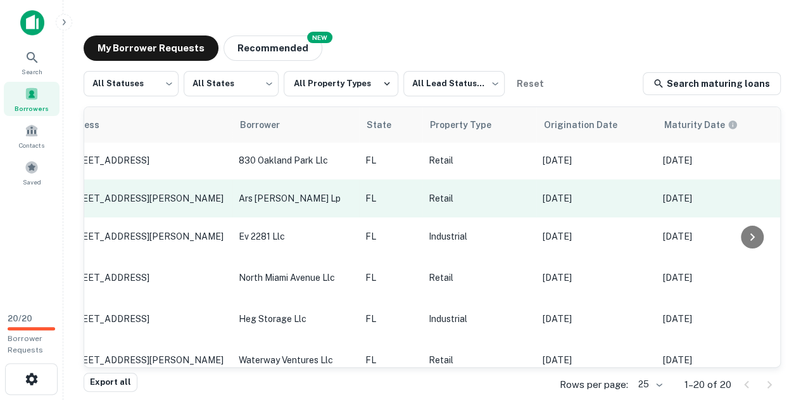
scroll to position [1, 0]
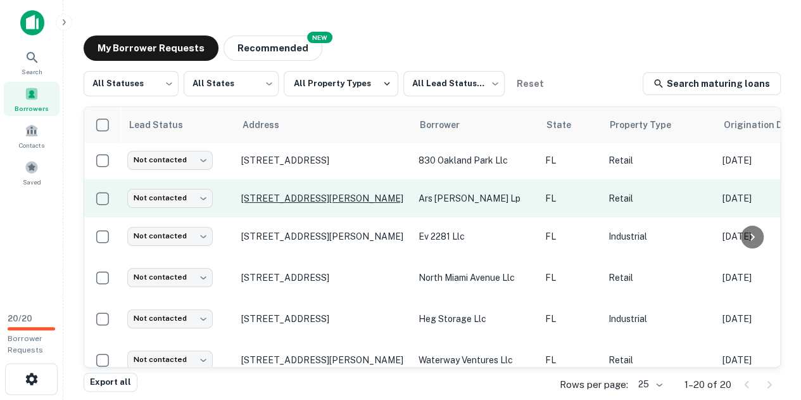
drag, startPoint x: 233, startPoint y: 192, endPoint x: 320, endPoint y: 208, distance: 88.8
click at [320, 208] on tr "Not contacted **** ​ 30318 Old Dixie Hwy Homestead, FL33033 ars dixie lp FL Ret…" at bounding box center [764, 198] width 1360 height 38
copy tr "​ 30318 Old Dixie Hwy Homestead, FL33033"
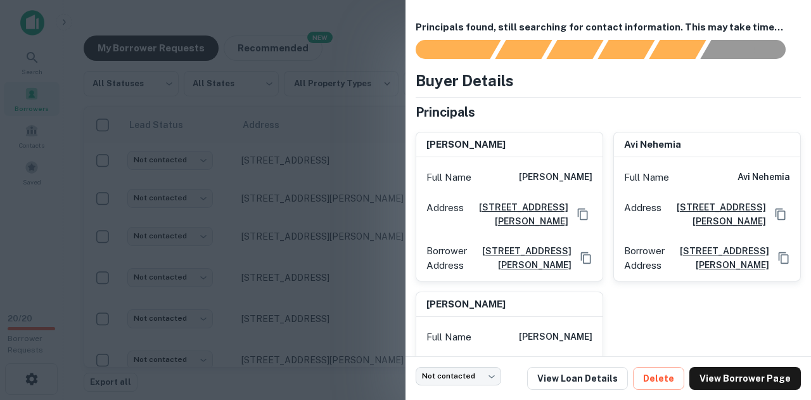
click at [334, 216] on div at bounding box center [405, 200] width 811 height 400
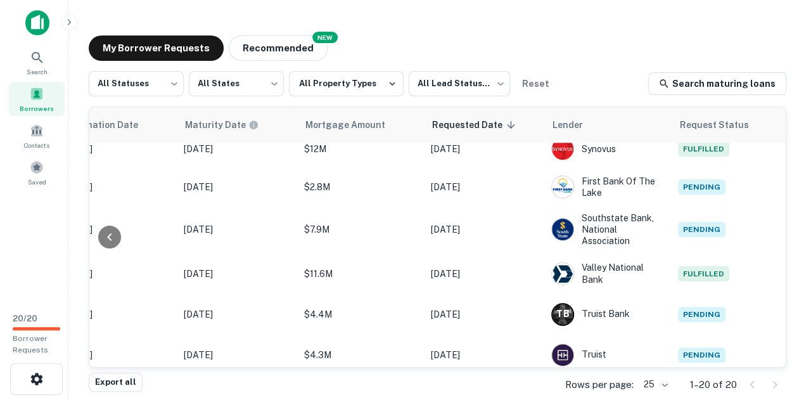
scroll to position [304, 674]
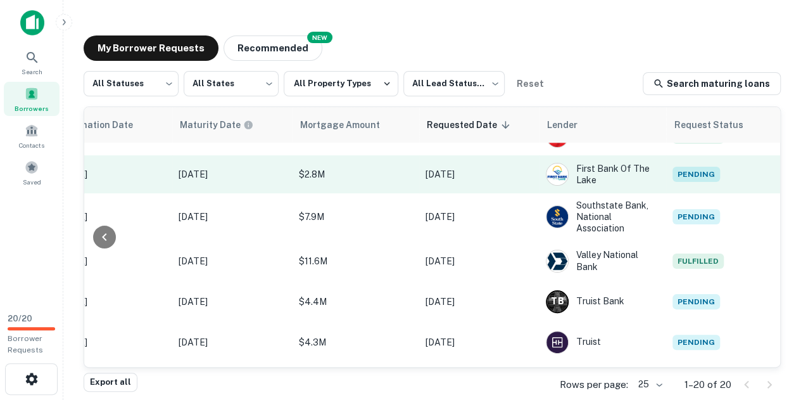
click at [684, 177] on span "Pending" at bounding box center [695, 174] width 47 height 15
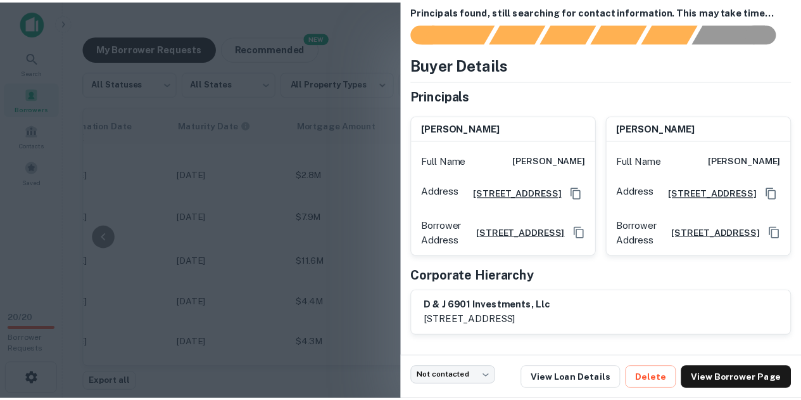
scroll to position [49, 0]
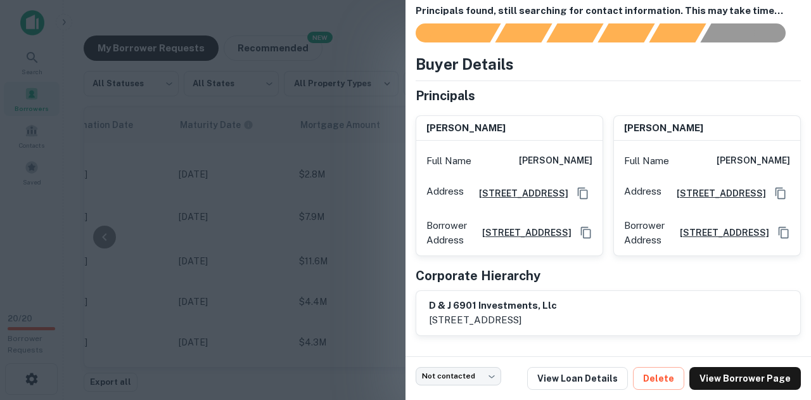
click at [490, 305] on h6 "d & j 6901 investments, llc" at bounding box center [493, 305] width 128 height 15
copy h6 "d & j 6901 investments, llc"
click at [584, 296] on div "d & j 6901 investments, llc 6901 nw 41st street, miami, fl, 33166" at bounding box center [608, 313] width 384 height 44
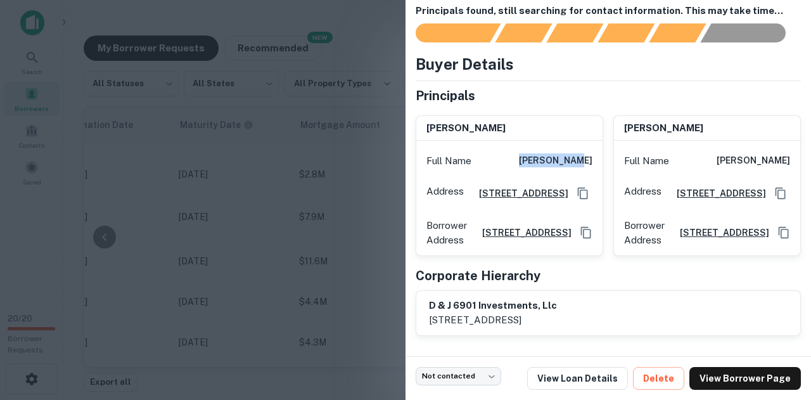
drag, startPoint x: 533, startPoint y: 127, endPoint x: 591, endPoint y: 122, distance: 57.8
click at [591, 146] on div "Full Name joshua soto" at bounding box center [509, 161] width 186 height 30
copy h6 "joshua soto"
click at [336, 210] on div at bounding box center [405, 200] width 811 height 400
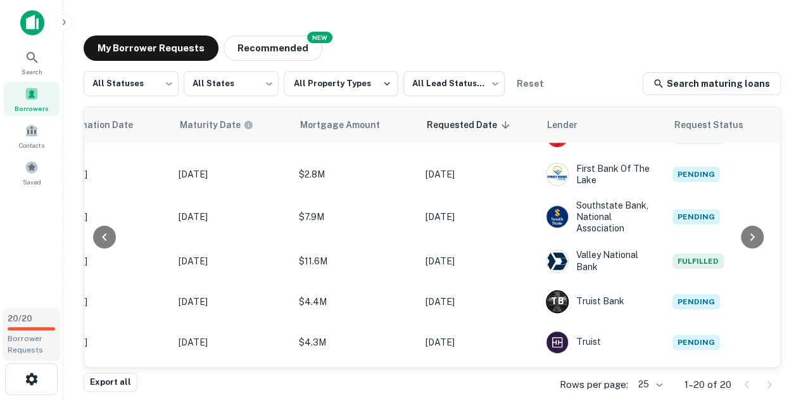
scroll to position [304, 0]
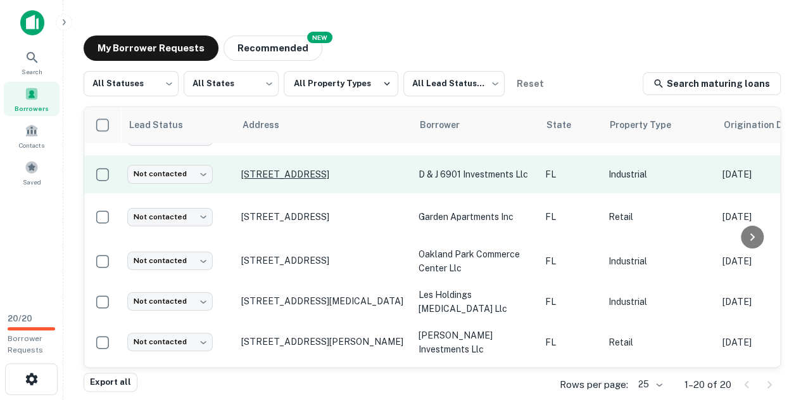
drag, startPoint x: 238, startPoint y: 173, endPoint x: 382, endPoint y: 173, distance: 143.7
click at [382, 173] on td "[STREET_ADDRESS]" at bounding box center [323, 174] width 177 height 38
copy p "[STREET_ADDRESS]"
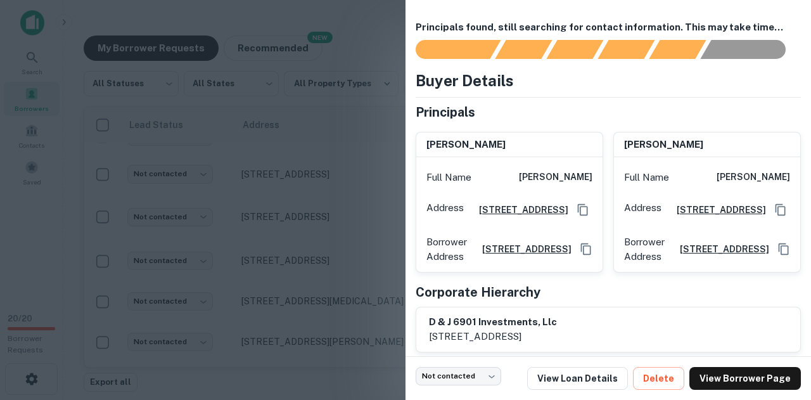
click at [332, 239] on div at bounding box center [405, 200] width 811 height 400
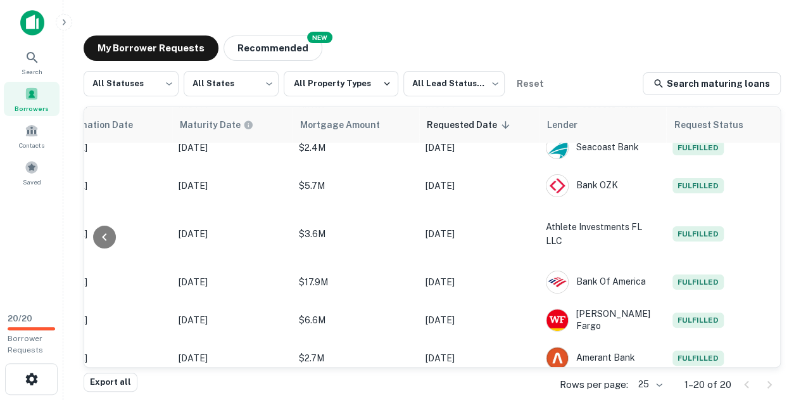
scroll to position [574, 674]
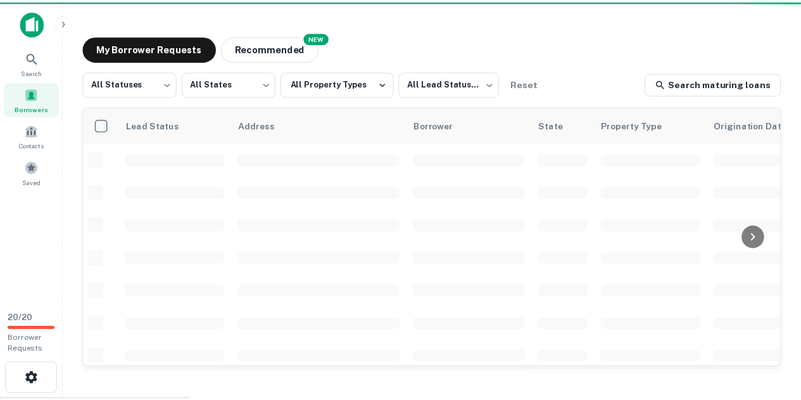
scroll to position [574, 0]
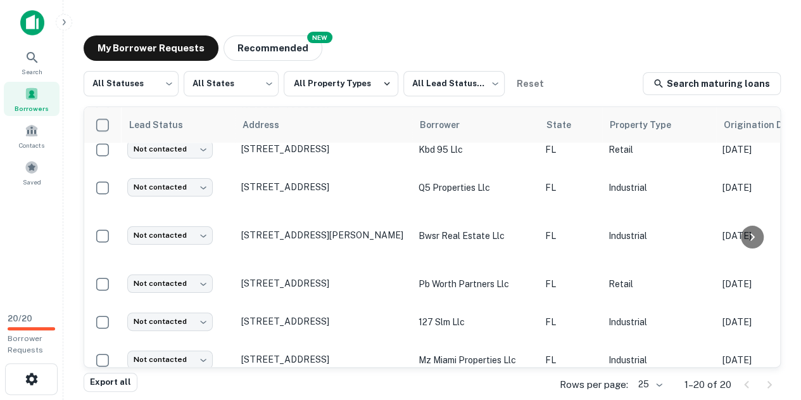
click at [497, 41] on div "My Borrower Requests NEW Recommended" at bounding box center [432, 47] width 697 height 25
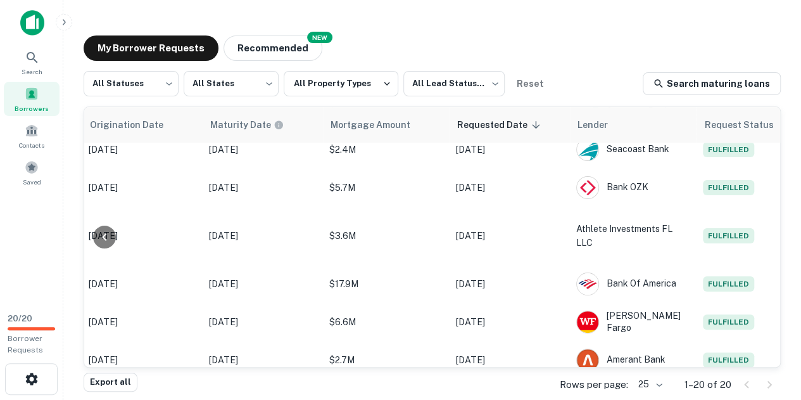
scroll to position [574, 674]
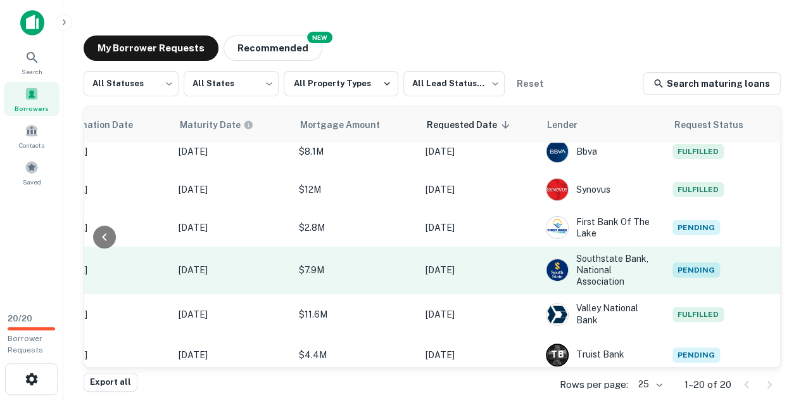
click at [700, 270] on span "Pending" at bounding box center [695, 269] width 47 height 15
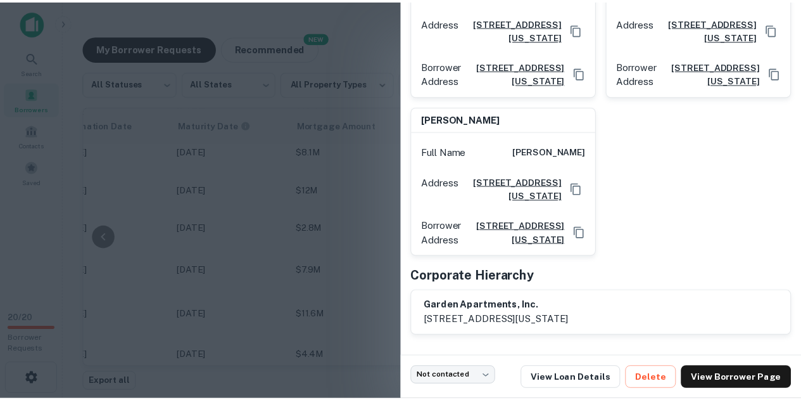
scroll to position [0, 0]
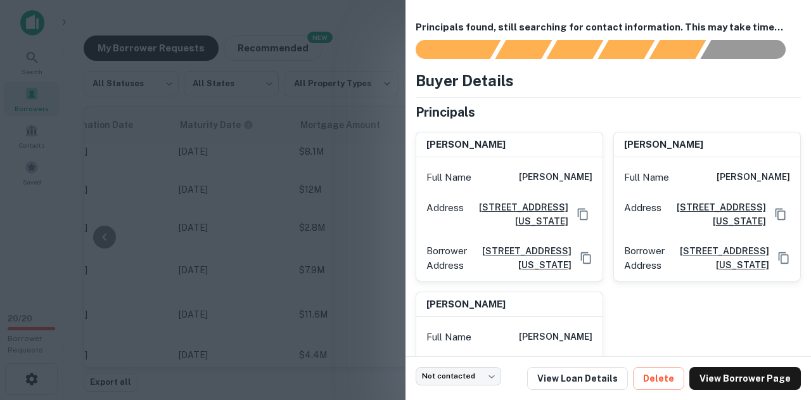
click at [362, 145] on div at bounding box center [405, 200] width 811 height 400
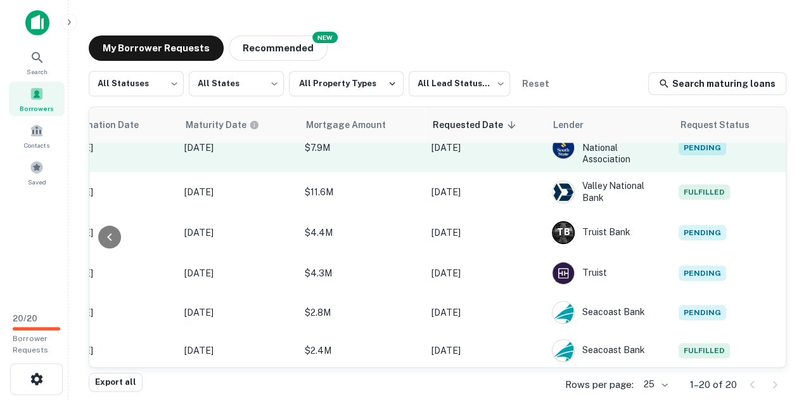
scroll to position [374, 664]
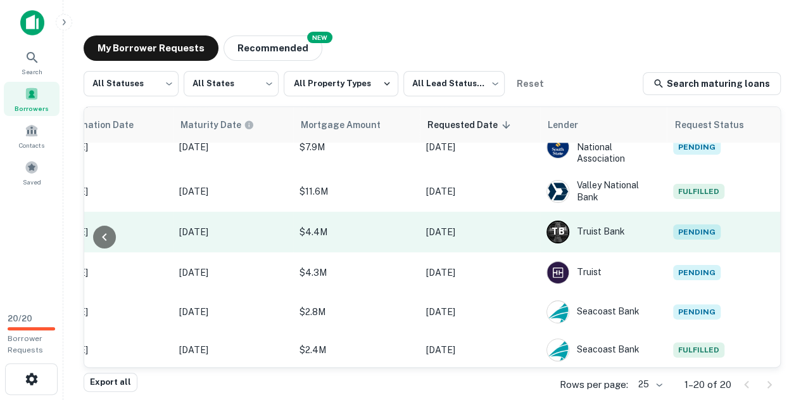
click at [701, 229] on span "Pending" at bounding box center [696, 231] width 47 height 15
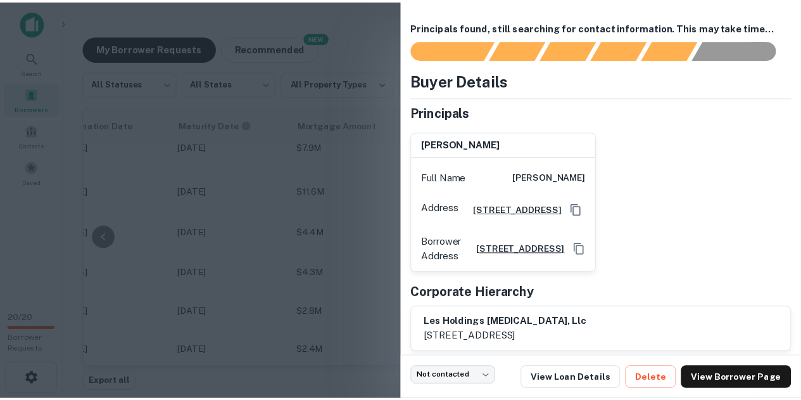
scroll to position [22, 0]
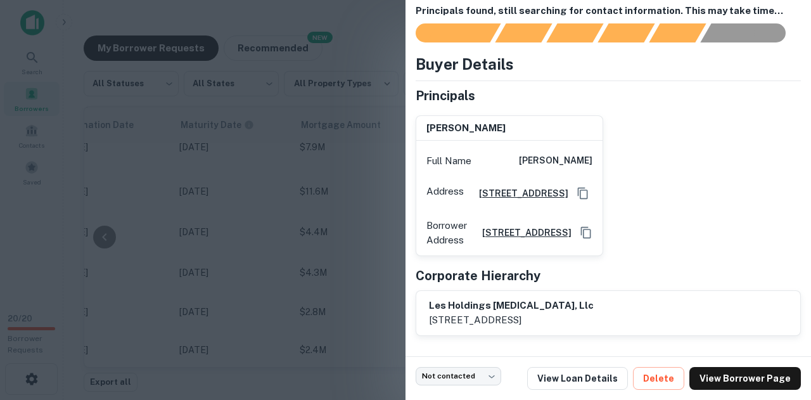
click at [456, 121] on h6 "[PERSON_NAME]" at bounding box center [465, 128] width 79 height 15
copy h6 "[PERSON_NAME]"
click at [524, 116] on div "[PERSON_NAME]" at bounding box center [509, 128] width 186 height 25
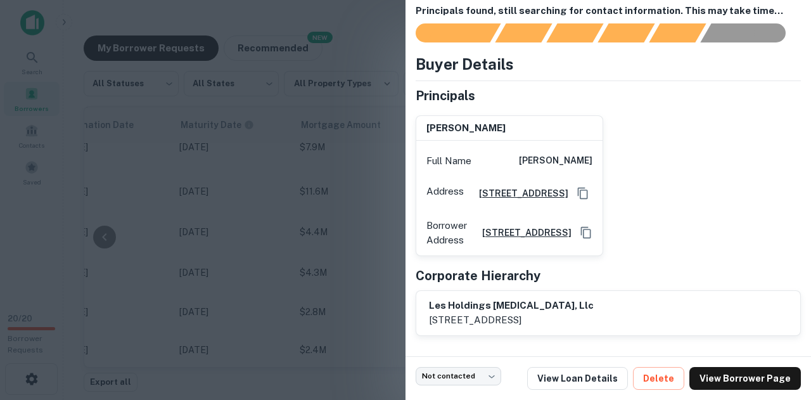
click at [372, 155] on div at bounding box center [405, 200] width 811 height 400
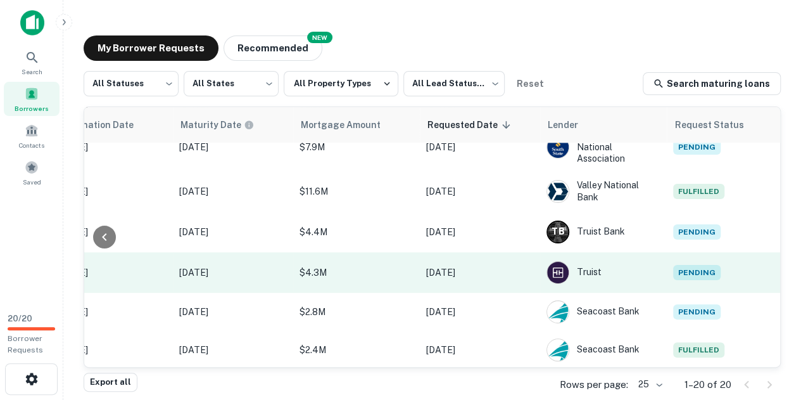
click at [698, 265] on span "Pending" at bounding box center [696, 272] width 47 height 15
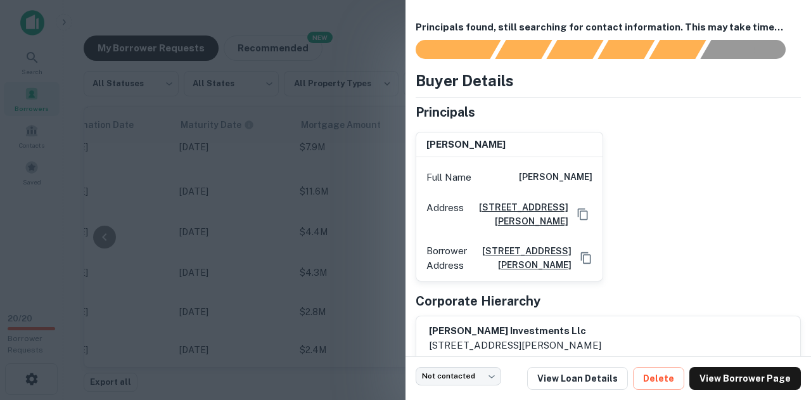
click at [503, 147] on h6 "[PERSON_NAME]" at bounding box center [465, 144] width 79 height 15
copy h6 "[PERSON_NAME]"
click at [674, 143] on div "mohammad bhuiyan Full Name mohammad bhuiyan Address 8133 Sw 186 Street, Cutler …" at bounding box center [602, 202] width 395 height 160
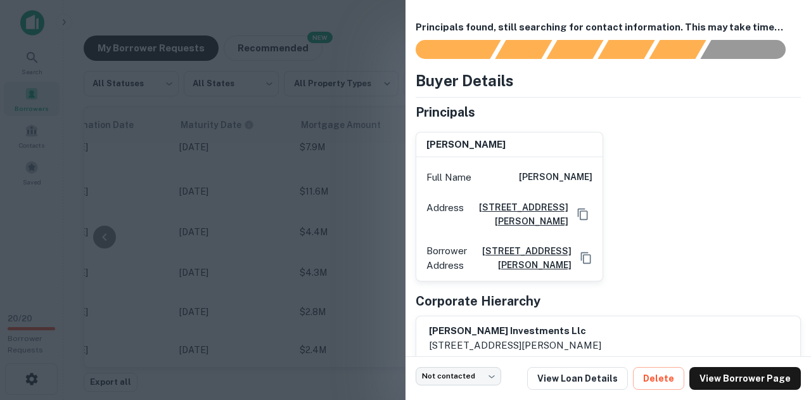
click at [379, 112] on div at bounding box center [405, 200] width 811 height 400
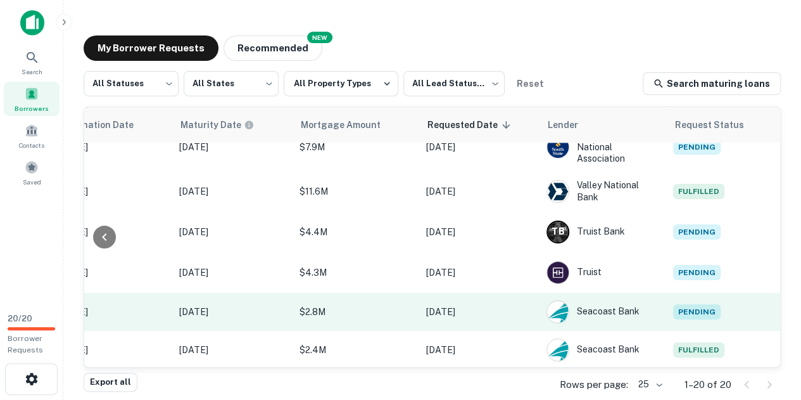
click at [703, 304] on span "Pending" at bounding box center [696, 311] width 47 height 15
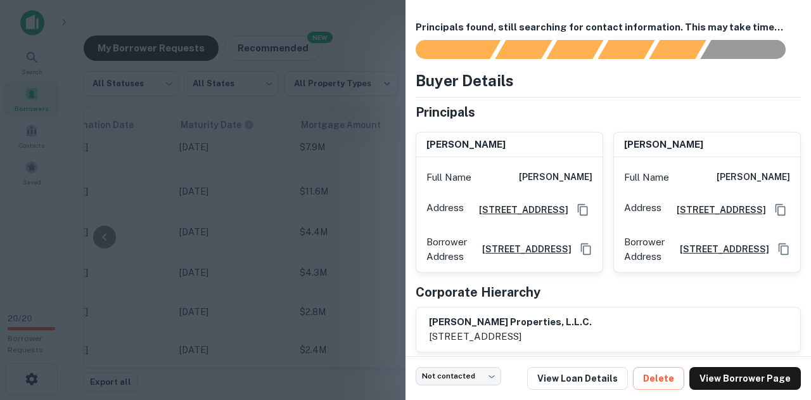
click at [481, 141] on h6 "[PERSON_NAME]" at bounding box center [465, 144] width 79 height 15
copy h6 "[PERSON_NAME]"
click at [586, 93] on div "Buyer Details Principals nicholas coniglio Full Name nicholas coniglio Address …" at bounding box center [607, 210] width 385 height 283
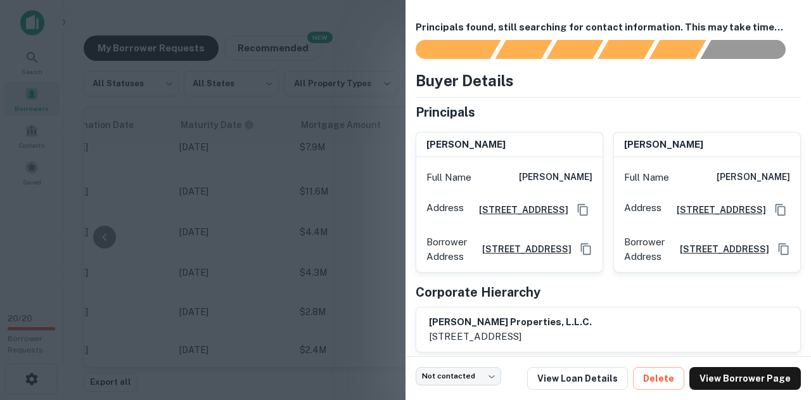
click at [291, 149] on div at bounding box center [405, 200] width 811 height 400
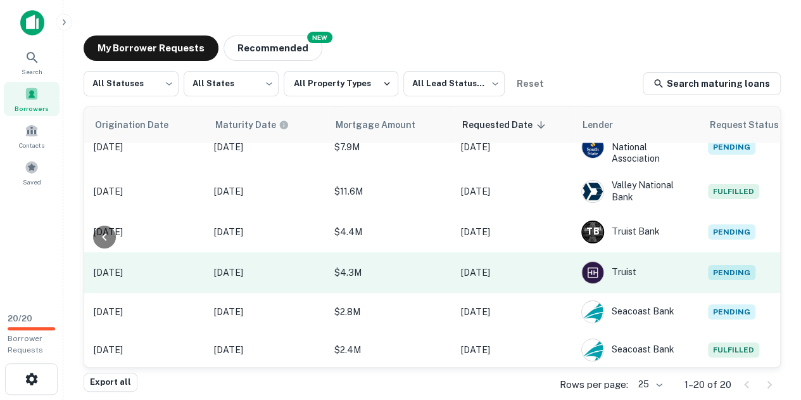
scroll to position [374, 674]
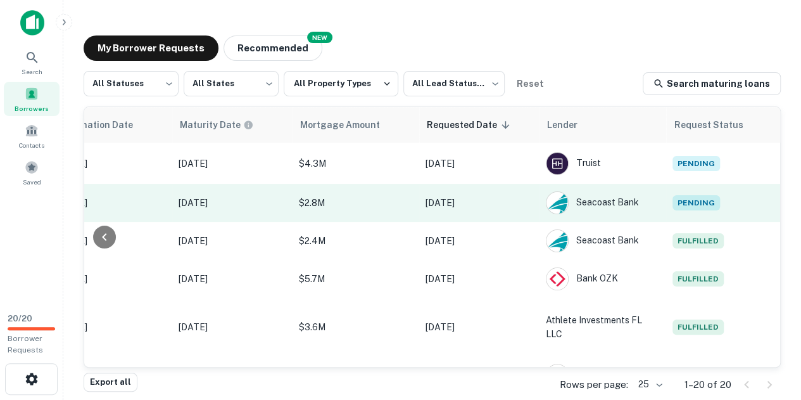
click at [685, 196] on span "Pending" at bounding box center [695, 202] width 47 height 15
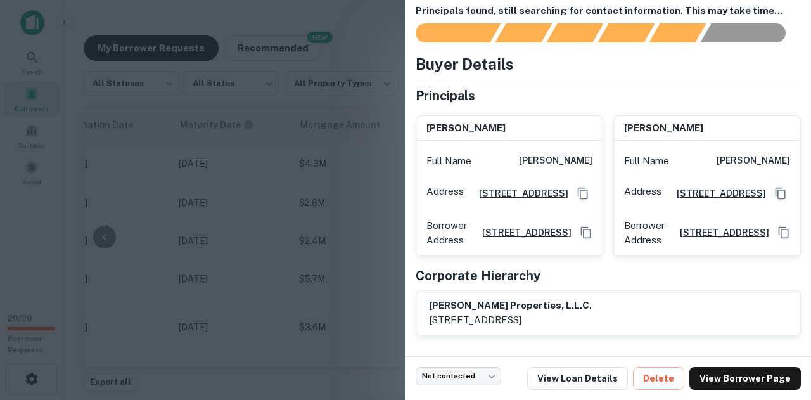
scroll to position [49, 0]
click at [468, 379] on body "Search Borrowers Contacts Saved 20 / 20 Borrower Requests My Borrower Requests …" at bounding box center [405, 200] width 811 height 400
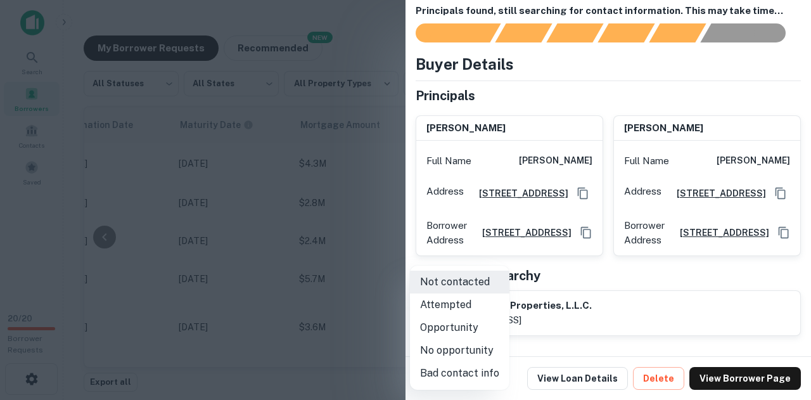
click at [529, 360] on div at bounding box center [405, 200] width 811 height 400
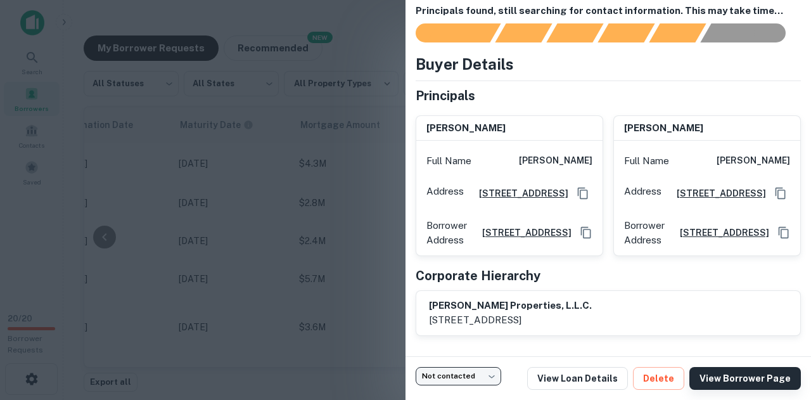
click at [742, 377] on link "View Borrower Page" at bounding box center [744, 378] width 111 height 23
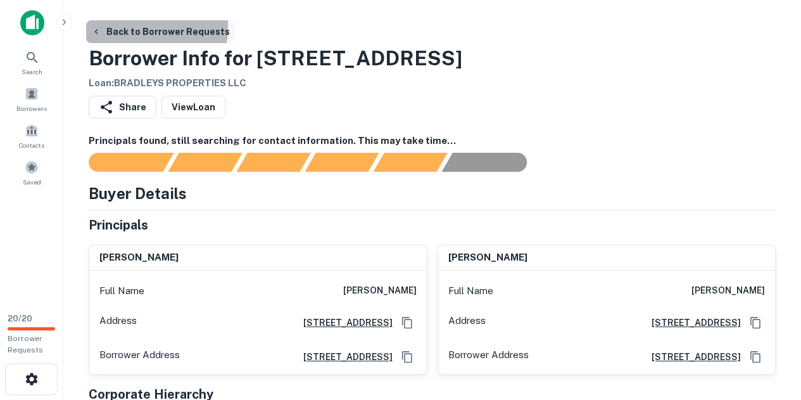
click at [111, 26] on button "Back to Borrower Requests" at bounding box center [160, 31] width 149 height 23
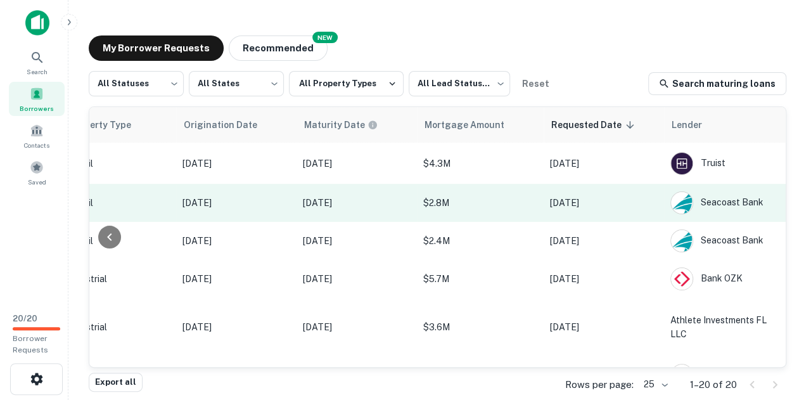
scroll to position [483, 674]
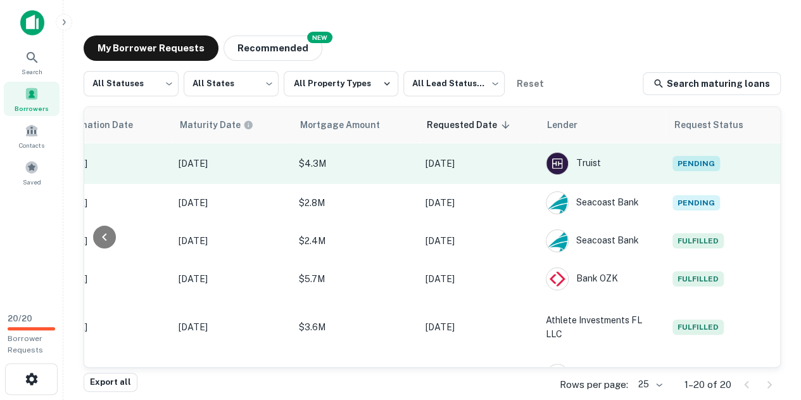
click at [693, 161] on span "Pending" at bounding box center [695, 163] width 47 height 15
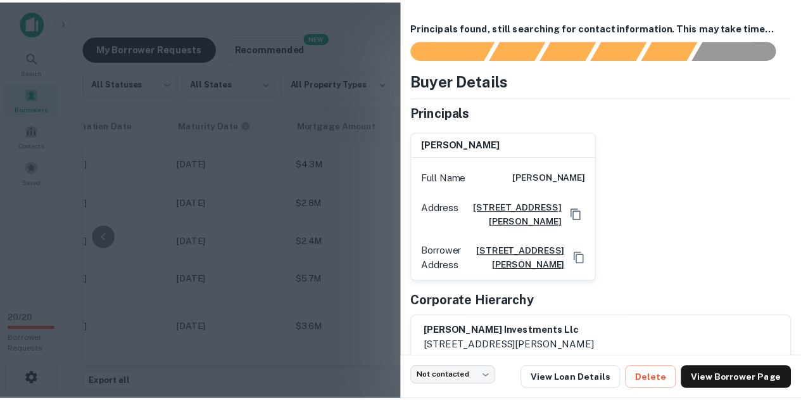
scroll to position [35, 0]
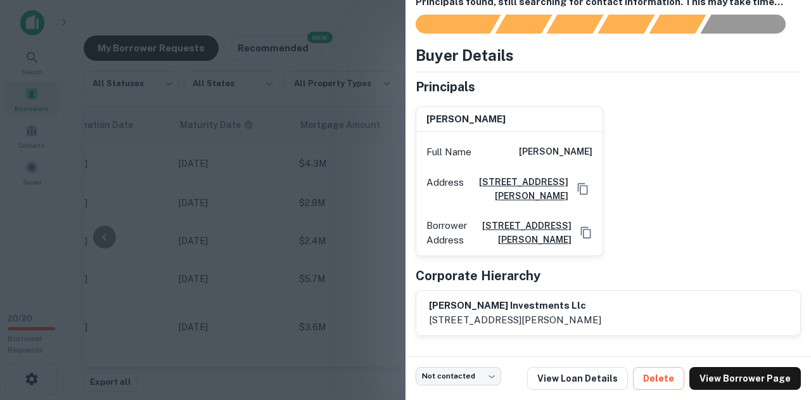
click at [349, 99] on div at bounding box center [405, 200] width 811 height 400
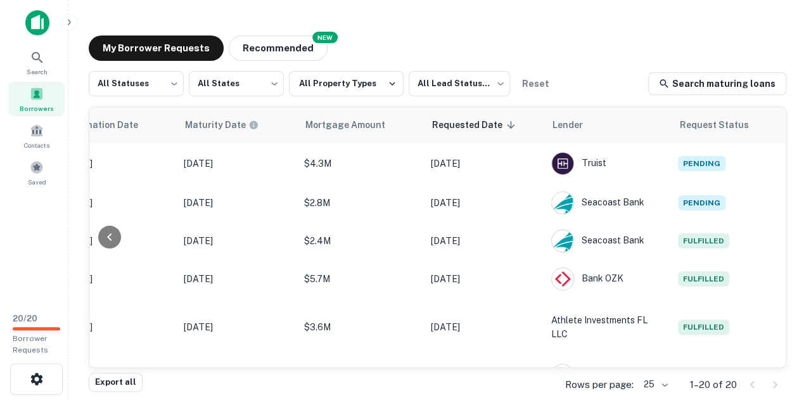
scroll to position [483, 664]
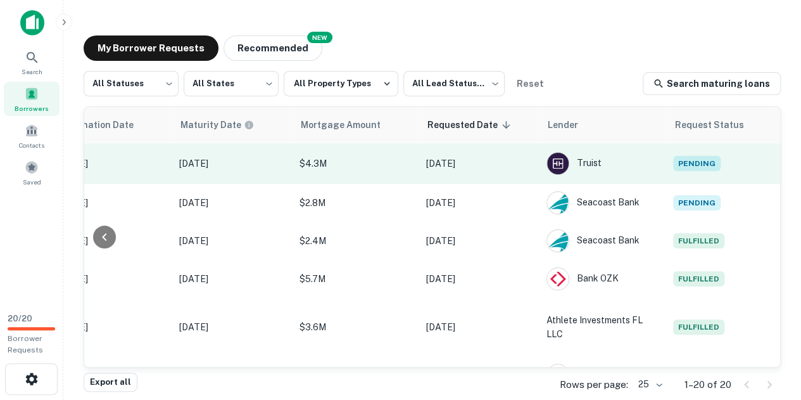
click at [715, 156] on span "Pending" at bounding box center [696, 163] width 47 height 15
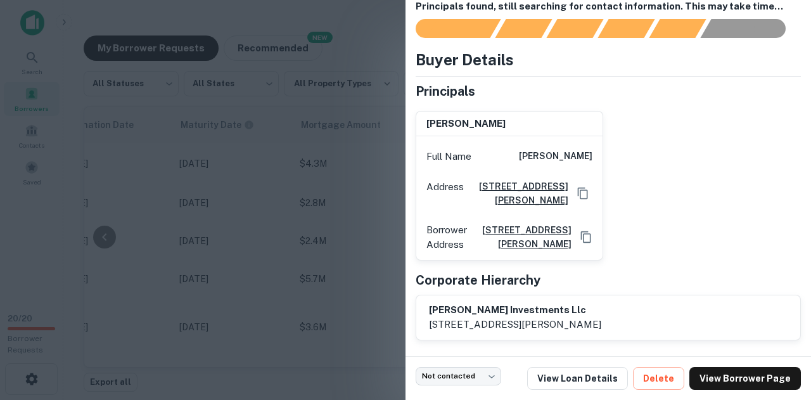
scroll to position [35, 0]
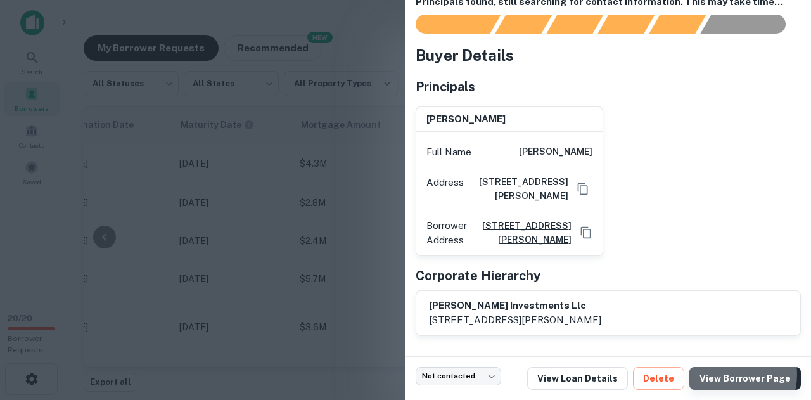
click at [735, 374] on link "View Borrower Page" at bounding box center [744, 378] width 111 height 23
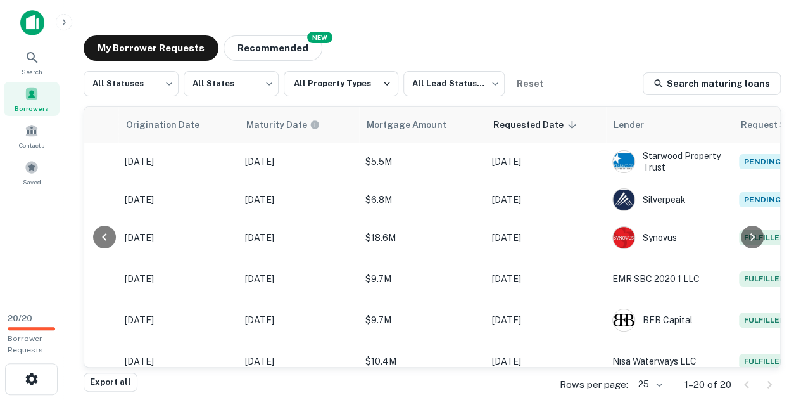
scroll to position [0, 674]
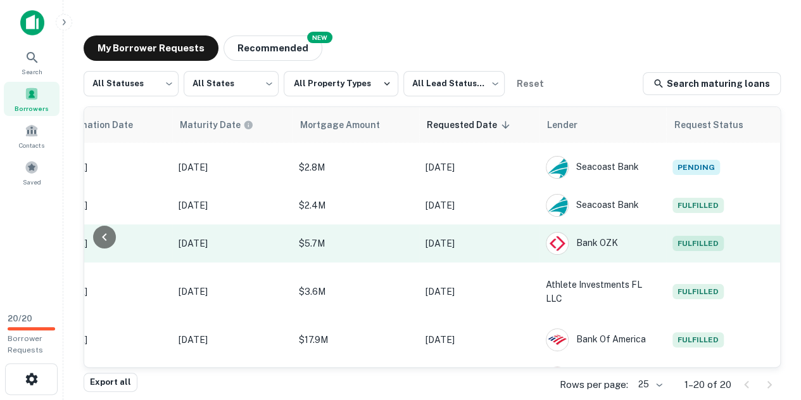
click at [677, 240] on span "Fulfilled" at bounding box center [697, 243] width 51 height 15
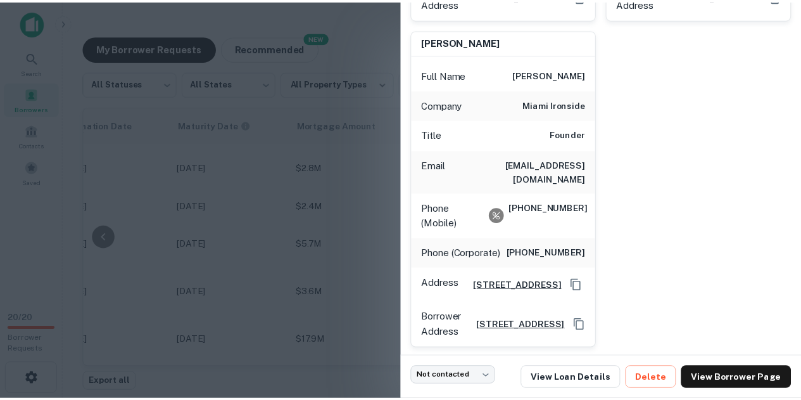
scroll to position [537, 0]
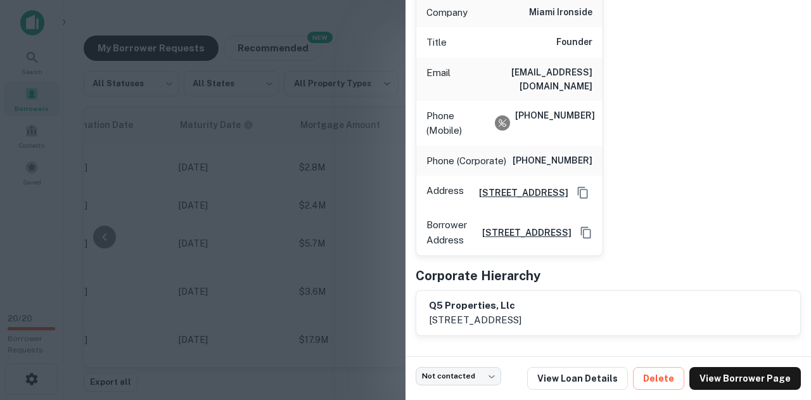
click at [381, 198] on div at bounding box center [405, 200] width 811 height 400
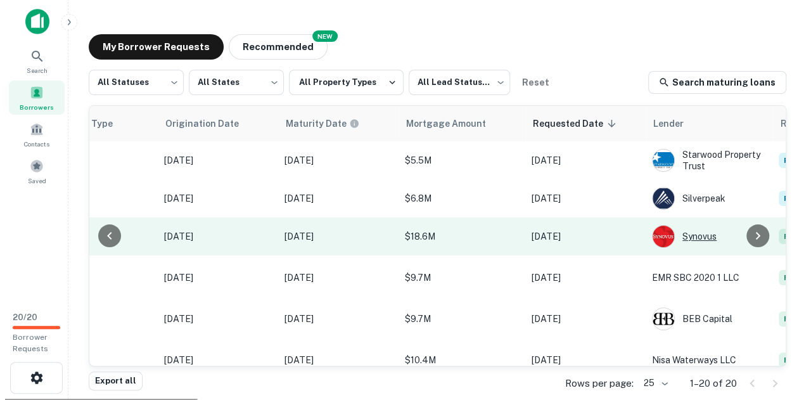
scroll to position [0, 674]
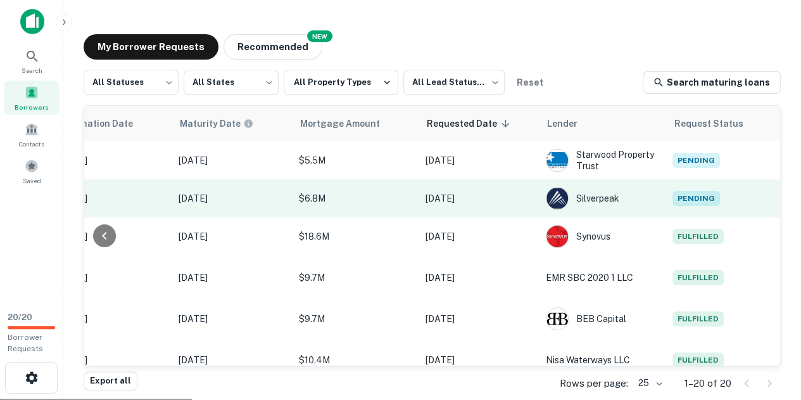
click at [689, 183] on td "Pending" at bounding box center [723, 198] width 114 height 38
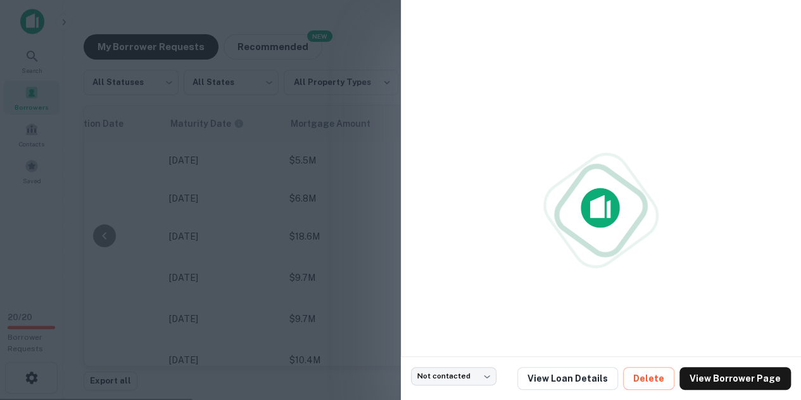
scroll to position [0, 673]
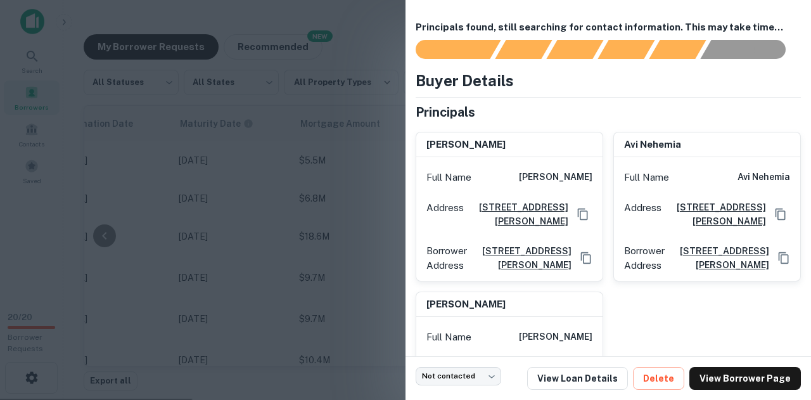
click at [362, 119] on div at bounding box center [405, 200] width 811 height 400
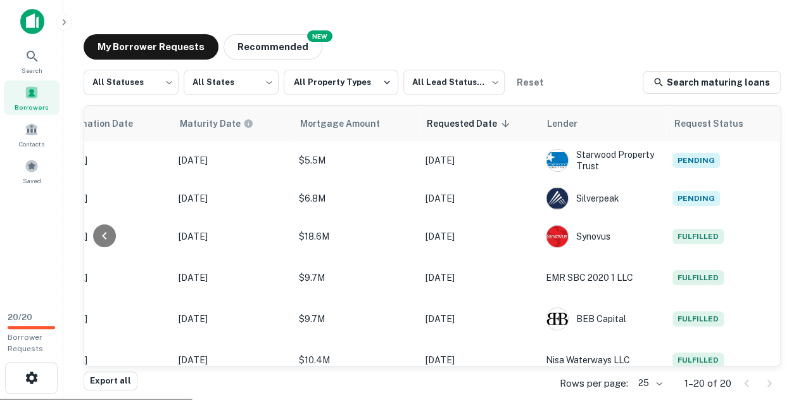
scroll to position [0, 664]
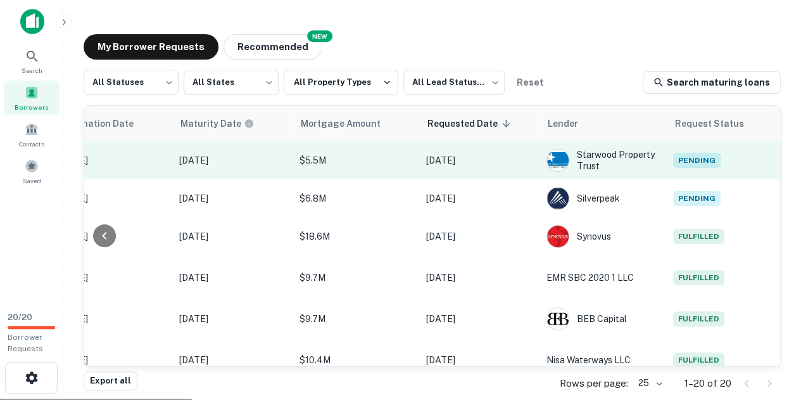
click at [689, 160] on span "Pending" at bounding box center [696, 160] width 47 height 15
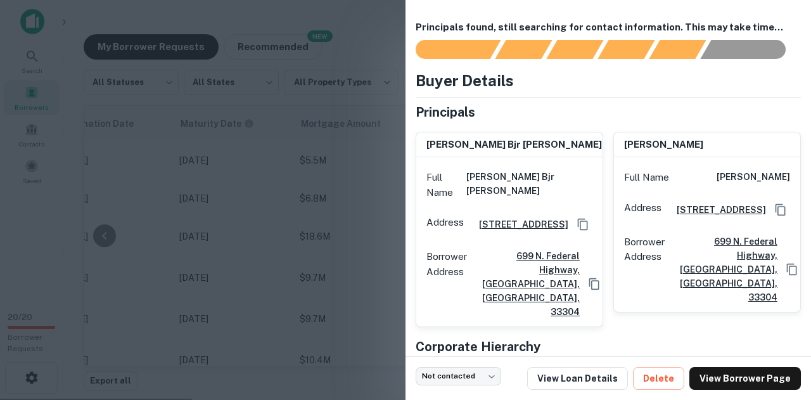
click at [477, 22] on h6 "Principals found, still searching for contact information. This may take time..." at bounding box center [607, 27] width 385 height 15
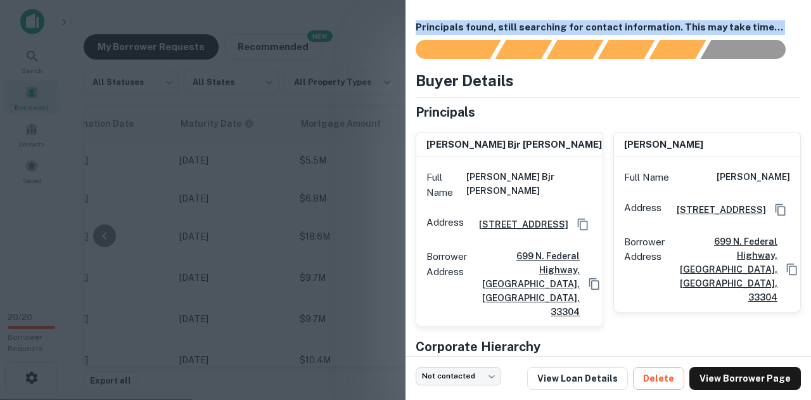
click at [477, 22] on h6 "Principals found, still searching for contact information. This may take time..." at bounding box center [607, 27] width 385 height 15
copy h6 "Principals found, still searching for contact information. This may take time..."
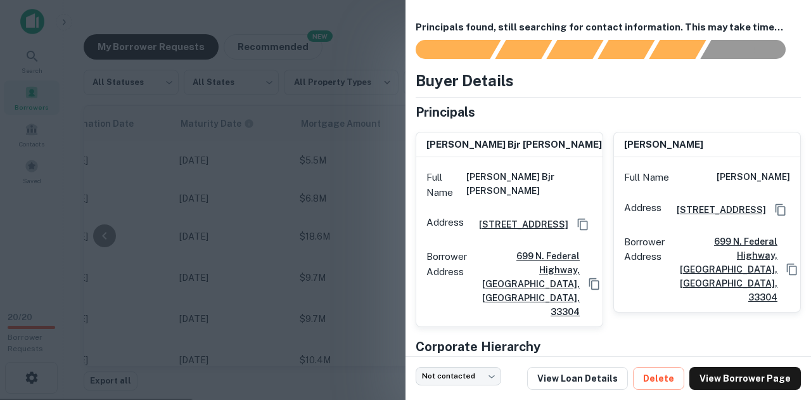
click at [579, 99] on div "Buyer Details Principals [PERSON_NAME] bjr [PERSON_NAME] Full Name [PERSON_NAME…" at bounding box center [607, 238] width 385 height 338
click at [389, 82] on div at bounding box center [405, 200] width 811 height 400
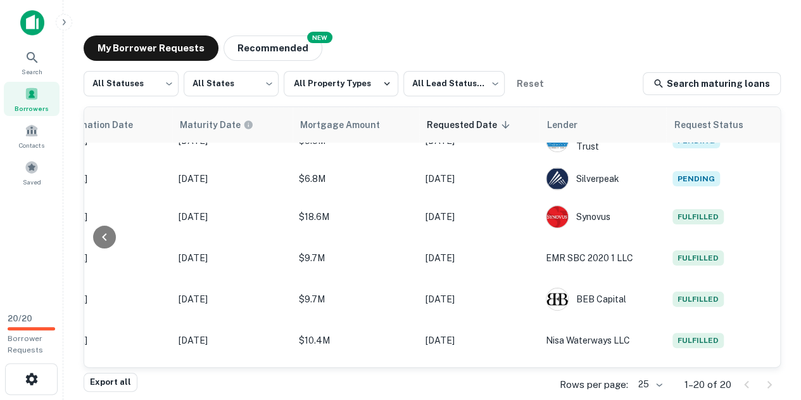
scroll to position [0, 674]
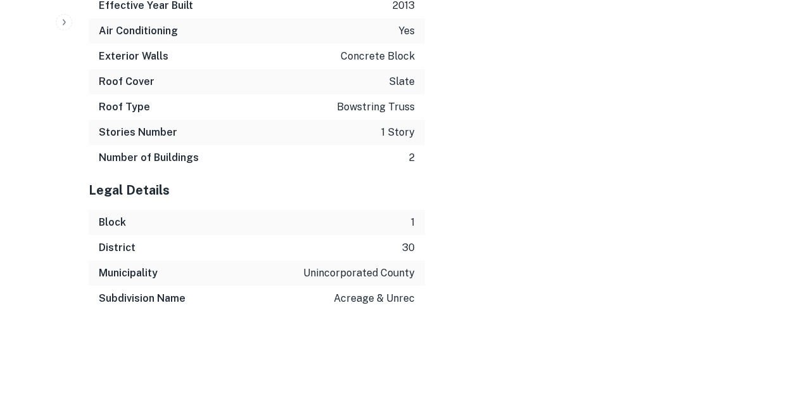
scroll to position [2026, 0]
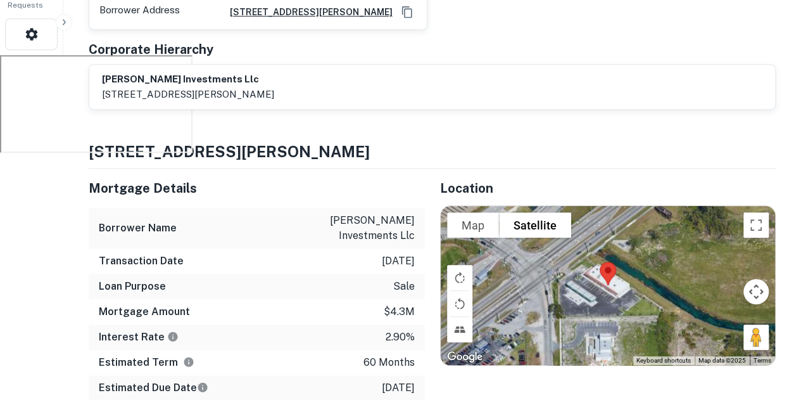
scroll to position [0, 0]
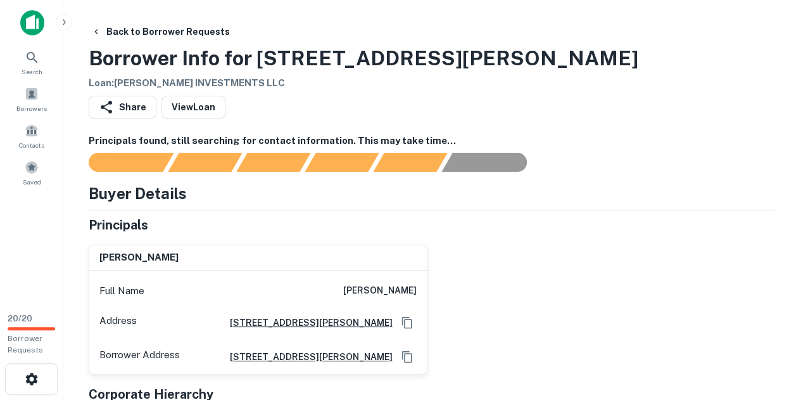
drag, startPoint x: 161, startPoint y: 237, endPoint x: 138, endPoint y: 258, distance: 30.5
click at [138, 258] on h6 "[PERSON_NAME]" at bounding box center [138, 257] width 79 height 15
copy h6 "[PERSON_NAME]"
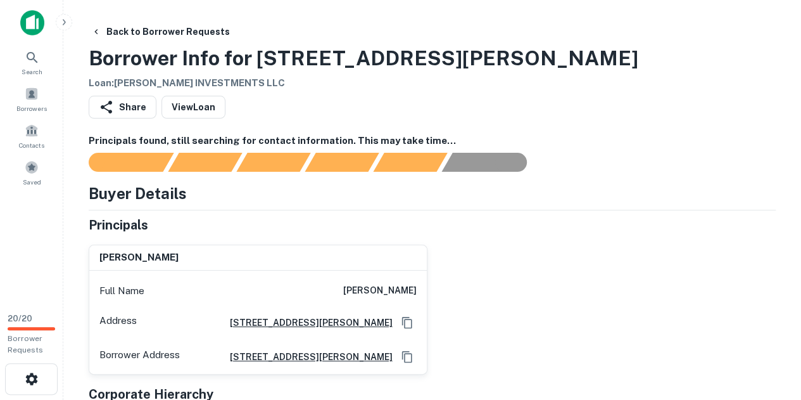
click at [586, 193] on div "Buyer Details" at bounding box center [432, 193] width 687 height 23
click at [656, 112] on div "Share View Loan" at bounding box center [432, 110] width 687 height 28
click at [645, 96] on div "Share View Loan" at bounding box center [432, 110] width 687 height 28
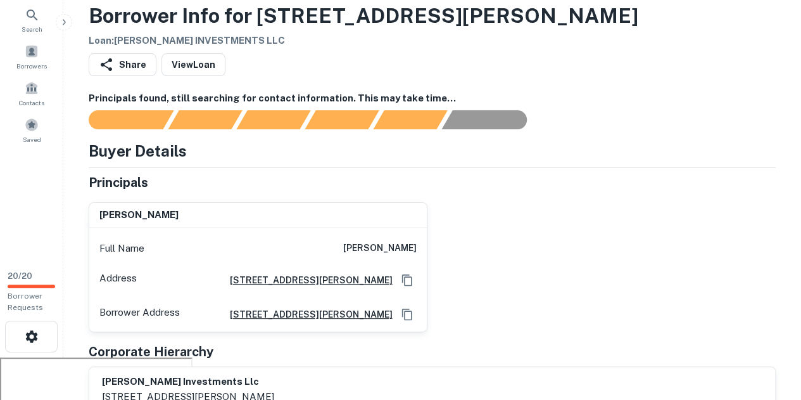
scroll to position [7, 0]
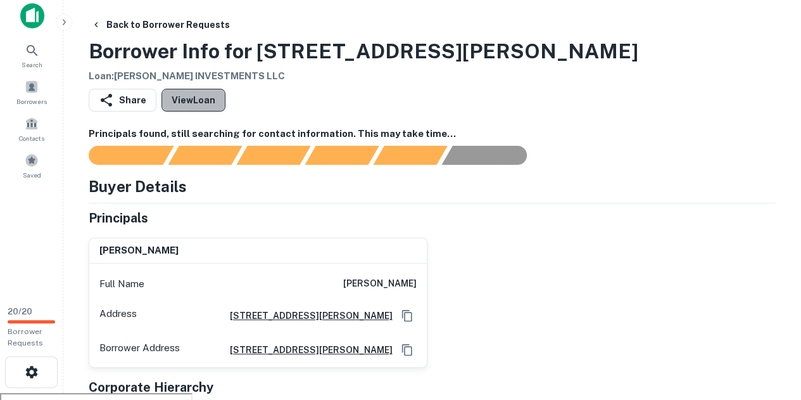
click at [203, 104] on link "View Loan" at bounding box center [193, 100] width 64 height 23
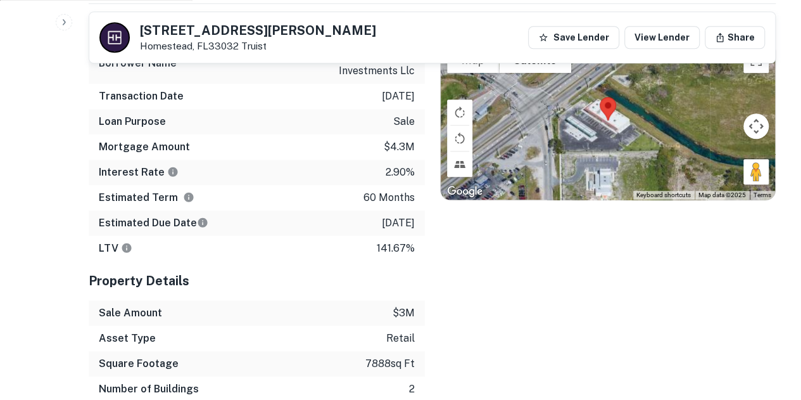
scroll to position [497, 0]
click at [558, 242] on div "Location To navigate the map with touch gestures double-tap and hold your finge…" at bounding box center [600, 214] width 351 height 423
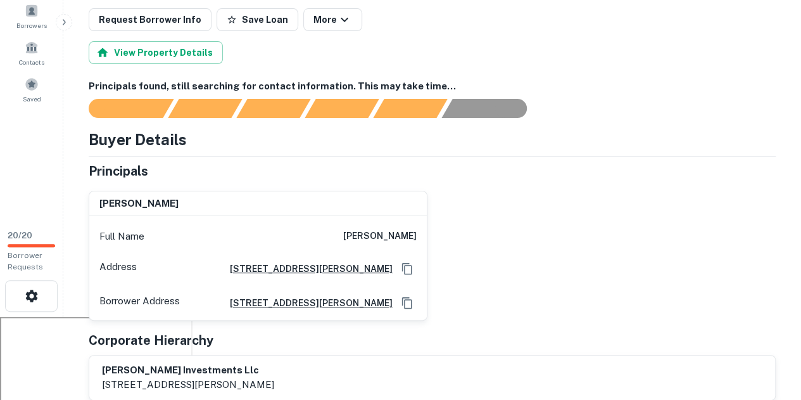
scroll to position [0, 0]
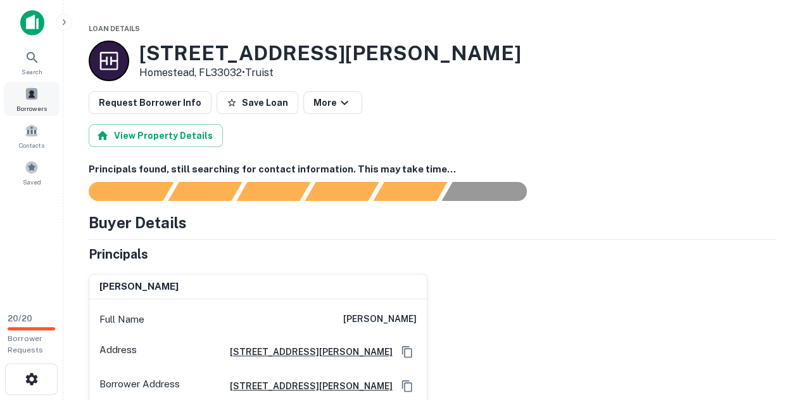
click at [33, 104] on span "Borrowers" at bounding box center [31, 108] width 30 height 10
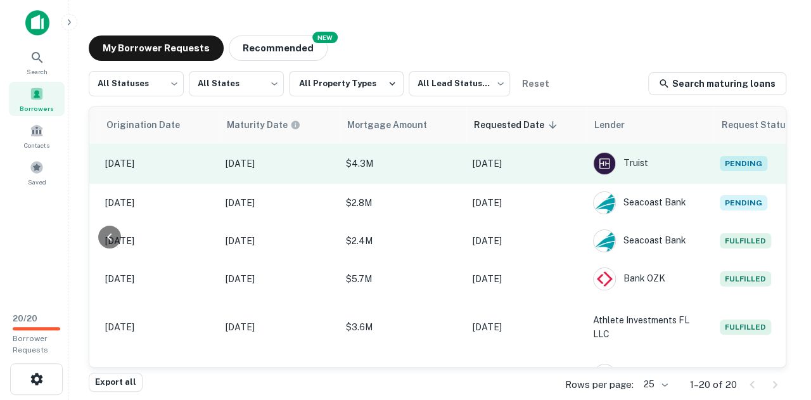
scroll to position [483, 674]
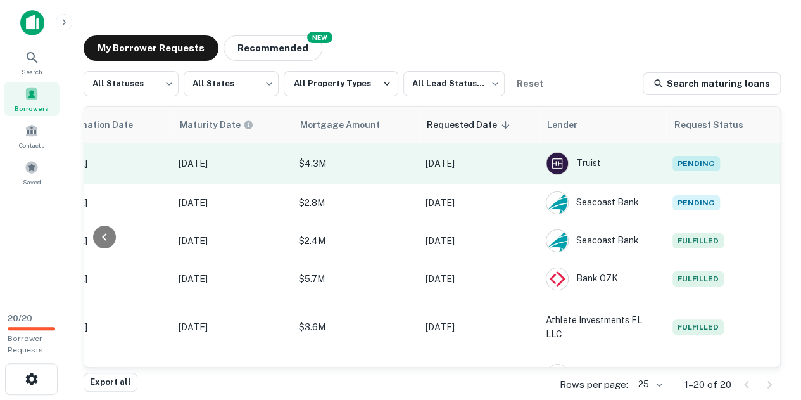
click at [679, 158] on span "Pending" at bounding box center [695, 163] width 47 height 15
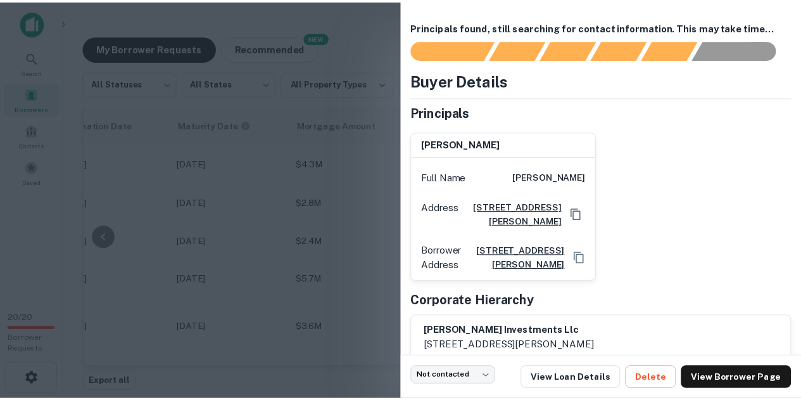
scroll to position [35, 0]
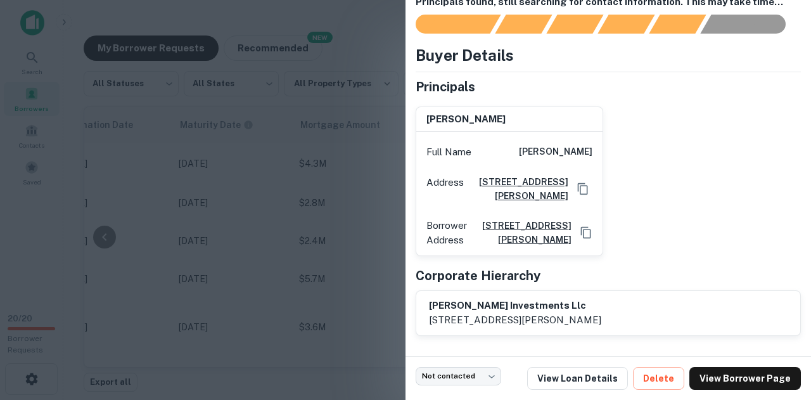
click at [489, 301] on h6 "[PERSON_NAME] investments llc" at bounding box center [515, 305] width 172 height 15
copy h6 "[PERSON_NAME] investments llc"
click at [547, 294] on div "[PERSON_NAME] investments llc [STREET_ADDRESS][PERSON_NAME]" at bounding box center [608, 313] width 384 height 44
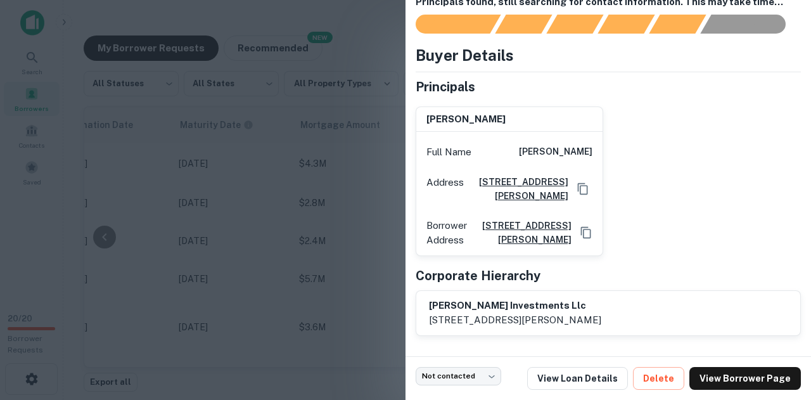
click at [331, 65] on div at bounding box center [405, 200] width 811 height 400
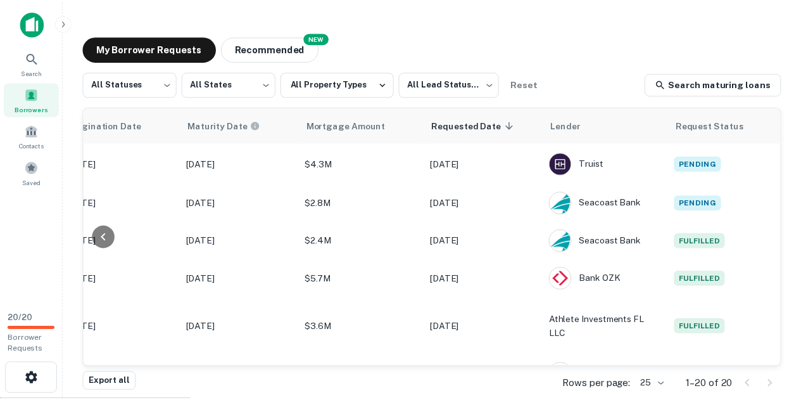
scroll to position [483, 664]
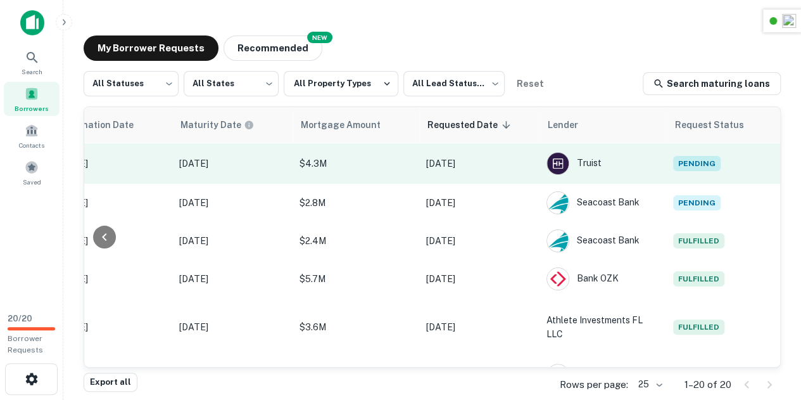
click at [691, 162] on span "Pending" at bounding box center [696, 163] width 47 height 15
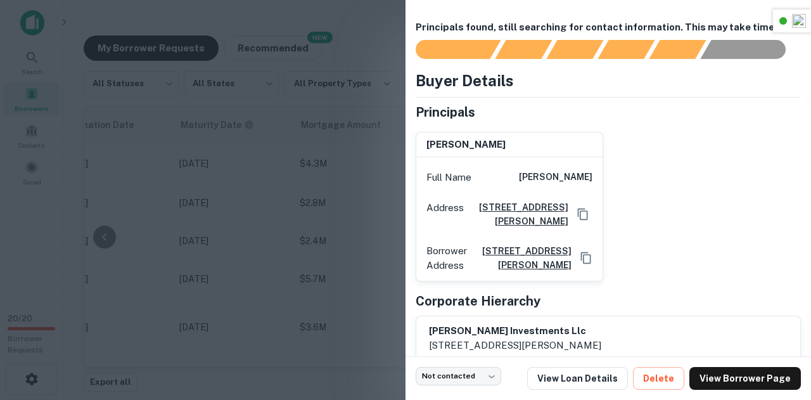
click at [219, 177] on div at bounding box center [405, 200] width 811 height 400
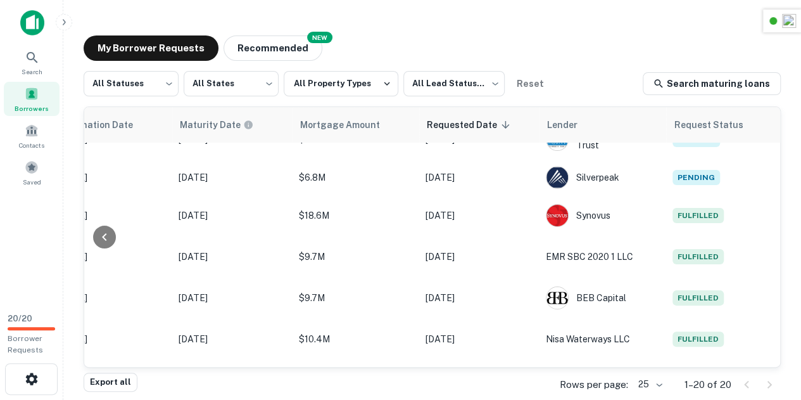
scroll to position [0, 674]
